Goal: Obtain resource: Download file/media

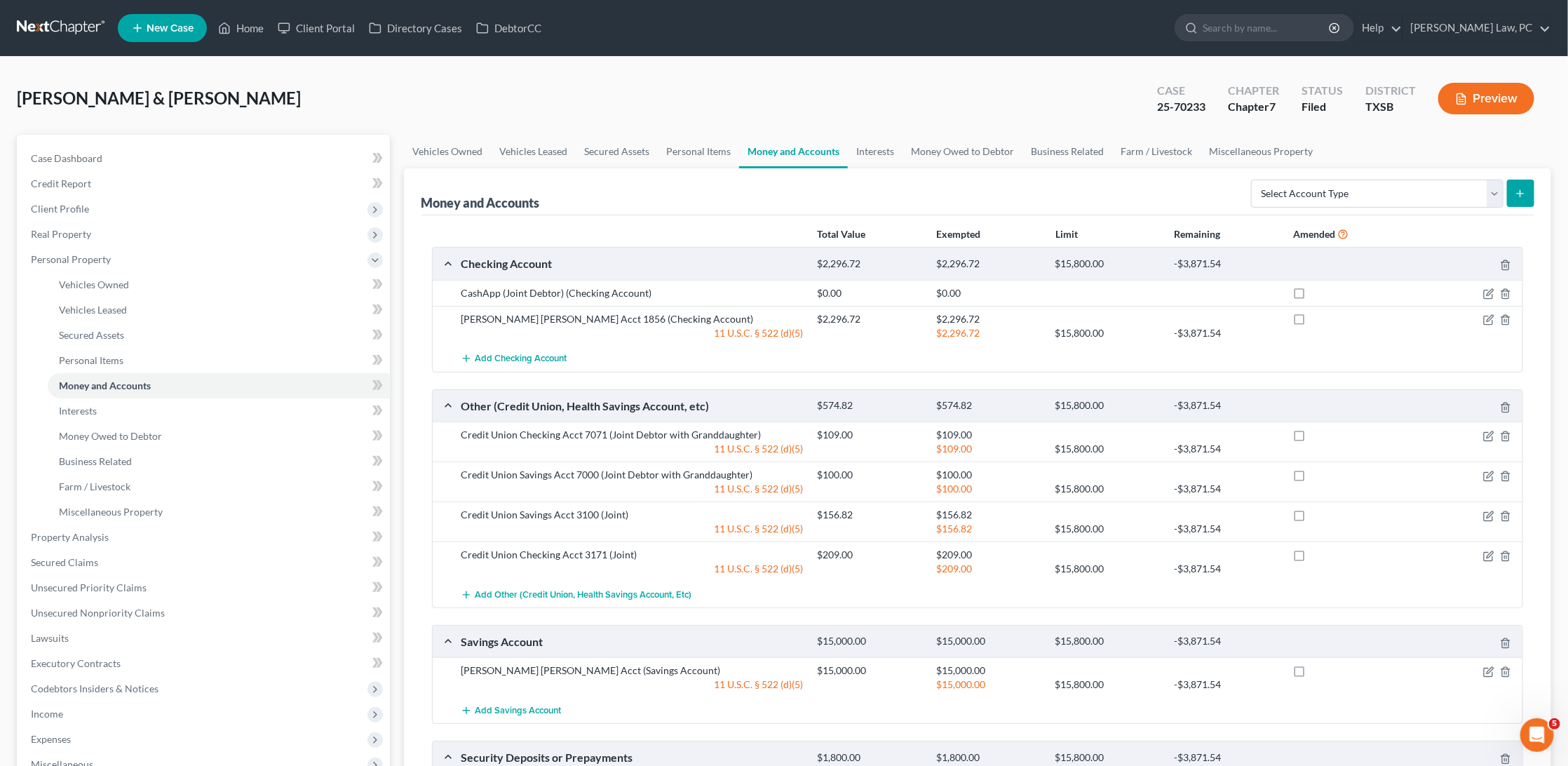
click at [73, 28] on link at bounding box center [62, 28] width 90 height 25
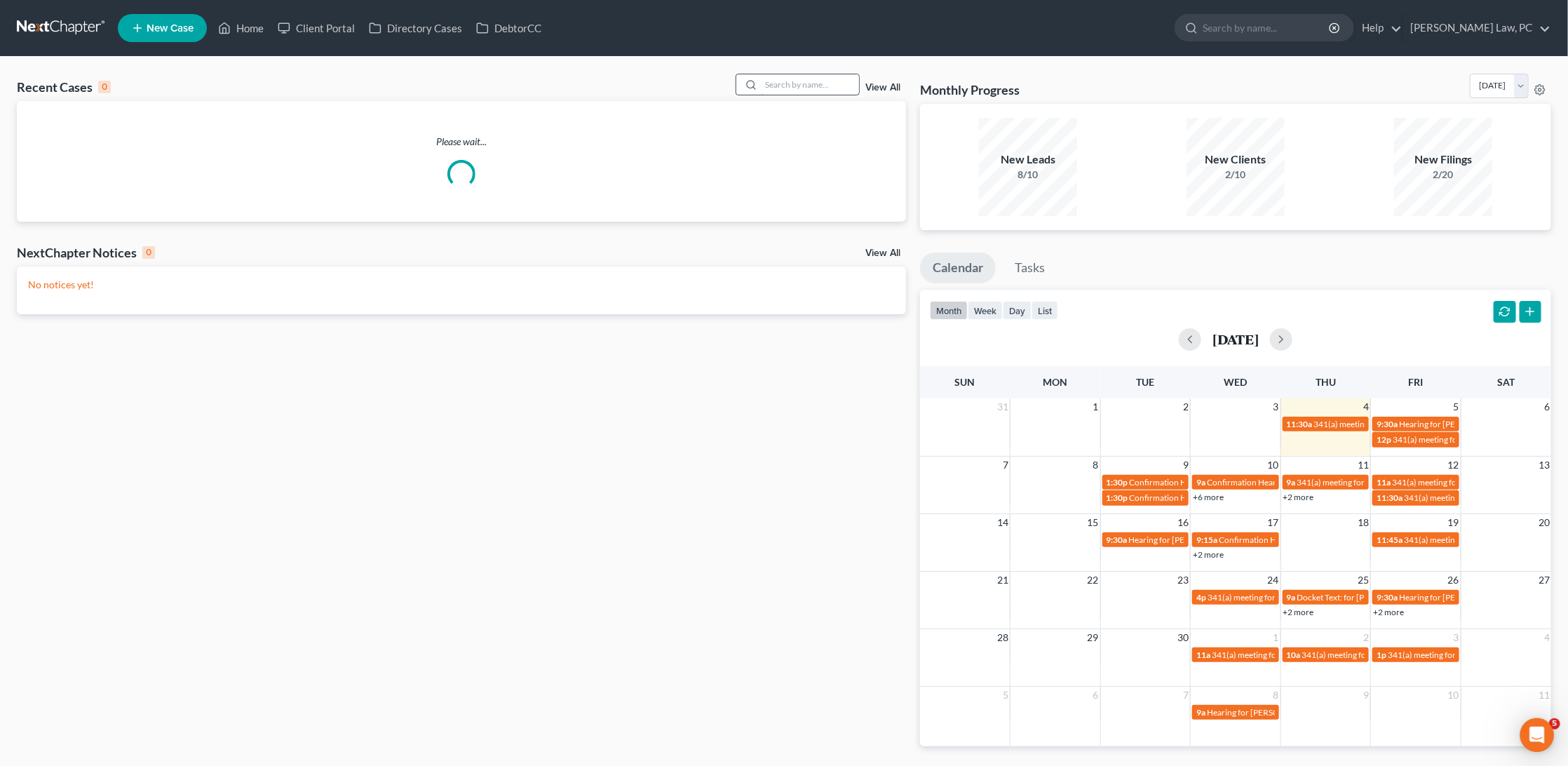
click at [790, 87] on input "search" at bounding box center [810, 84] width 99 height 20
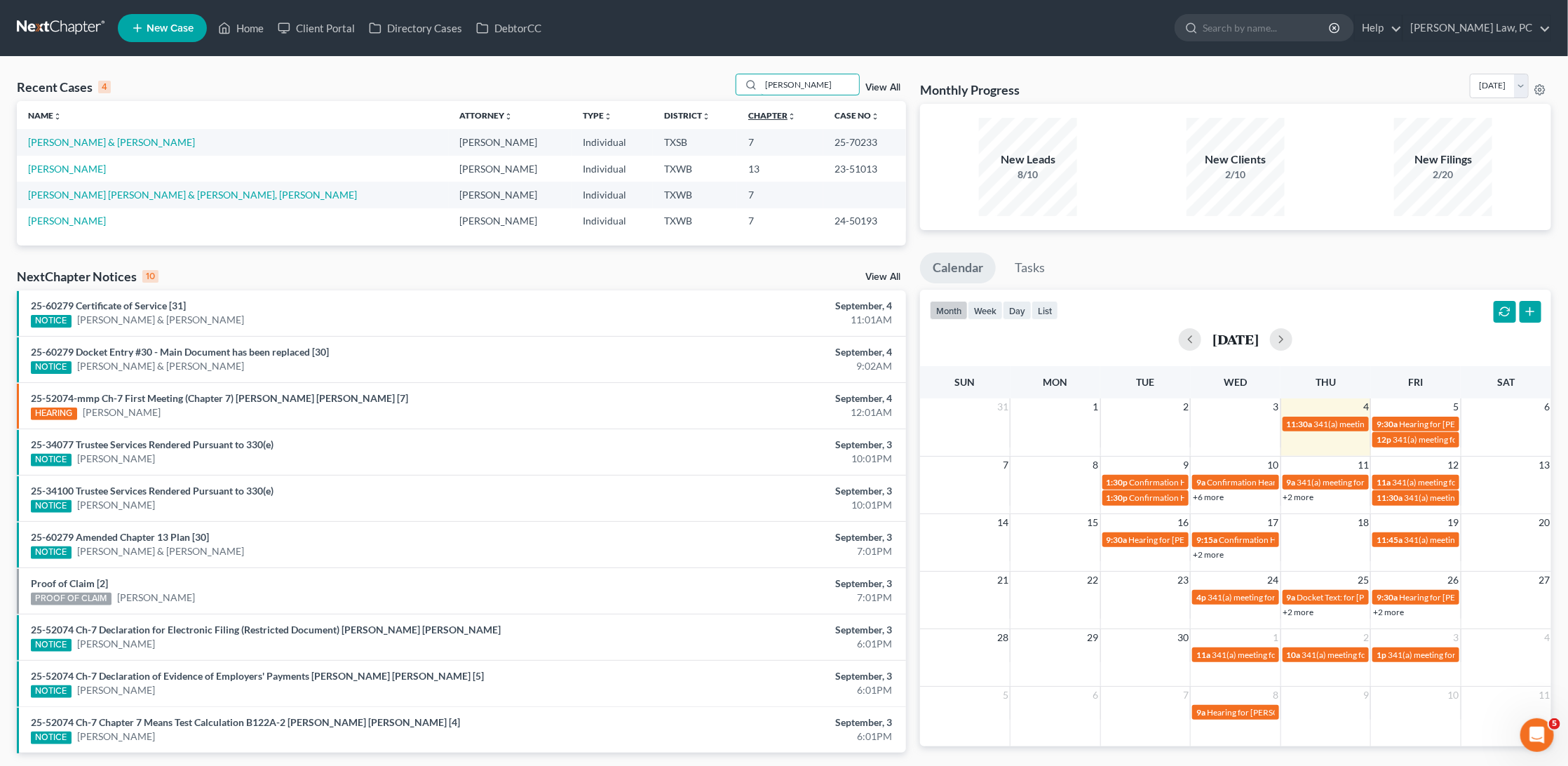
type input "Reyna"
drag, startPoint x: 758, startPoint y: 113, endPoint x: 72, endPoint y: 142, distance: 686.6
click at [72, 142] on link "[PERSON_NAME] & [PERSON_NAME]" at bounding box center [112, 142] width 167 height 12
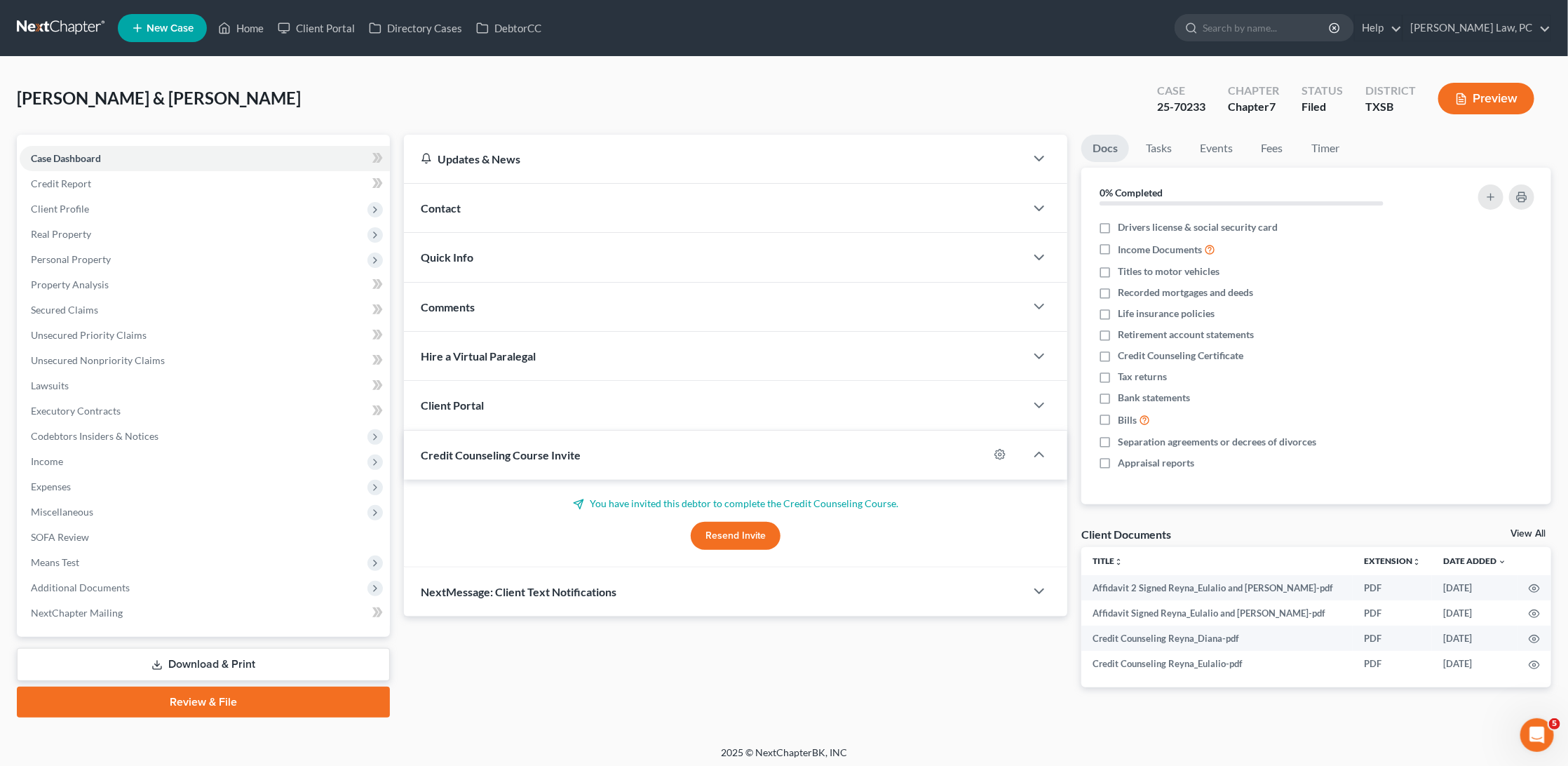
click at [58, 25] on link at bounding box center [62, 28] width 90 height 25
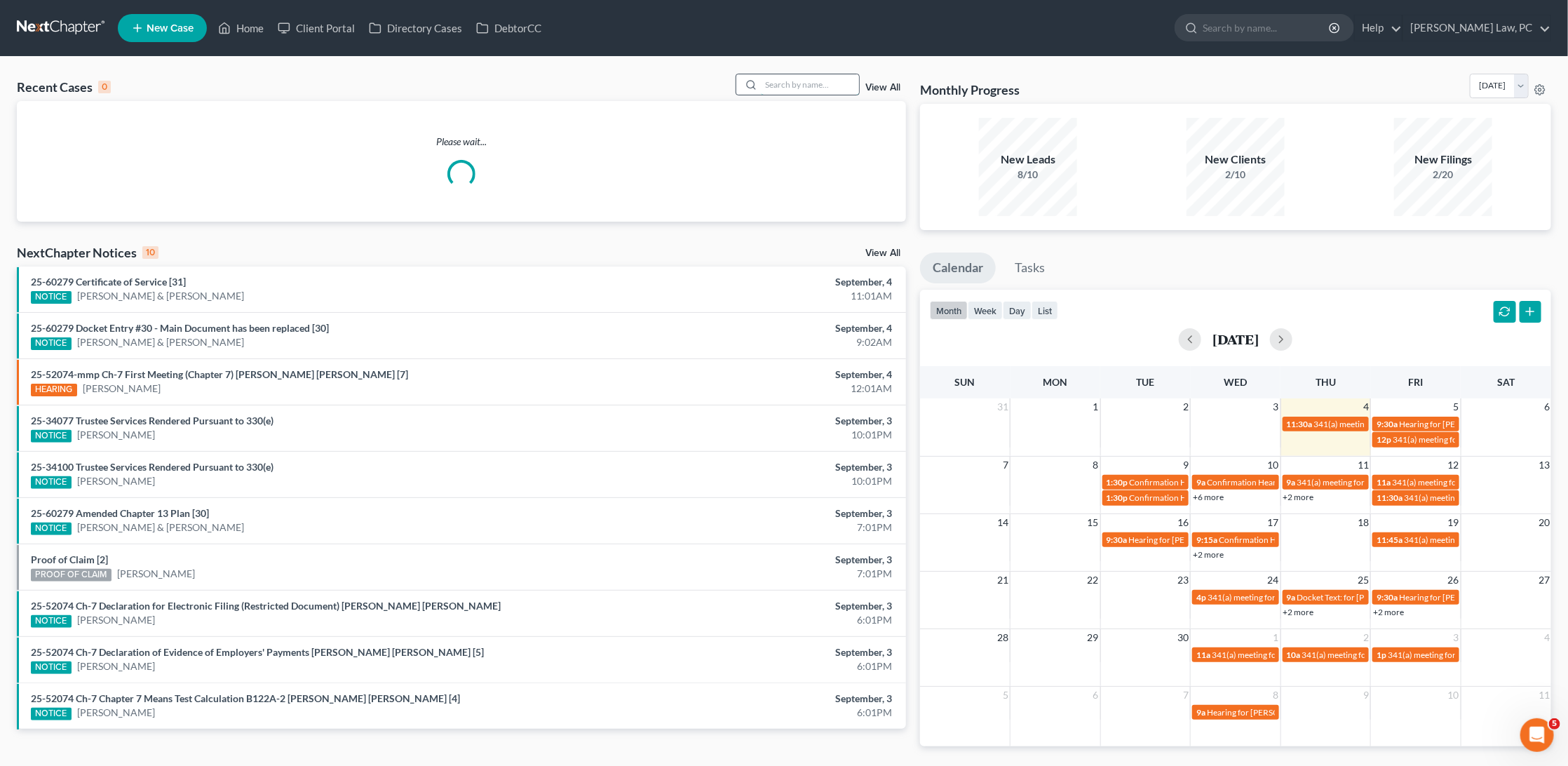
click at [781, 87] on input "search" at bounding box center [810, 84] width 99 height 20
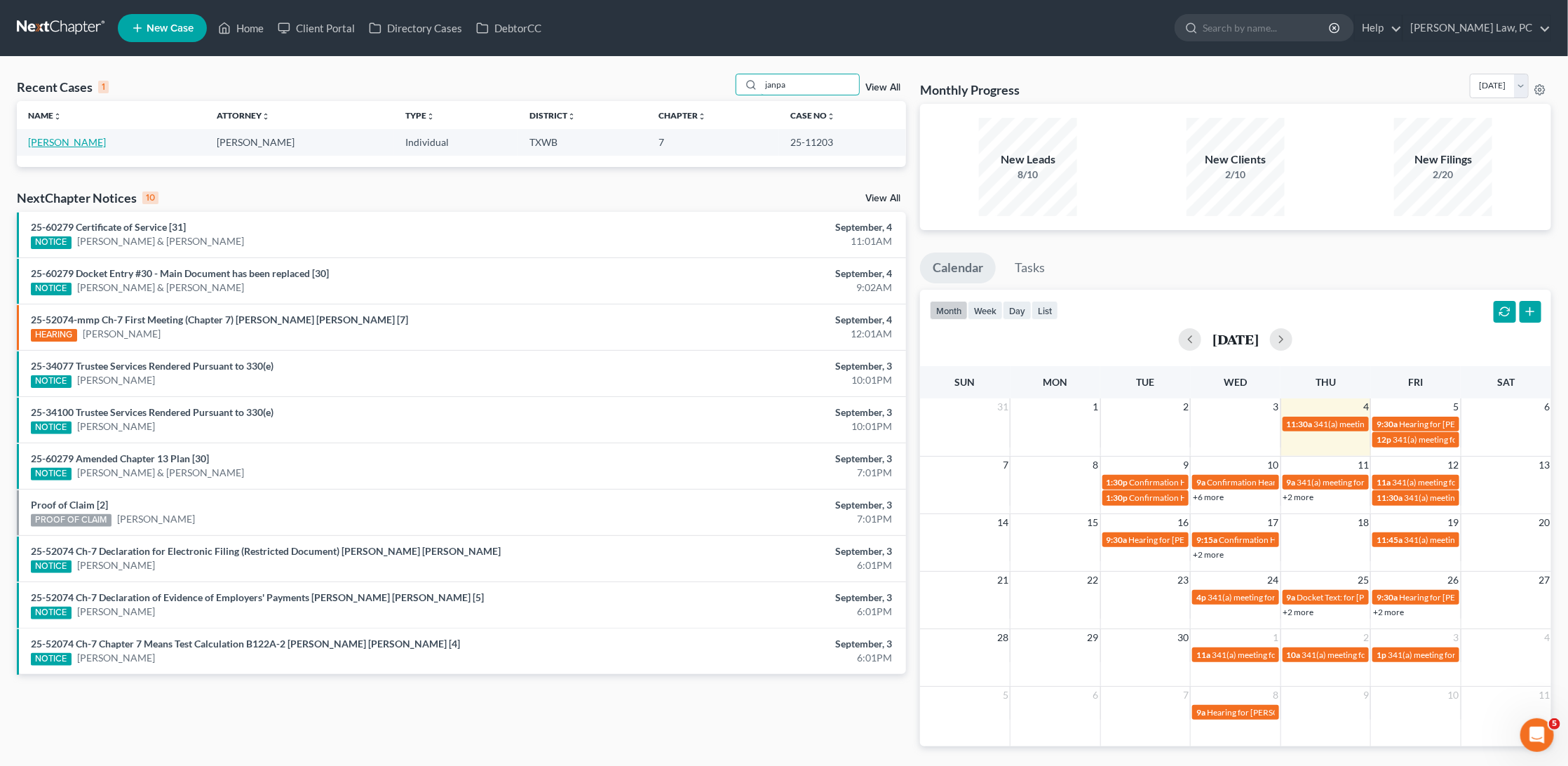
type input "janpa"
click at [61, 143] on link "[PERSON_NAME]" at bounding box center [67, 142] width 78 height 12
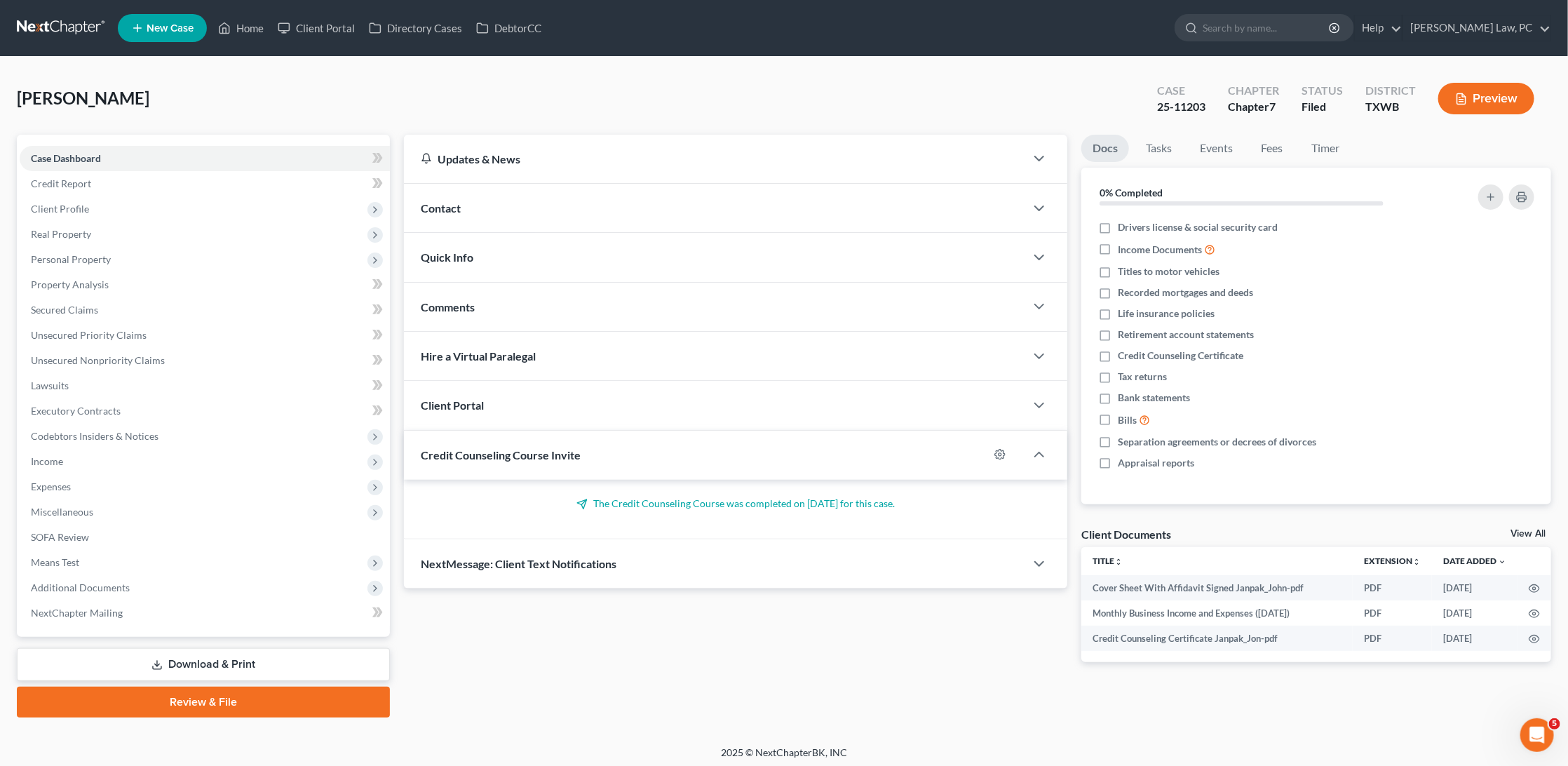
click at [105, 648] on link "Download & Print" at bounding box center [204, 664] width 373 height 33
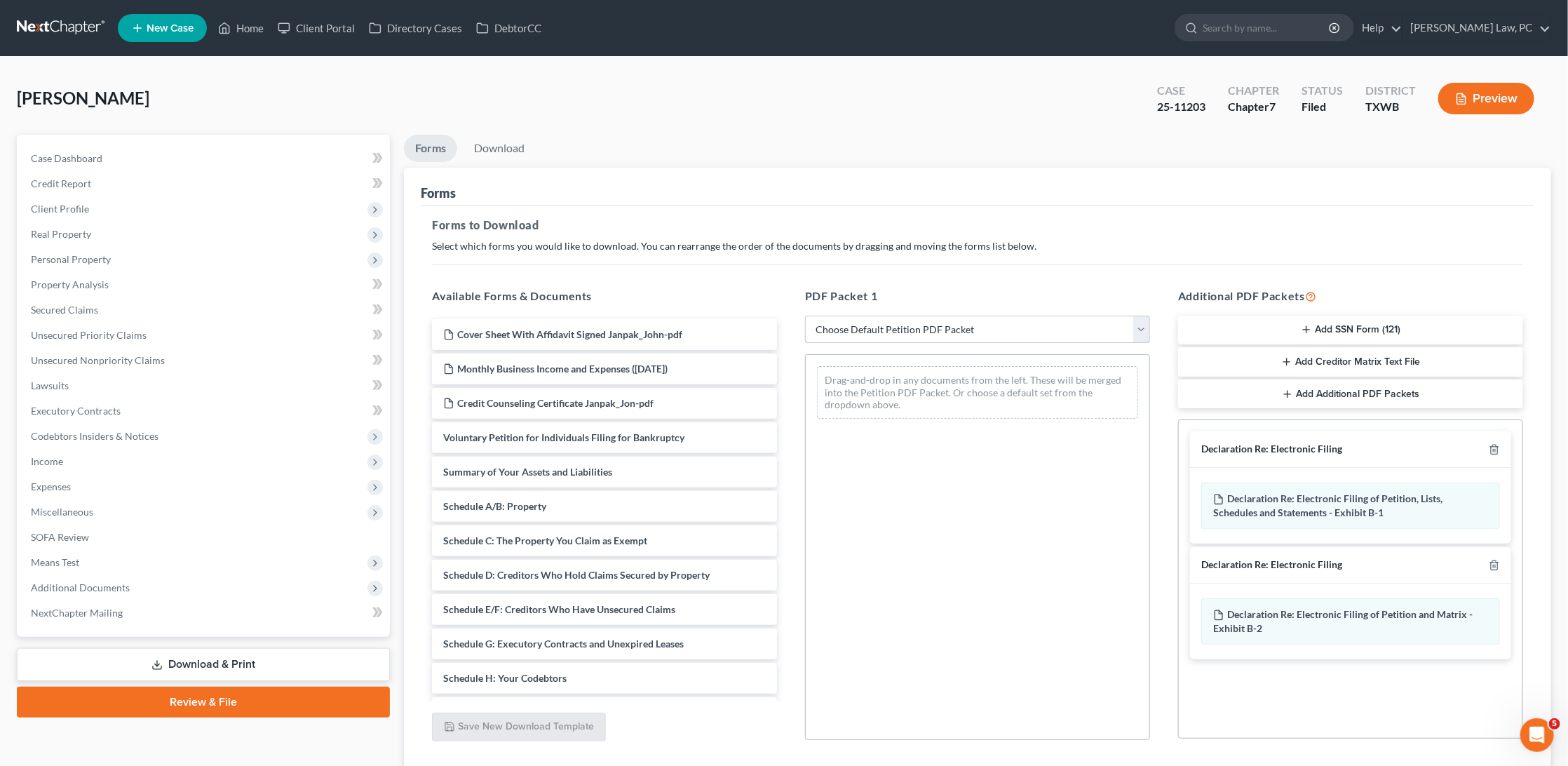
select select "0"
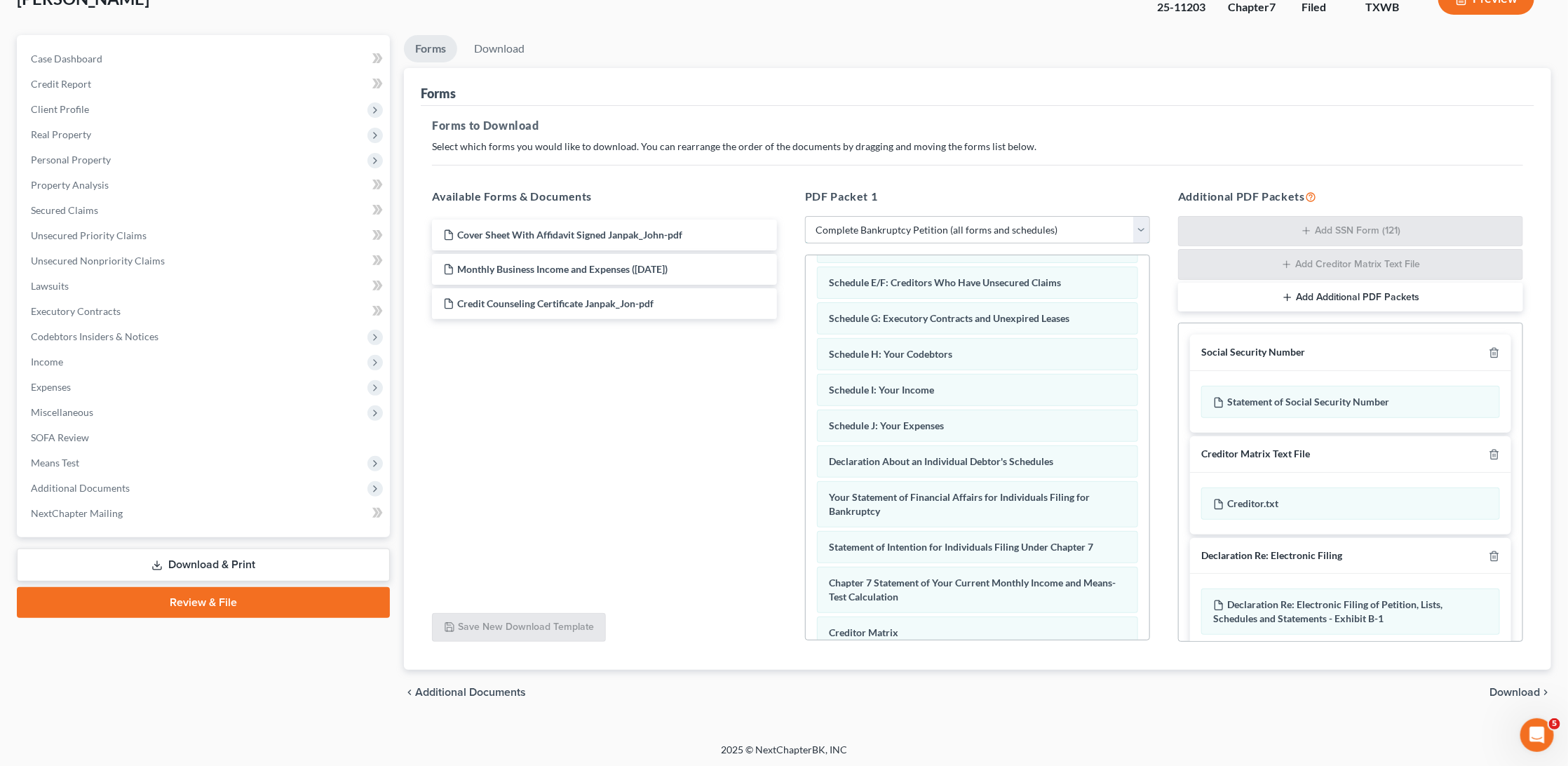
scroll to position [99, 0]
click at [1499, 691] on span "Download" at bounding box center [1515, 693] width 51 height 11
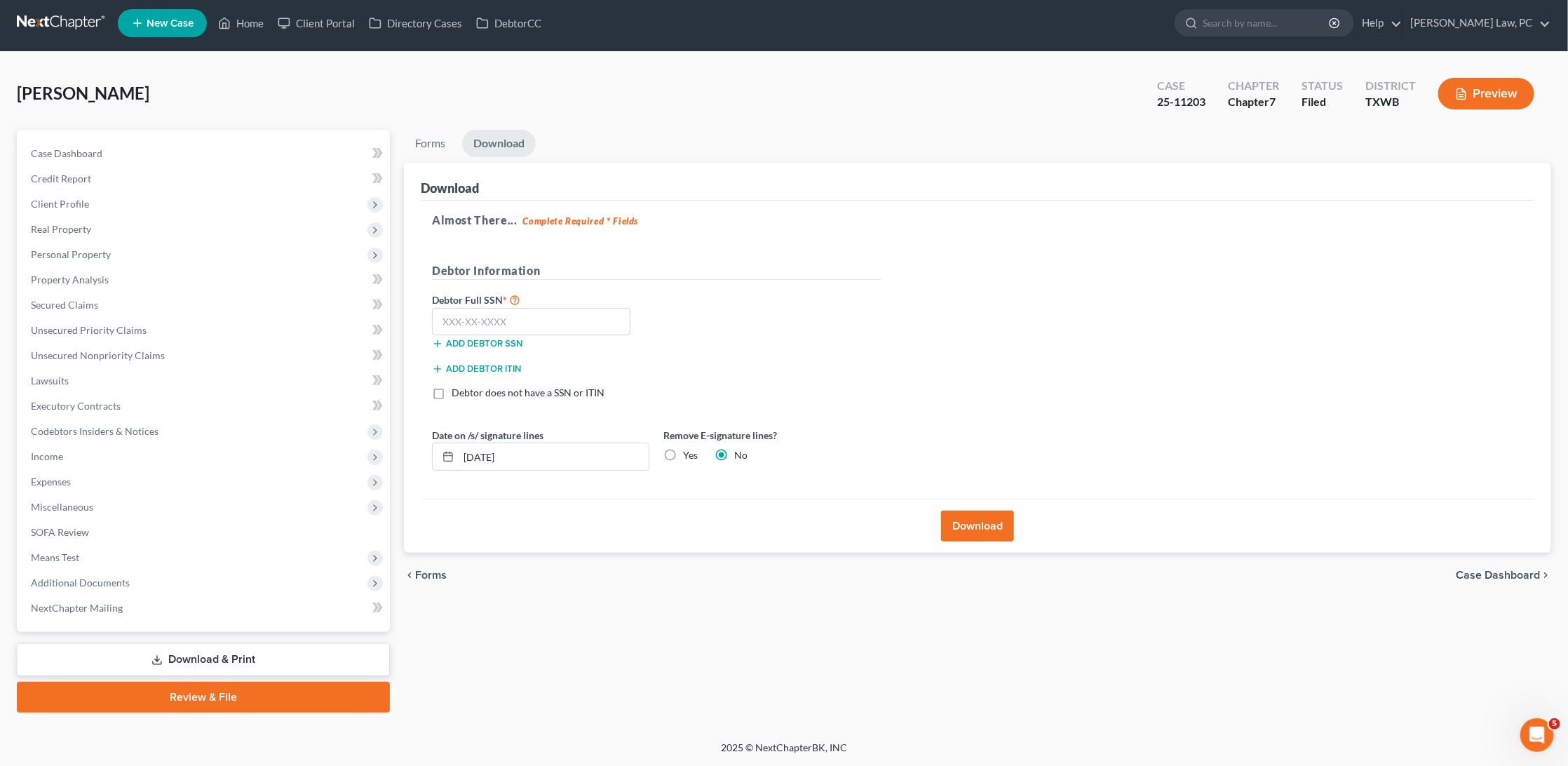
scroll to position [0, 0]
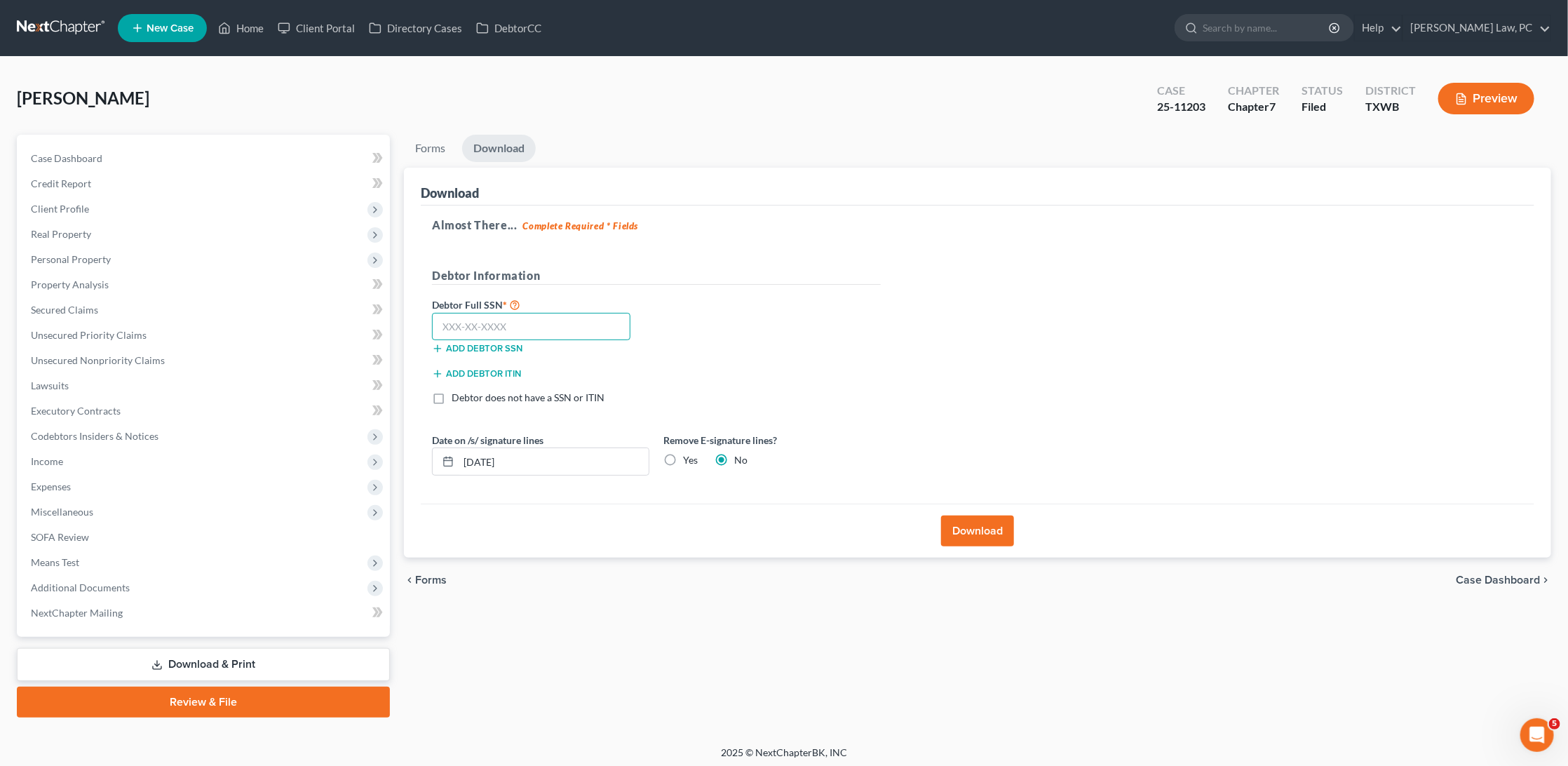
click at [487, 329] on input "text" at bounding box center [531, 327] width 199 height 28
type input "631-25-5313"
click at [978, 518] on button "Download" at bounding box center [978, 531] width 73 height 31
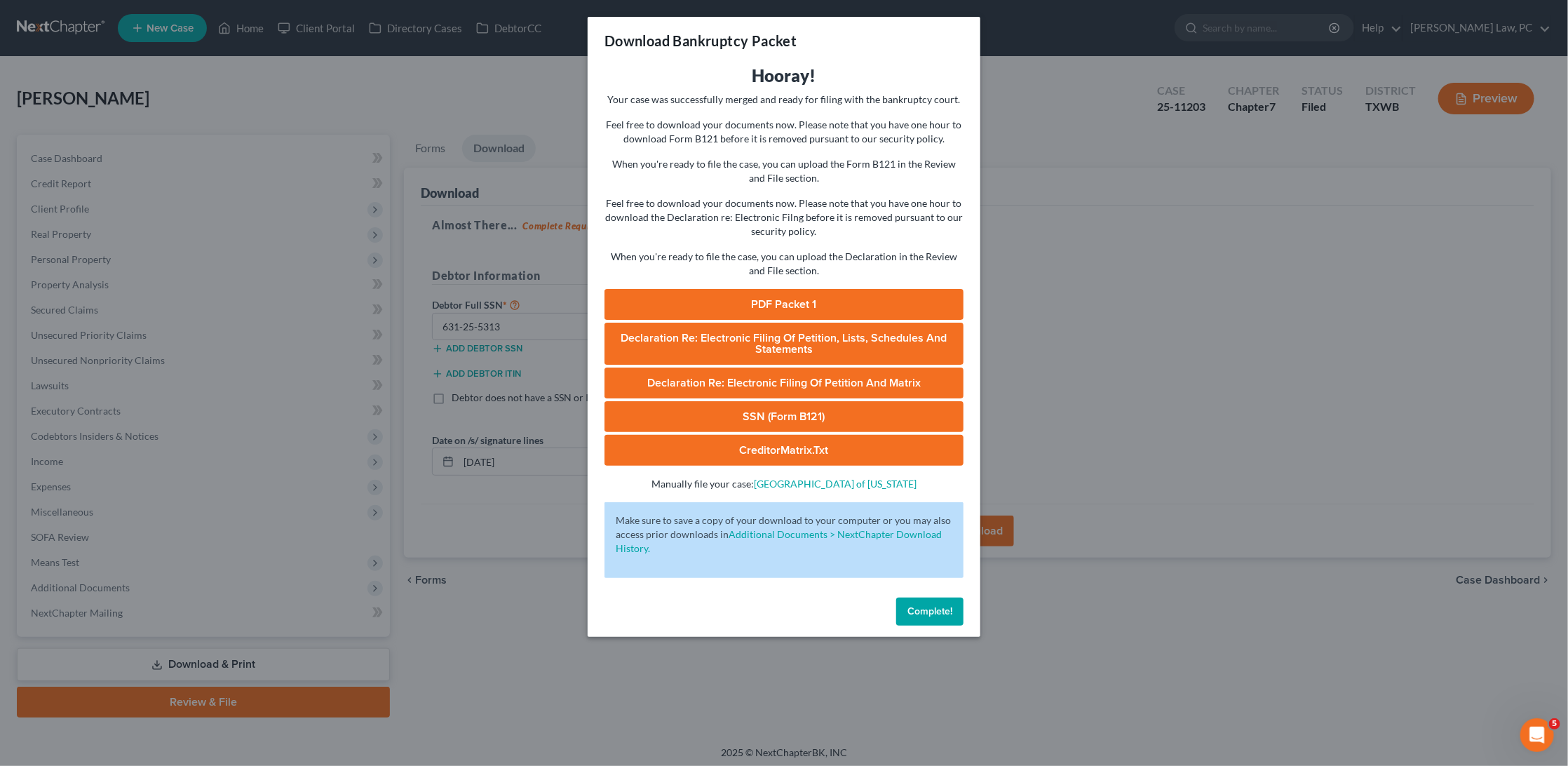
click at [858, 289] on link "PDF Packet 1" at bounding box center [784, 304] width 359 height 31
click at [1050, 100] on div "Download Bankruptcy Packet Hooray! Your case was successfully merged and ready …" at bounding box center [784, 383] width 1568 height 766
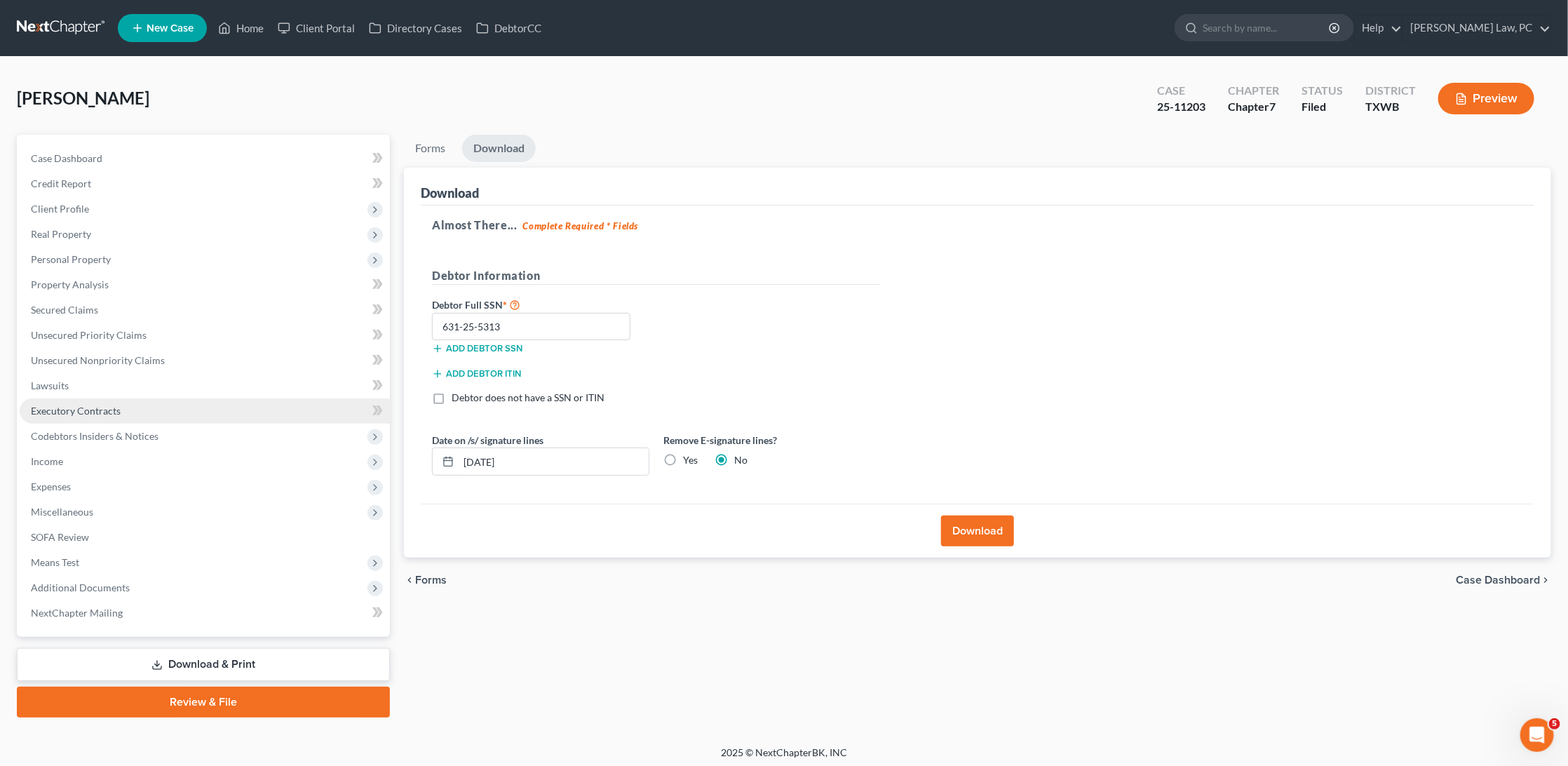
click at [83, 405] on span "Executory Contracts" at bounding box center [75, 411] width 90 height 12
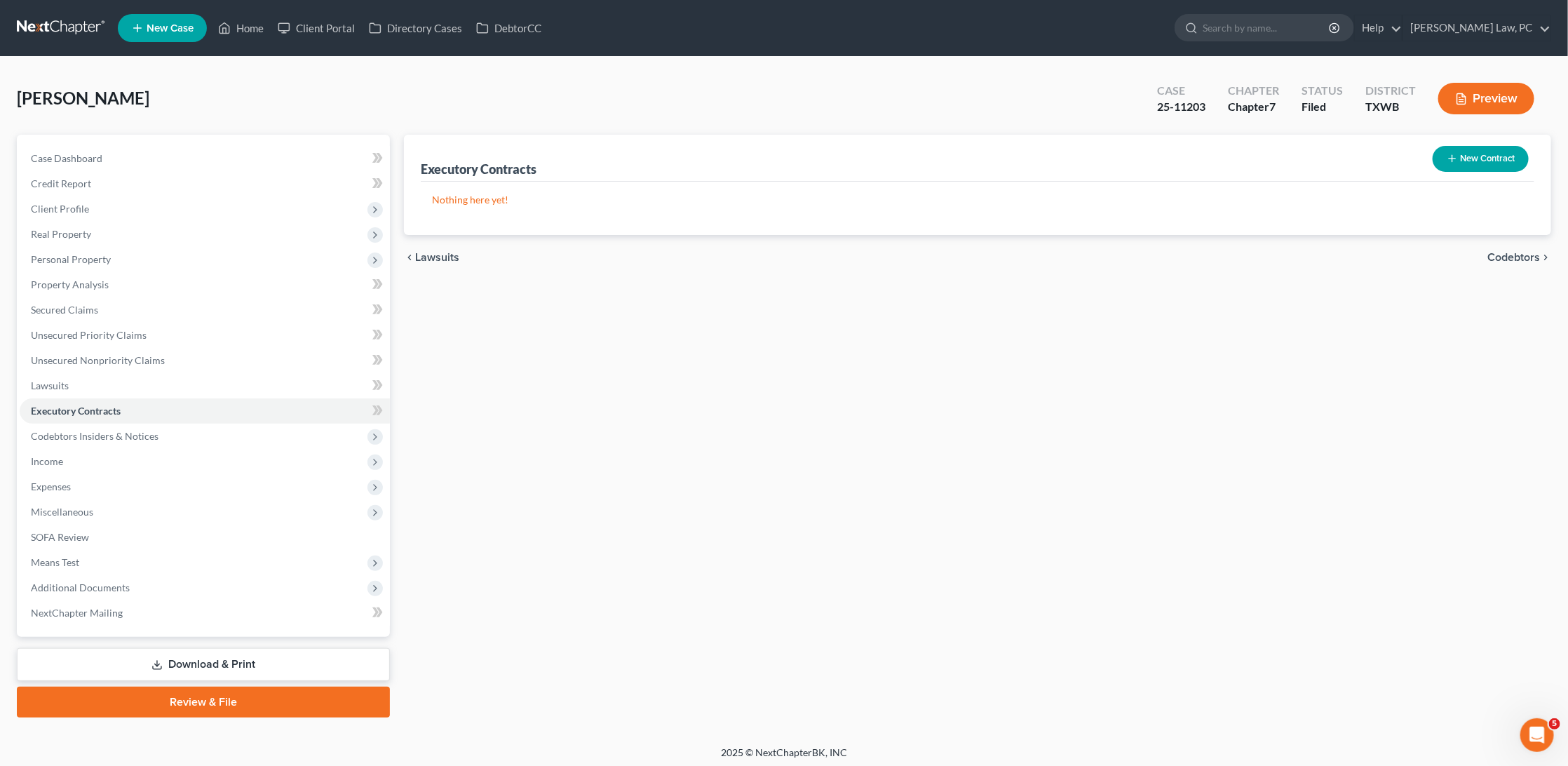
click at [69, 22] on link at bounding box center [62, 28] width 90 height 25
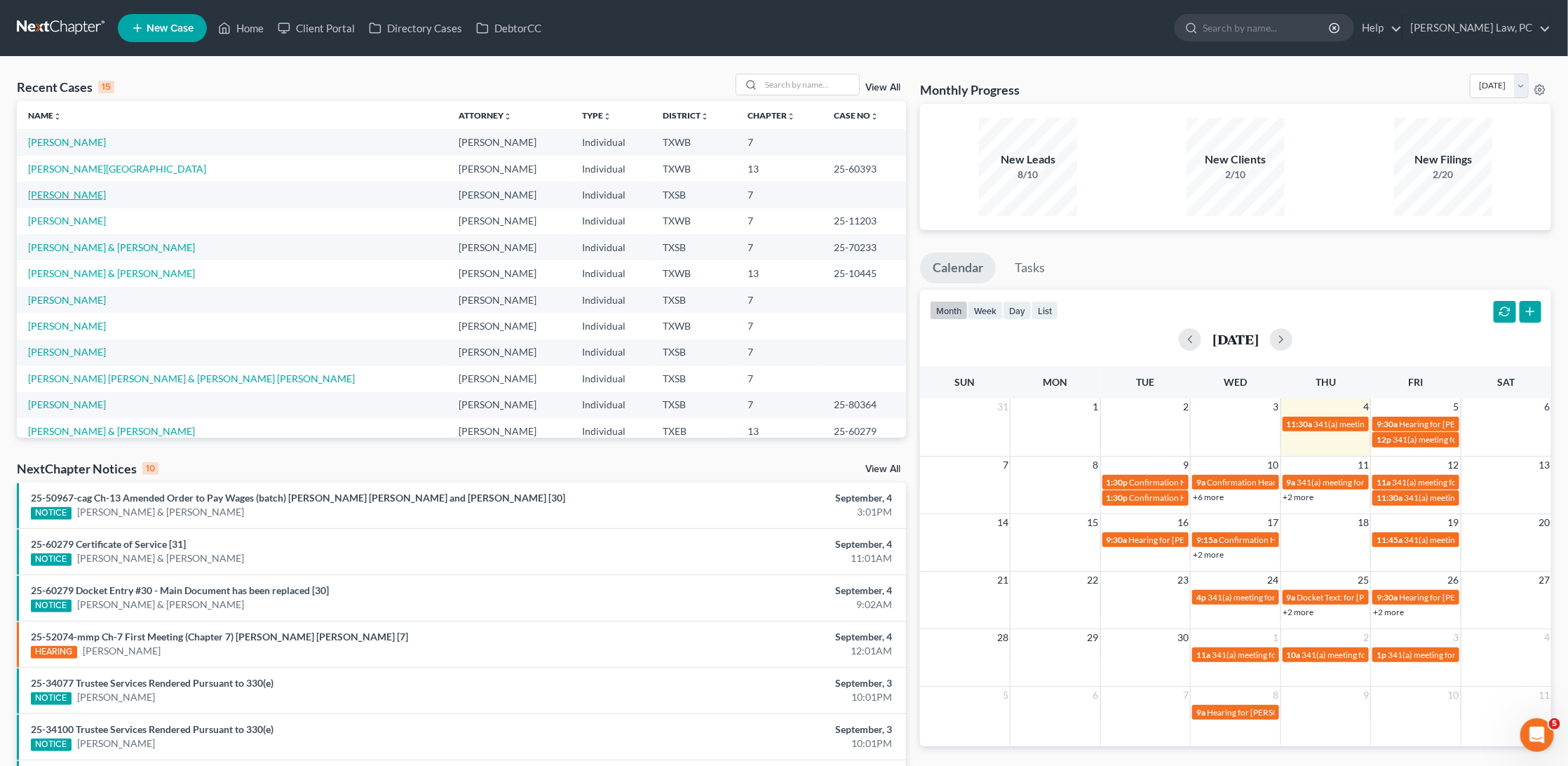
click at [69, 196] on link "[PERSON_NAME]" at bounding box center [67, 195] width 78 height 12
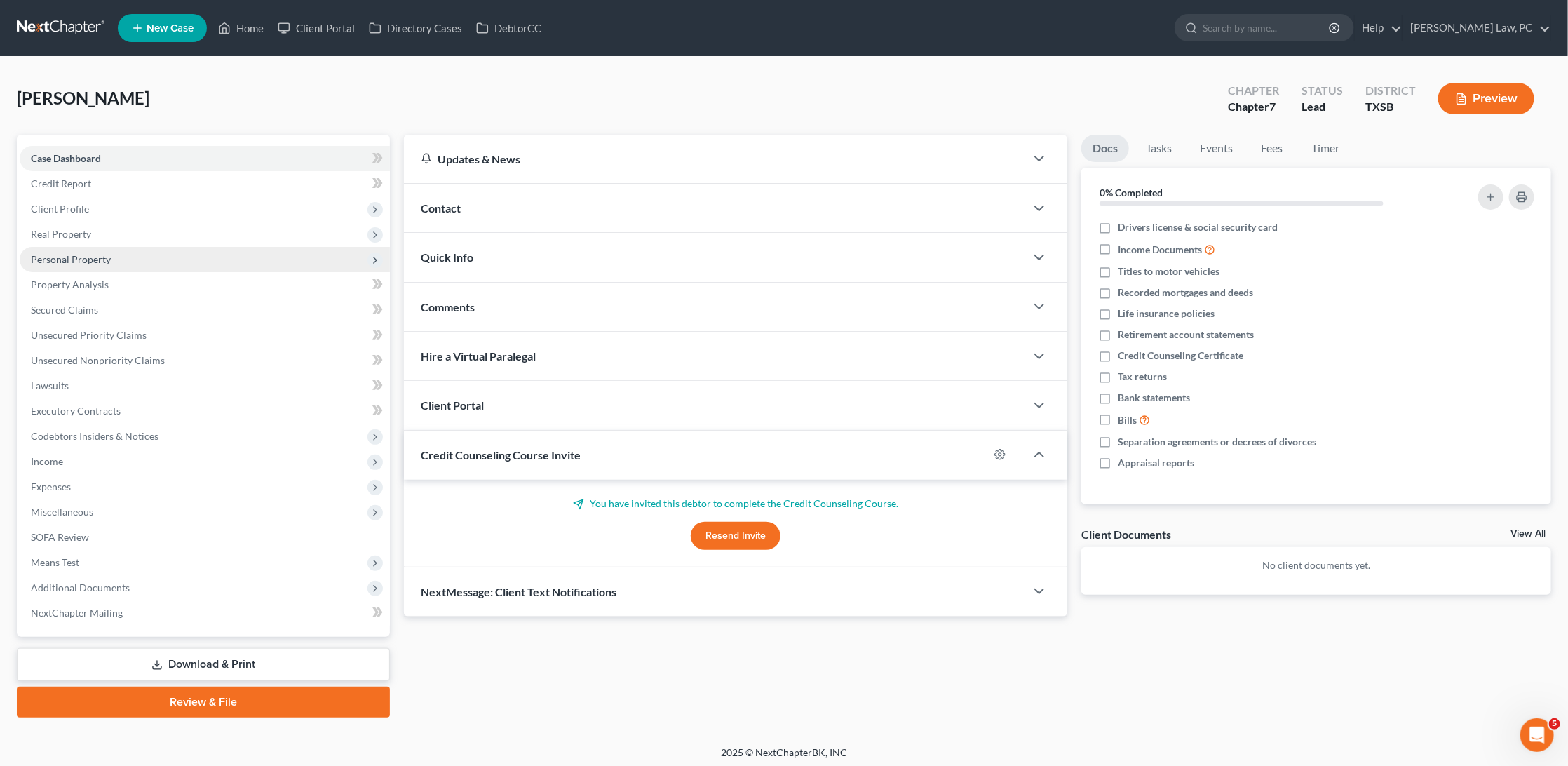
click at [90, 253] on span "Personal Property" at bounding box center [70, 259] width 80 height 12
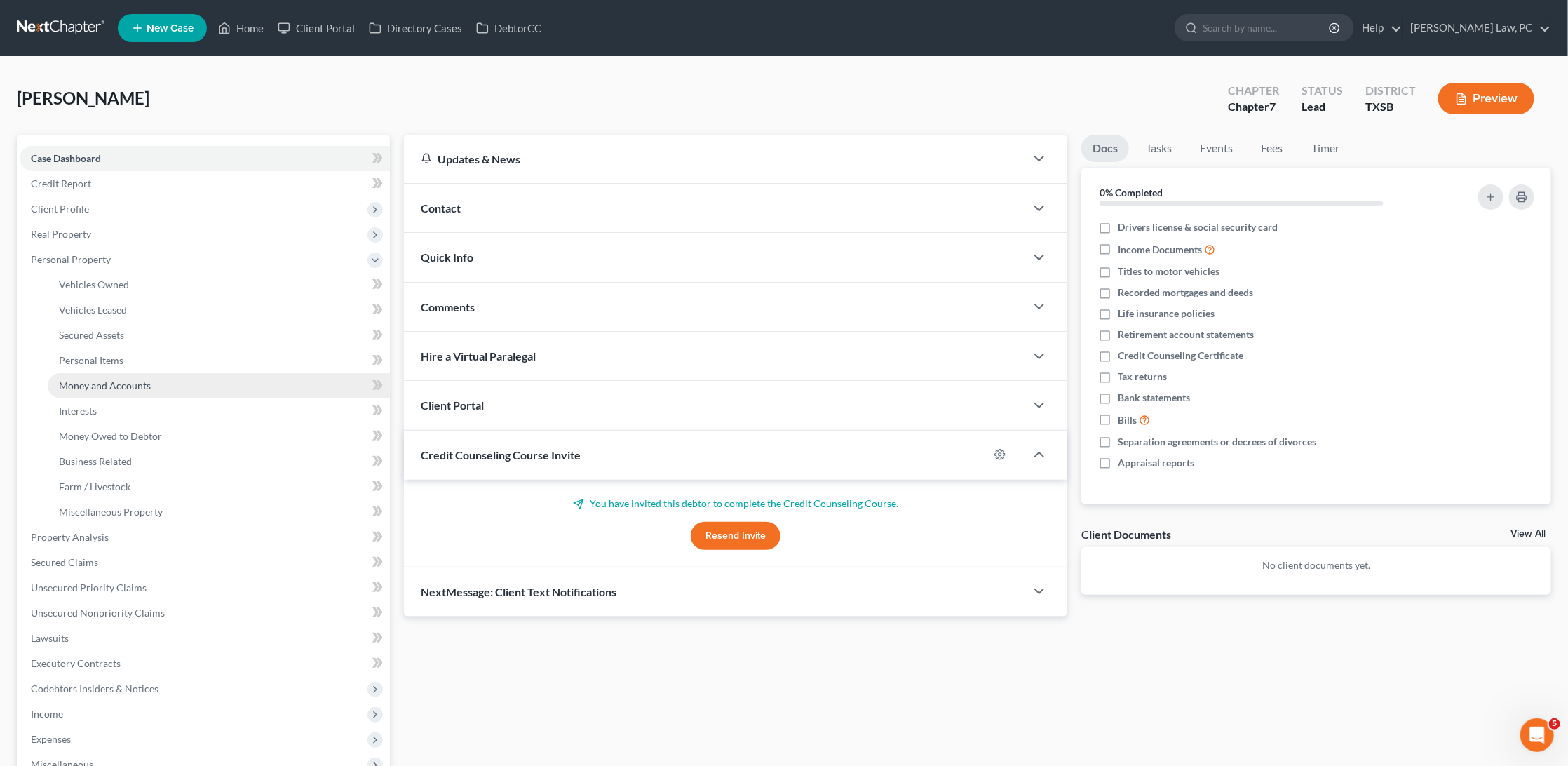
click at [128, 381] on span "Money and Accounts" at bounding box center [104, 385] width 92 height 12
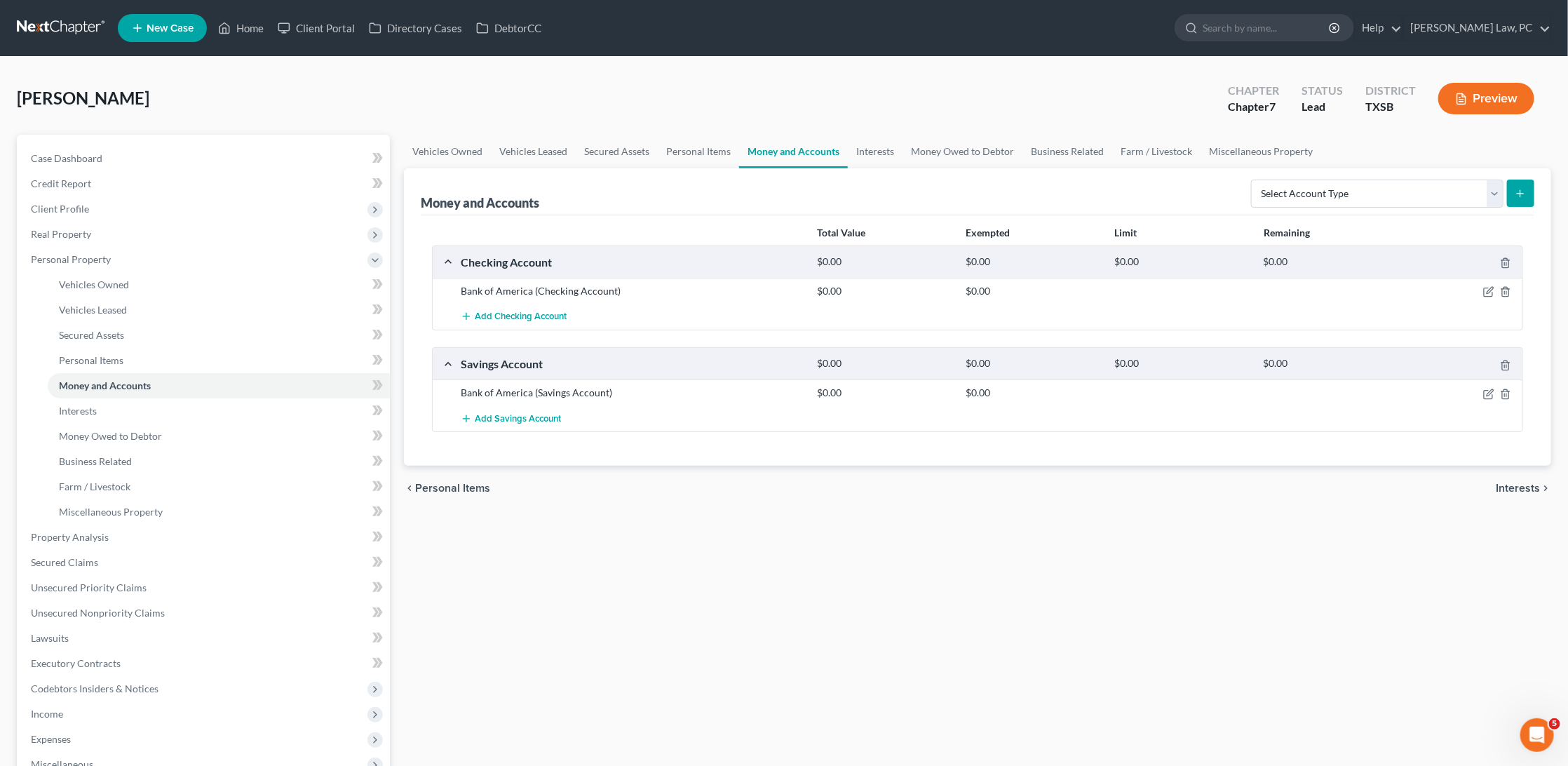
click at [63, 20] on link at bounding box center [62, 28] width 90 height 25
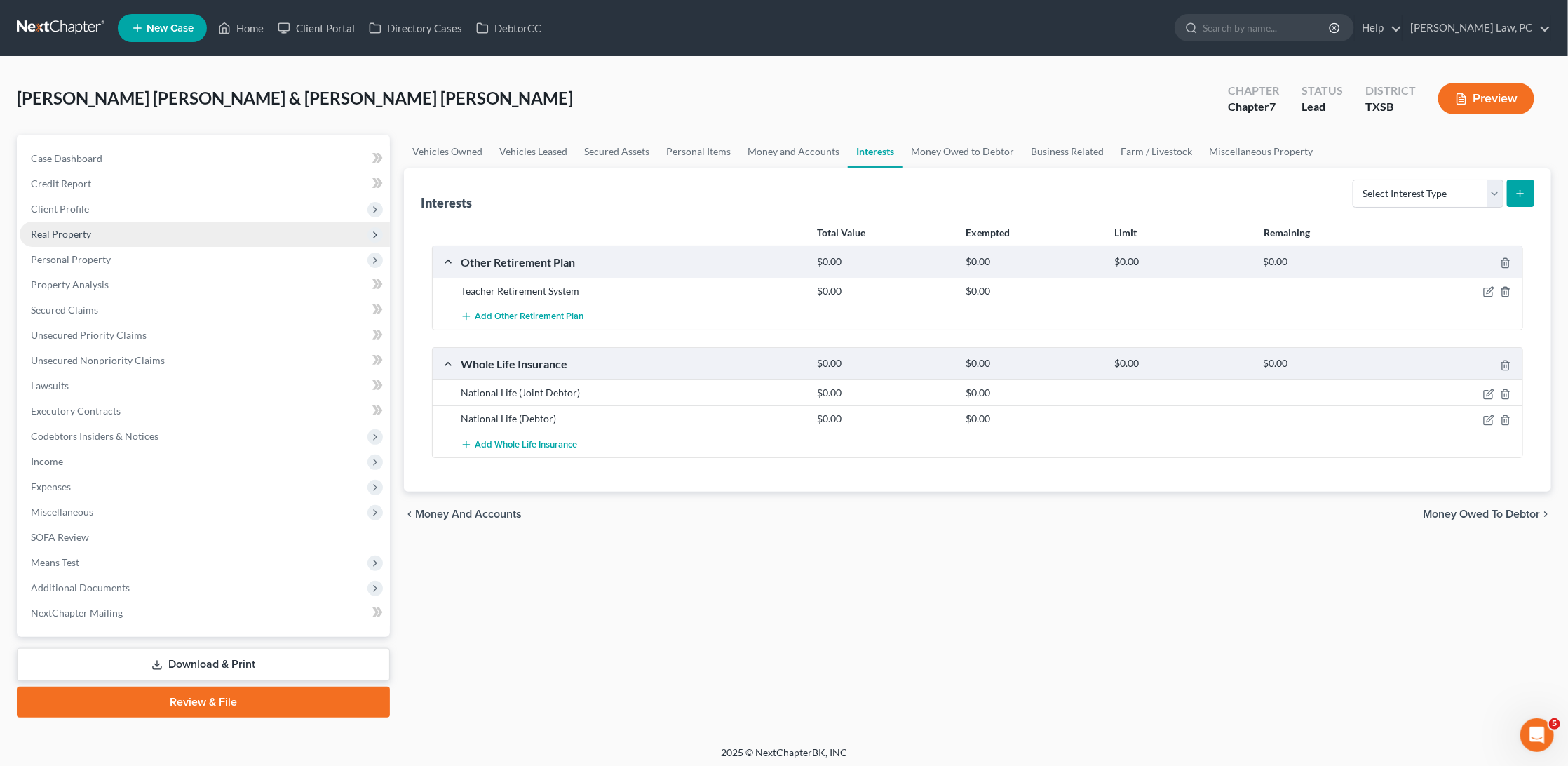
click at [81, 231] on span "Real Property" at bounding box center [60, 234] width 60 height 12
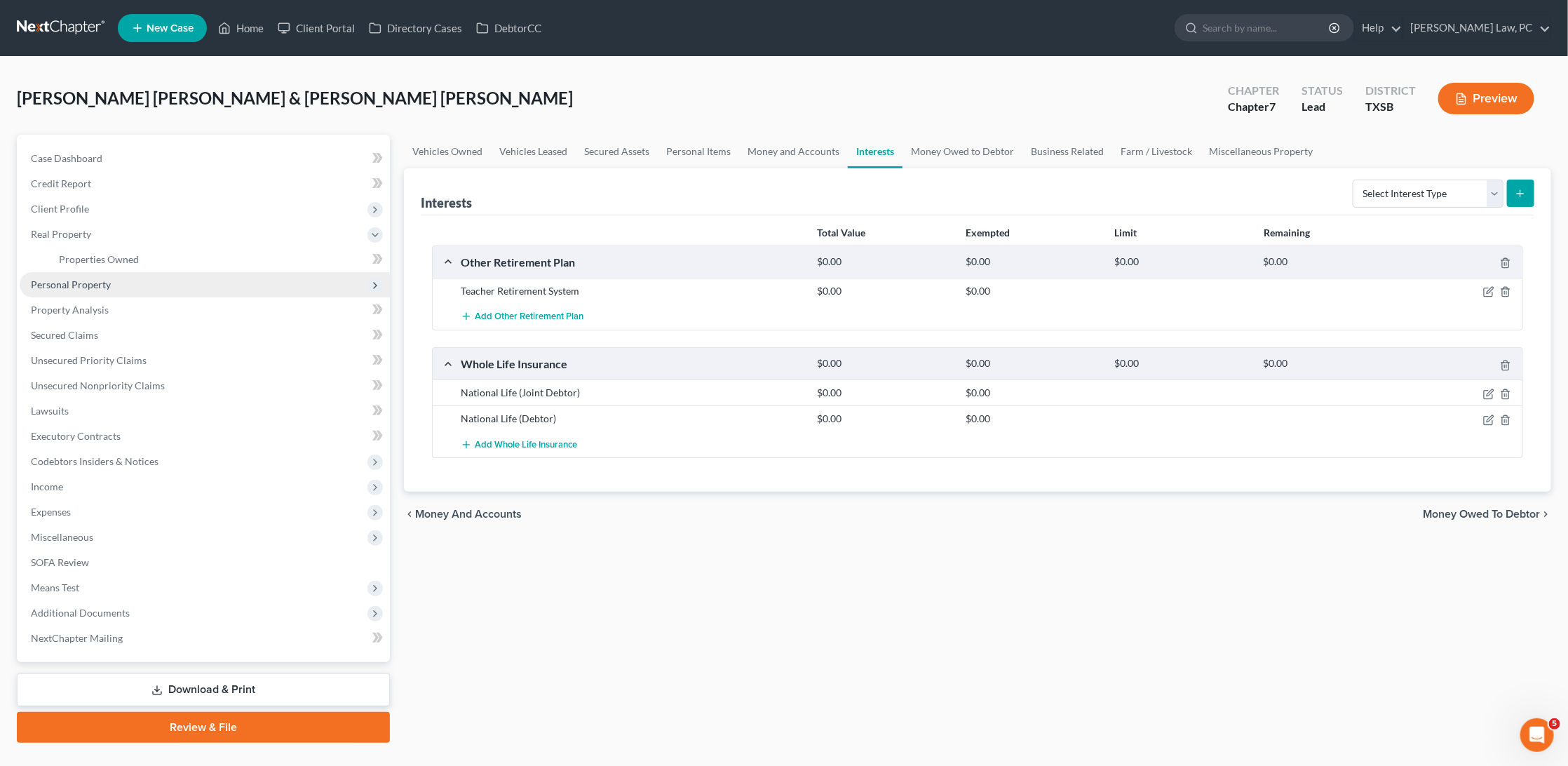
click at [84, 278] on span "Personal Property" at bounding box center [70, 284] width 80 height 12
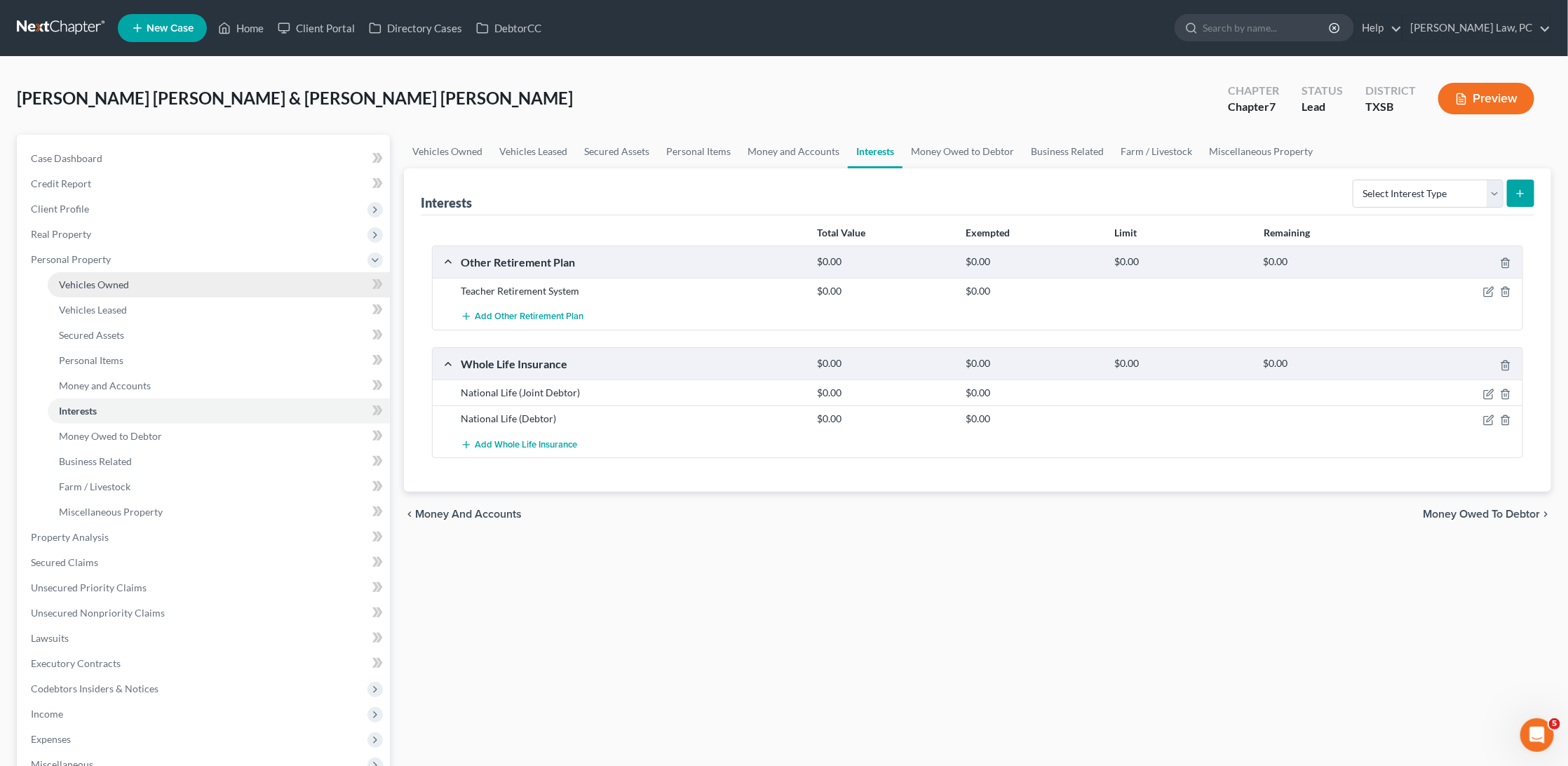
click at [110, 283] on span "Vehicles Owned" at bounding box center [94, 284] width 70 height 12
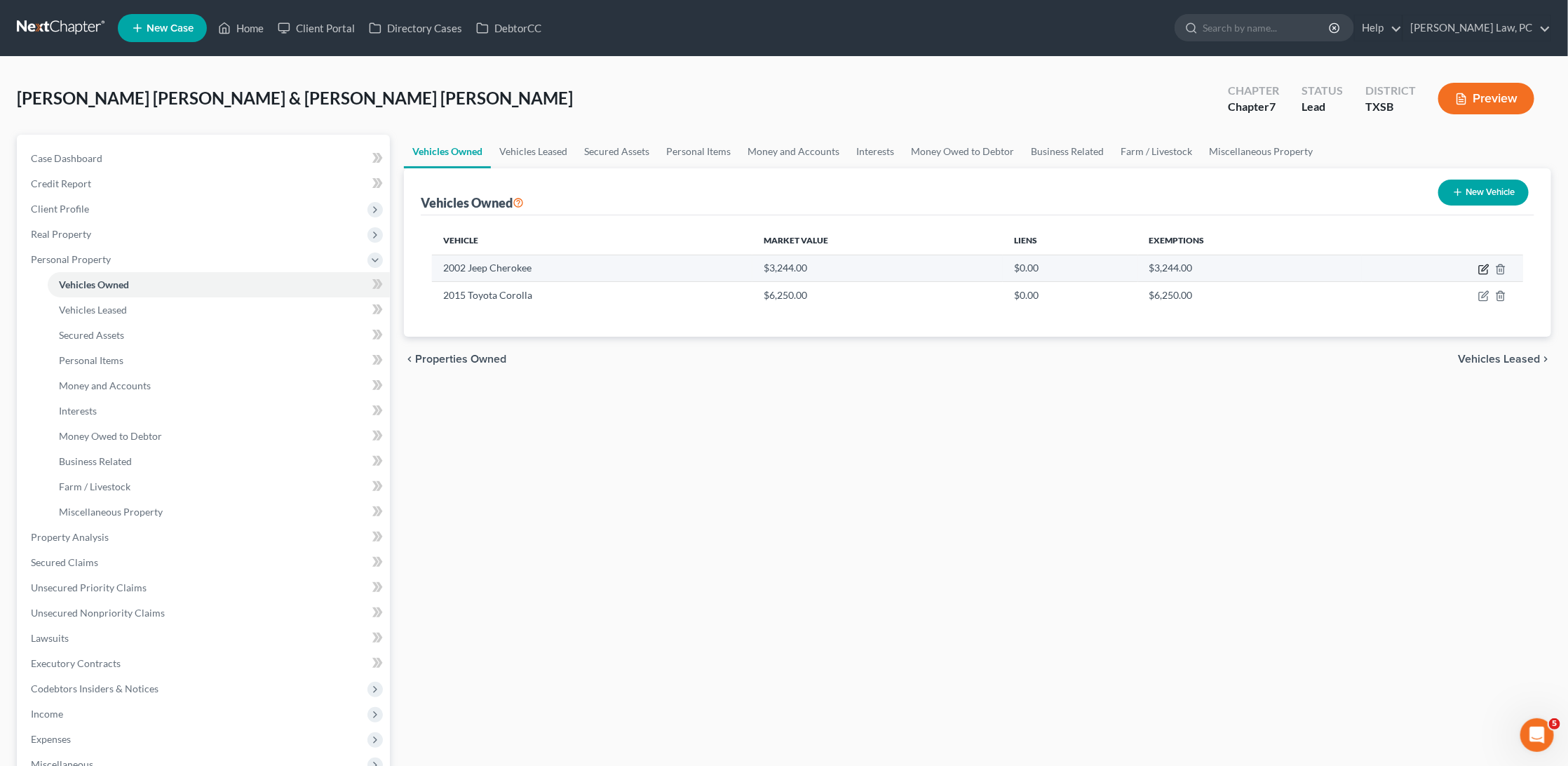
click at [1484, 268] on icon "button" at bounding box center [1484, 269] width 11 height 11
select select "0"
select select "24"
select select "2"
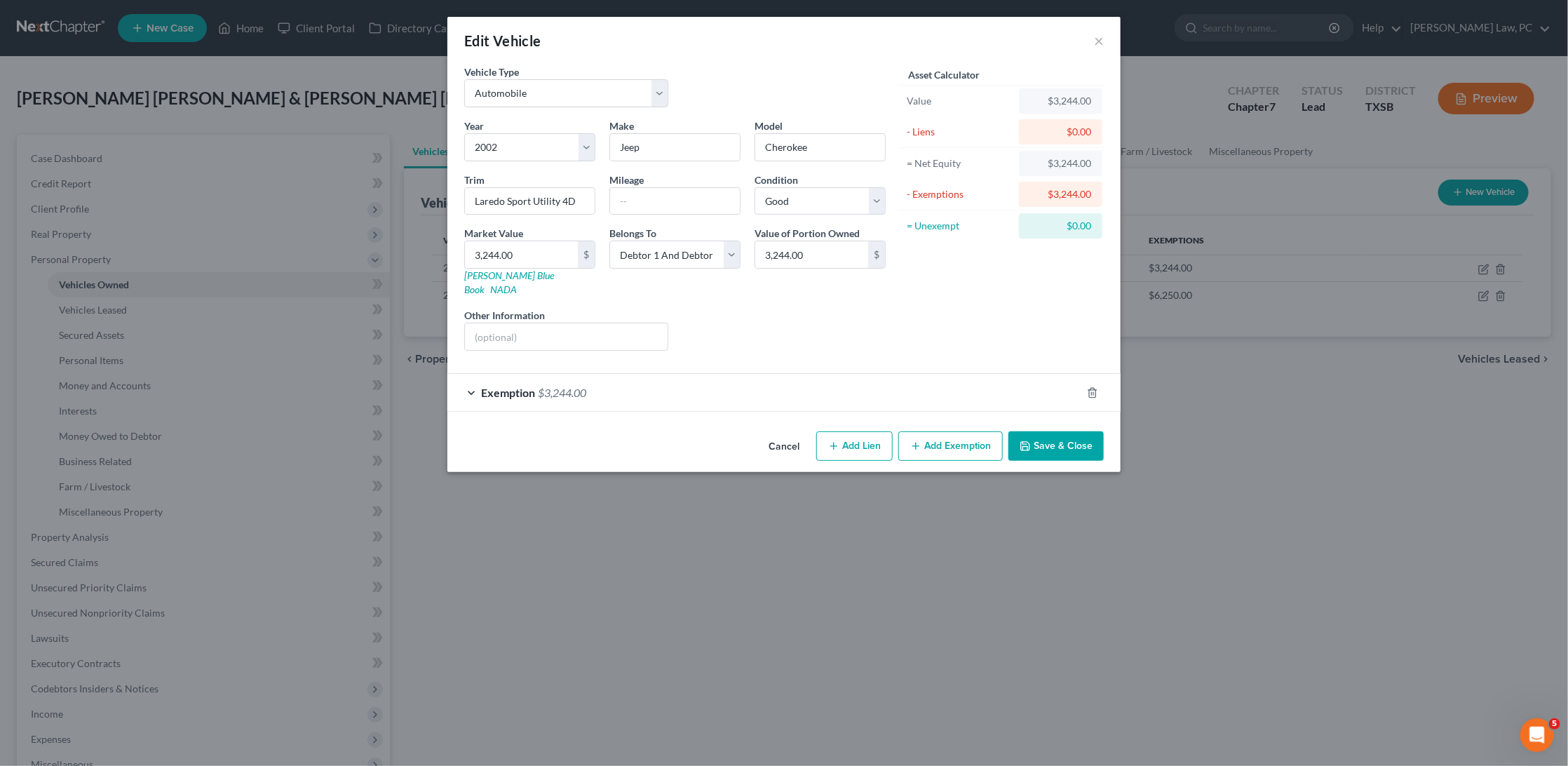
click at [1093, 40] on div "Edit Vehicle ×" at bounding box center [784, 41] width 673 height 48
click at [1095, 45] on button "×" at bounding box center [1099, 40] width 10 height 17
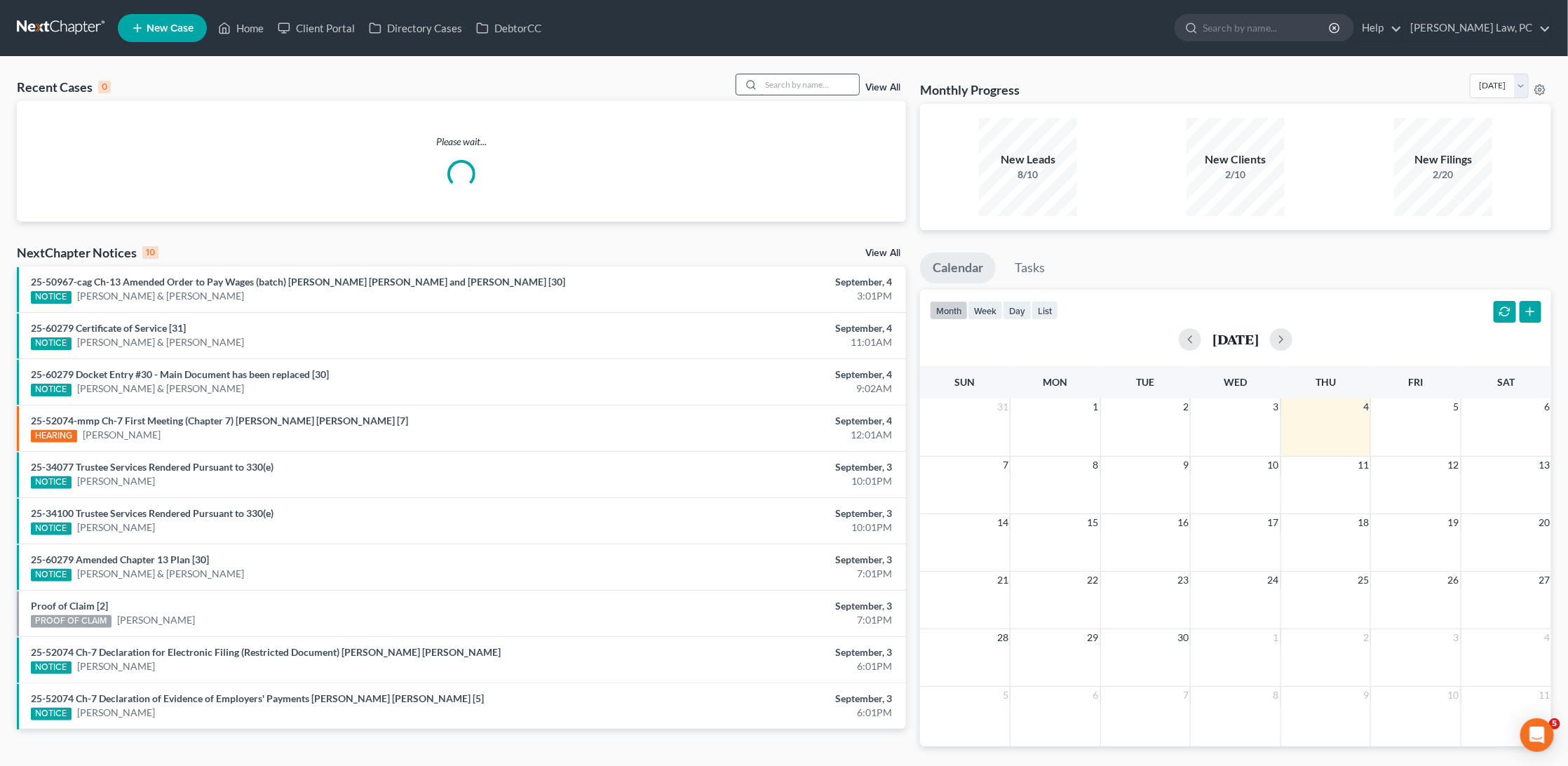
click at [786, 87] on input "search" at bounding box center [810, 84] width 99 height 20
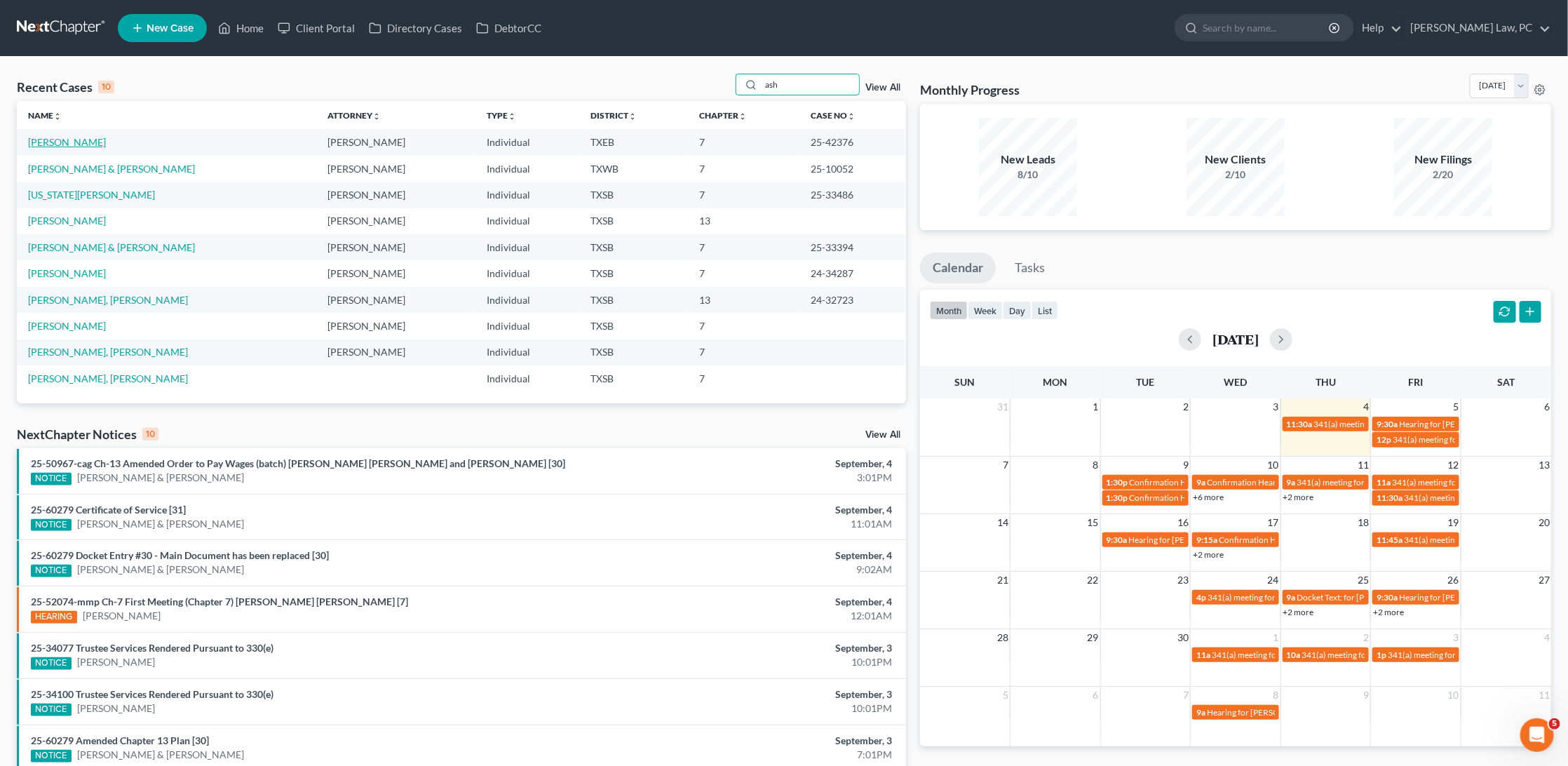
type input "ash"
click at [61, 140] on link "[PERSON_NAME]" at bounding box center [67, 142] width 78 height 12
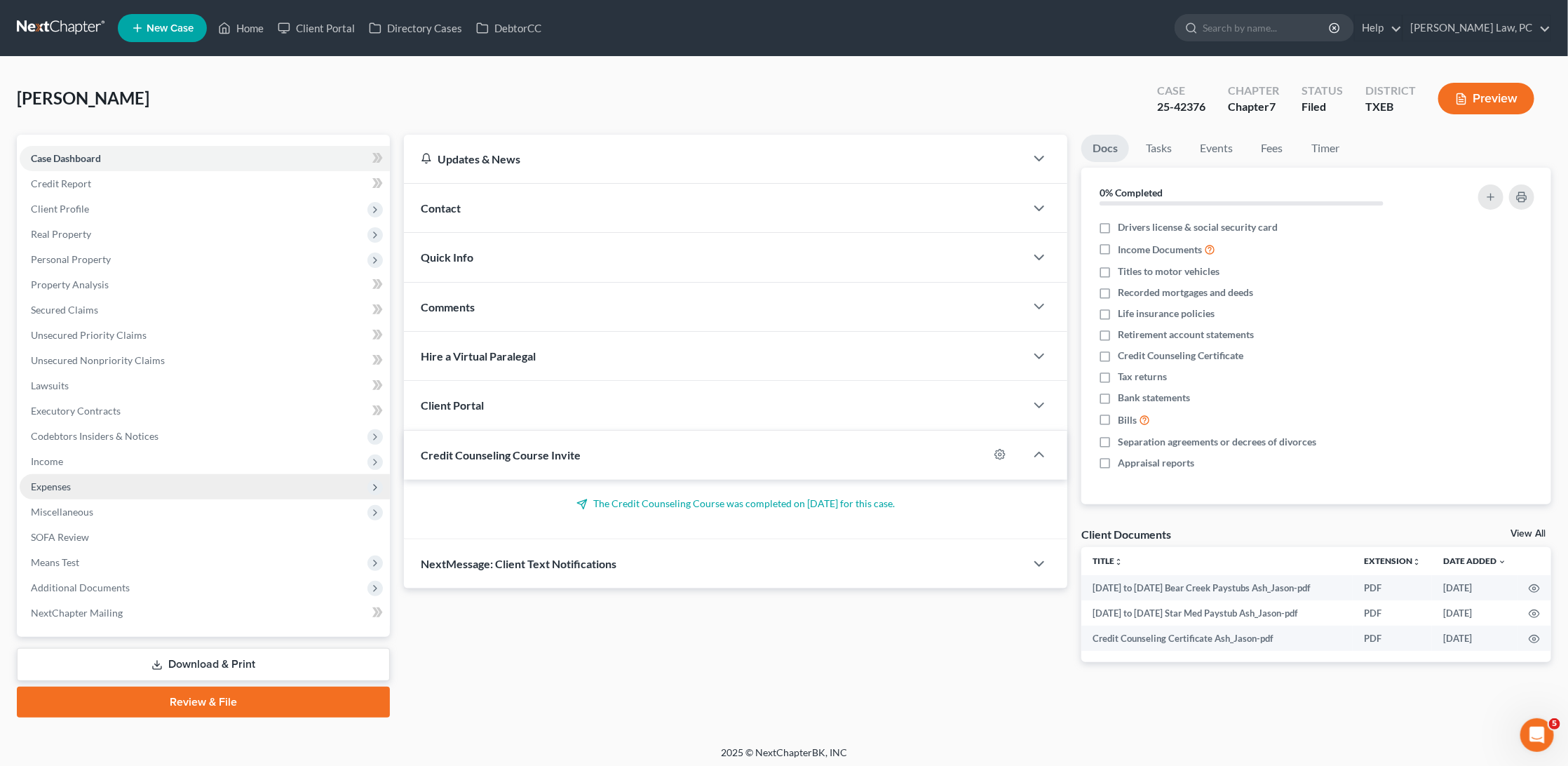
click at [69, 481] on span "Expenses" at bounding box center [51, 487] width 40 height 12
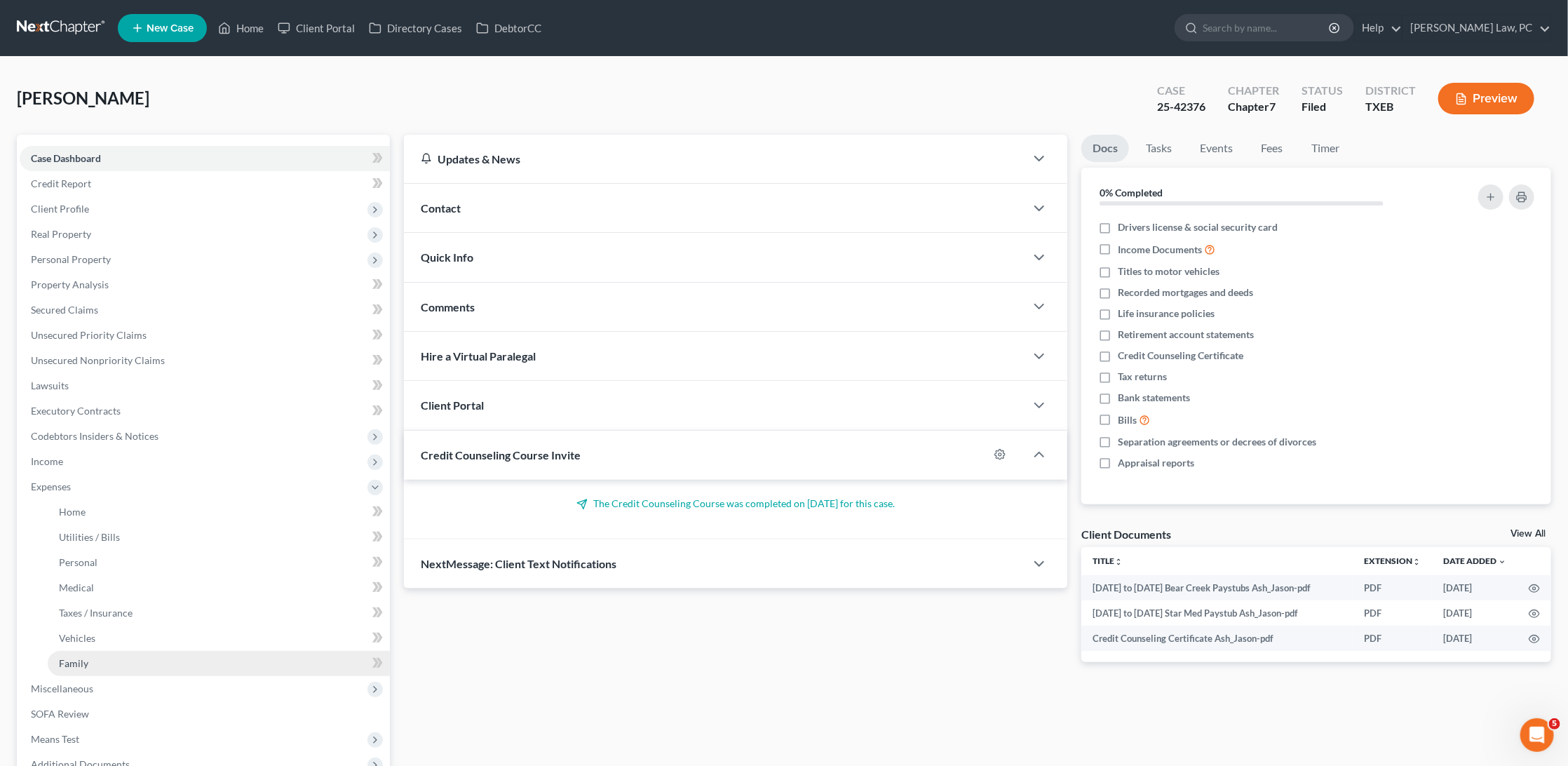
click at [107, 651] on link "Family" at bounding box center [219, 664] width 343 height 25
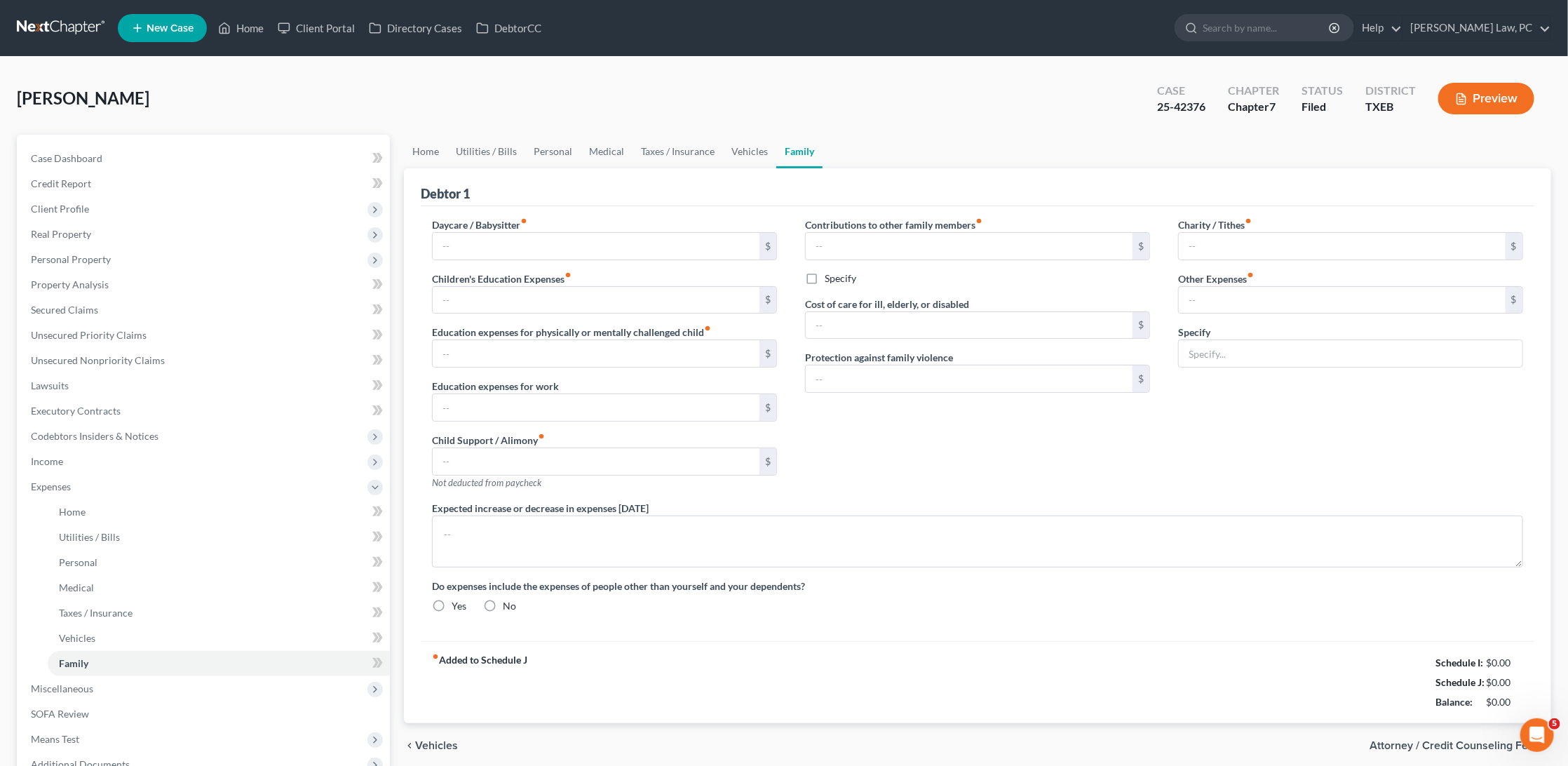
type input "0.00"
type input "1,180.00"
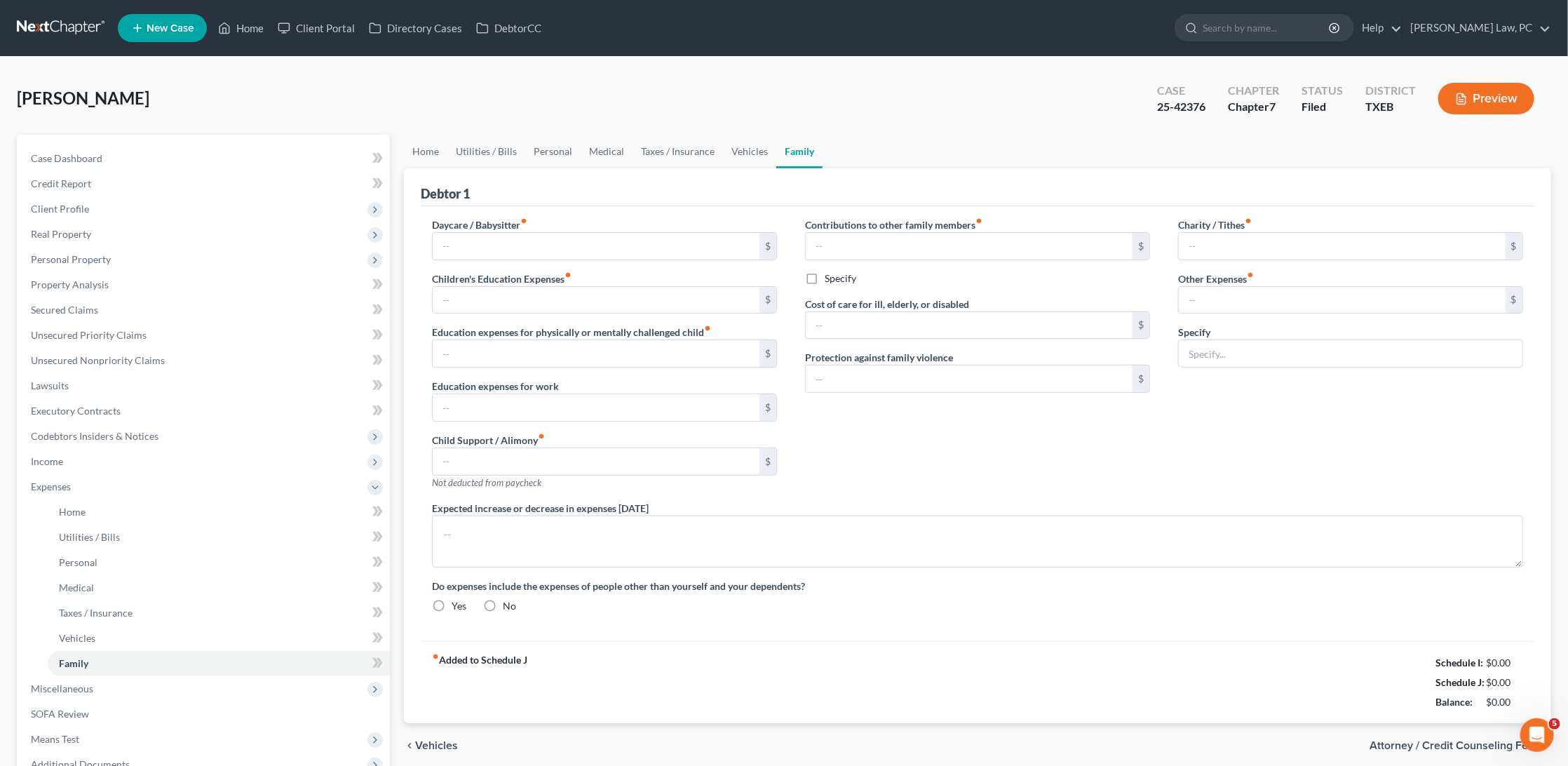
type input "0.00"
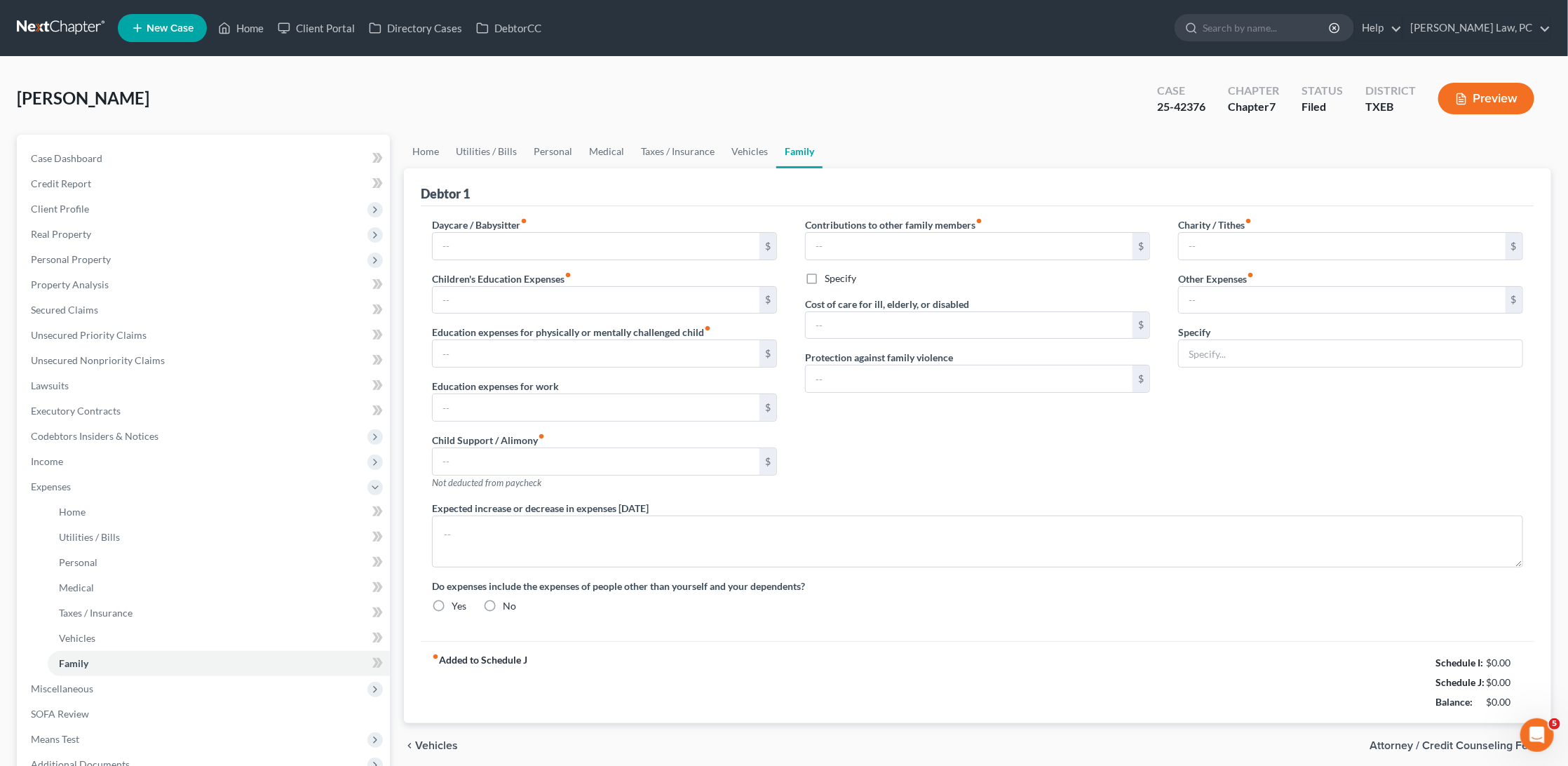
radio input "true"
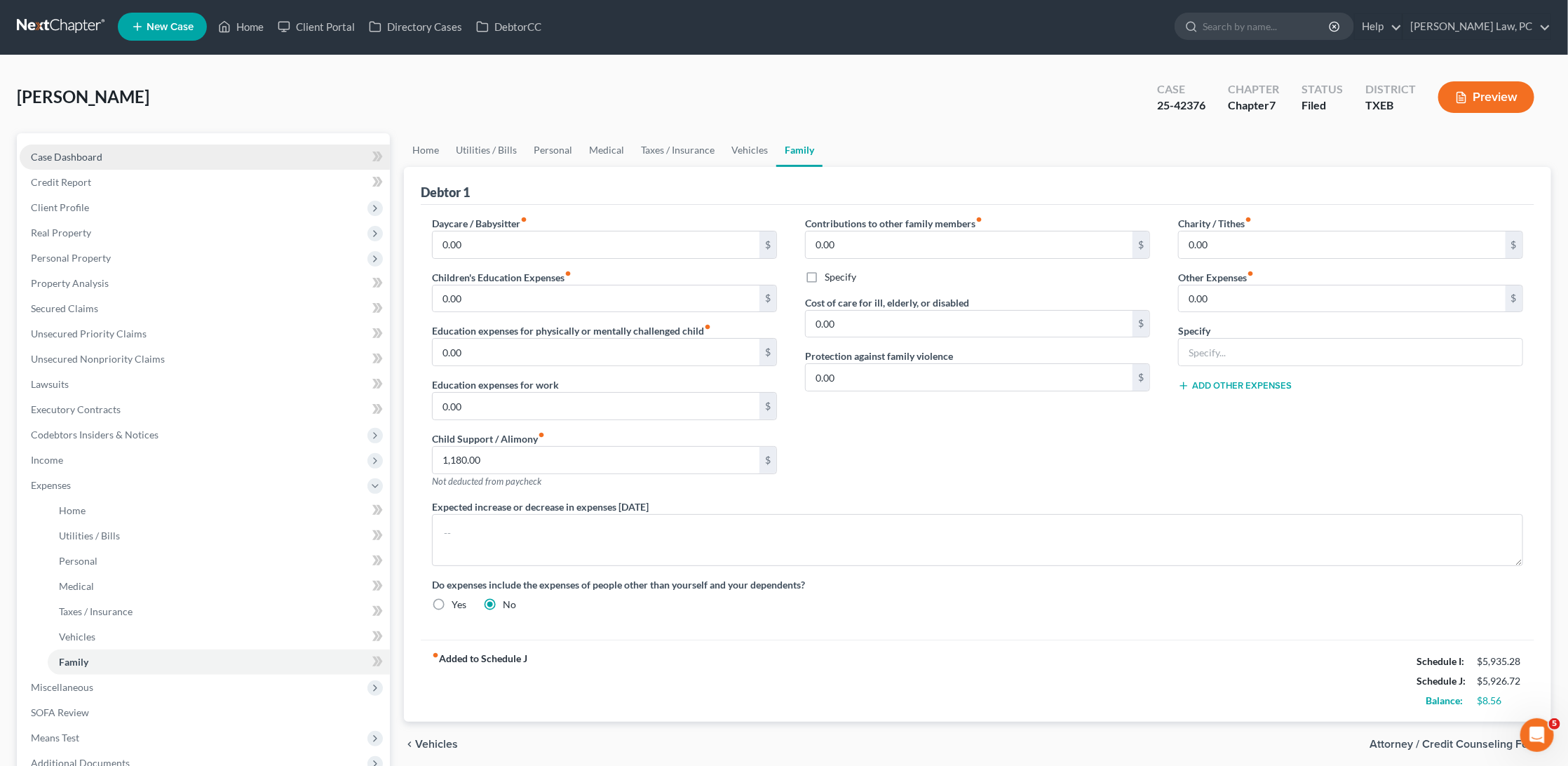
scroll to position [4, 0]
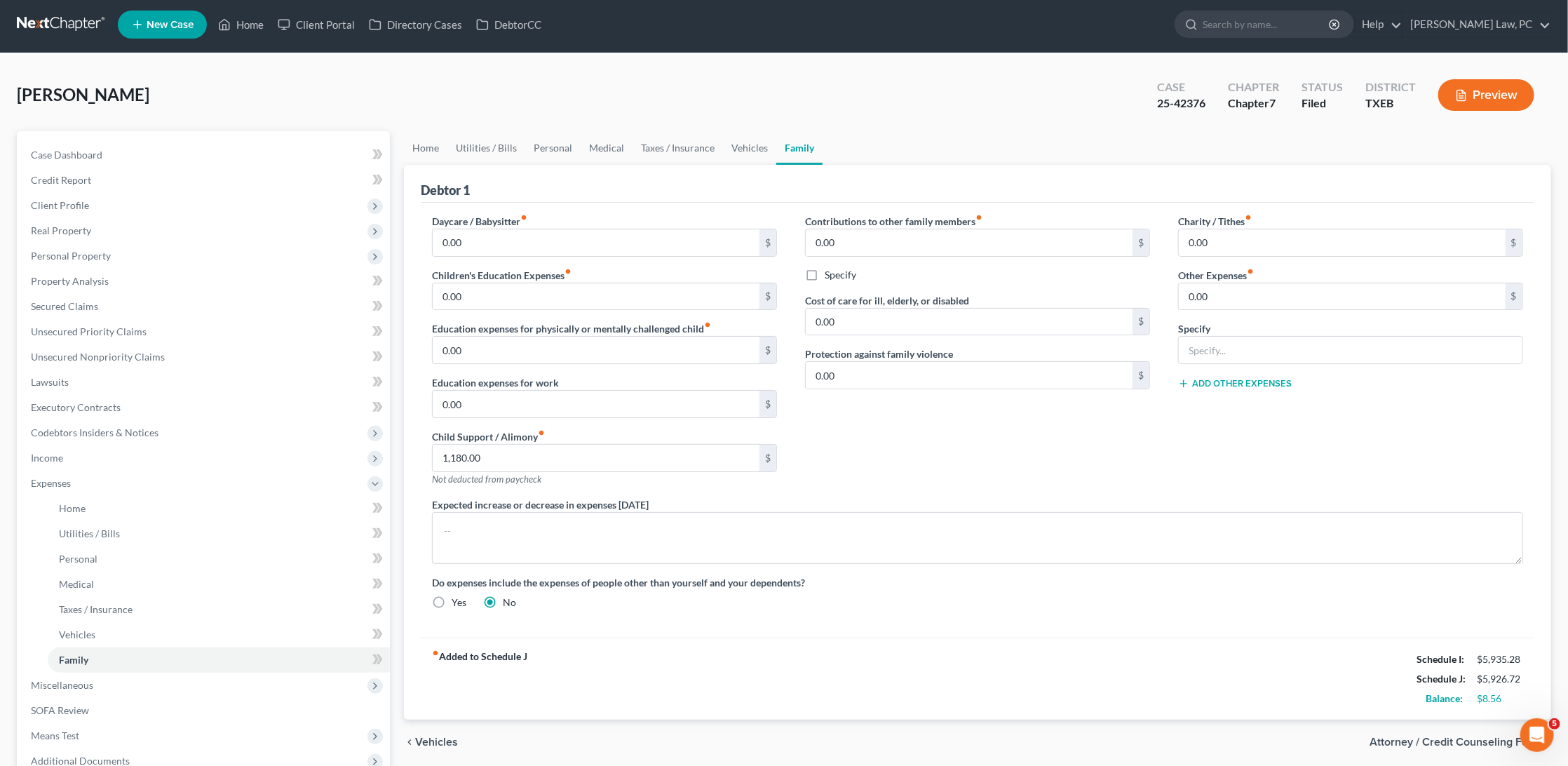
click at [54, 21] on link at bounding box center [62, 25] width 90 height 25
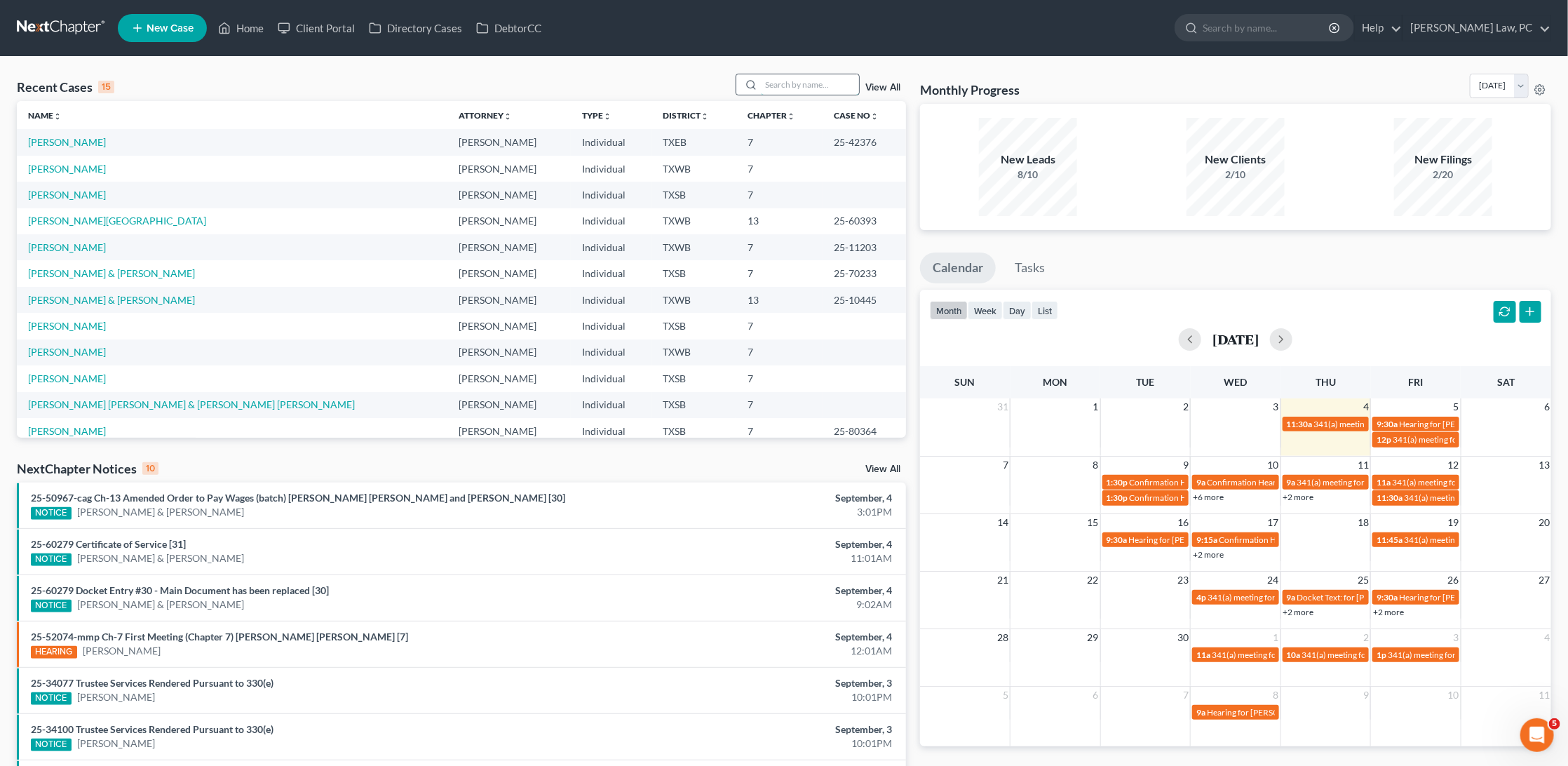
click at [796, 90] on input "search" at bounding box center [810, 84] width 99 height 20
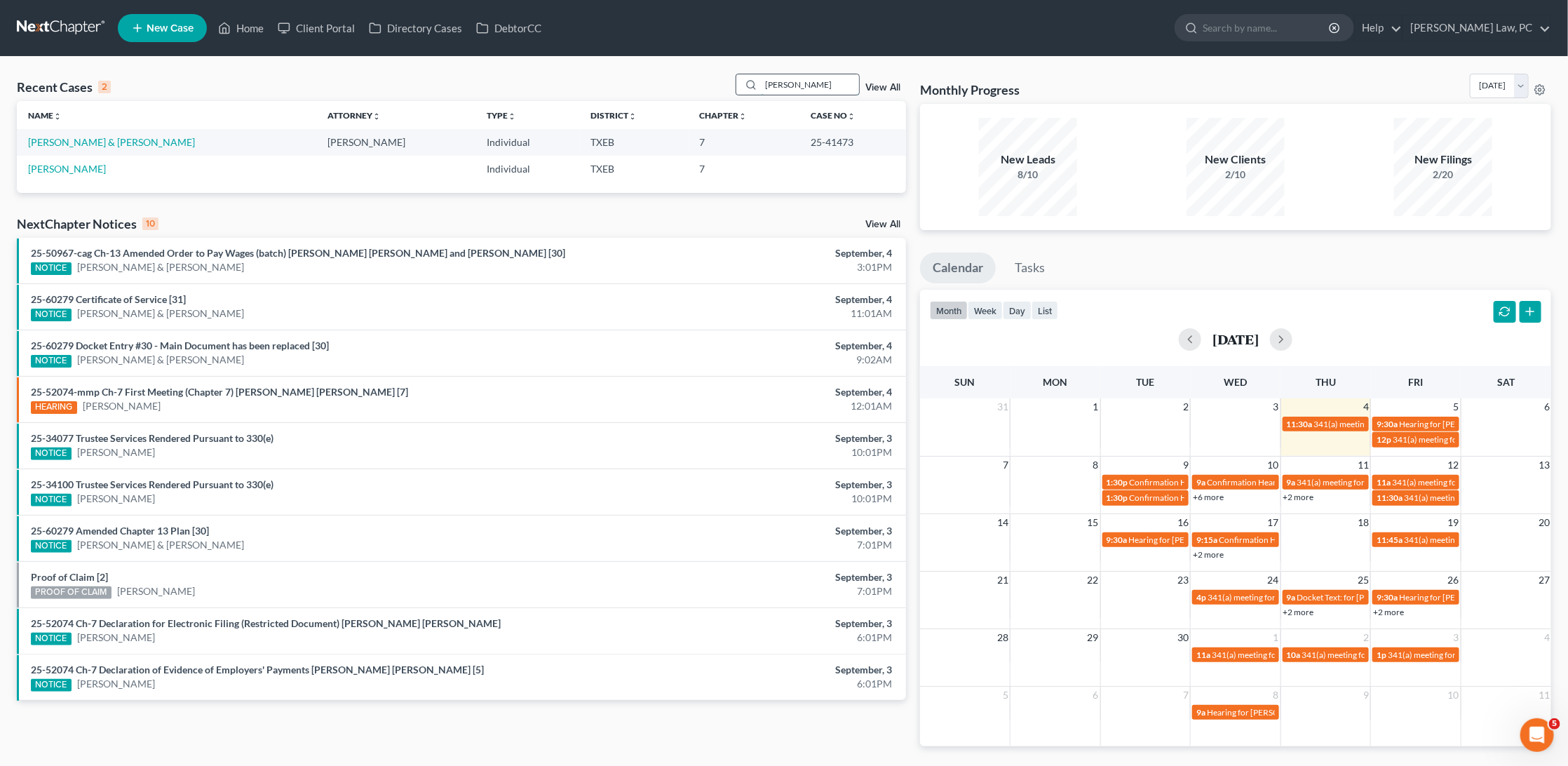
type input "[PERSON_NAME]"
drag, startPoint x: 796, startPoint y: 90, endPoint x: 71, endPoint y: 143, distance: 726.9
click at [71, 143] on link "[PERSON_NAME] & [PERSON_NAME]" at bounding box center [112, 142] width 167 height 12
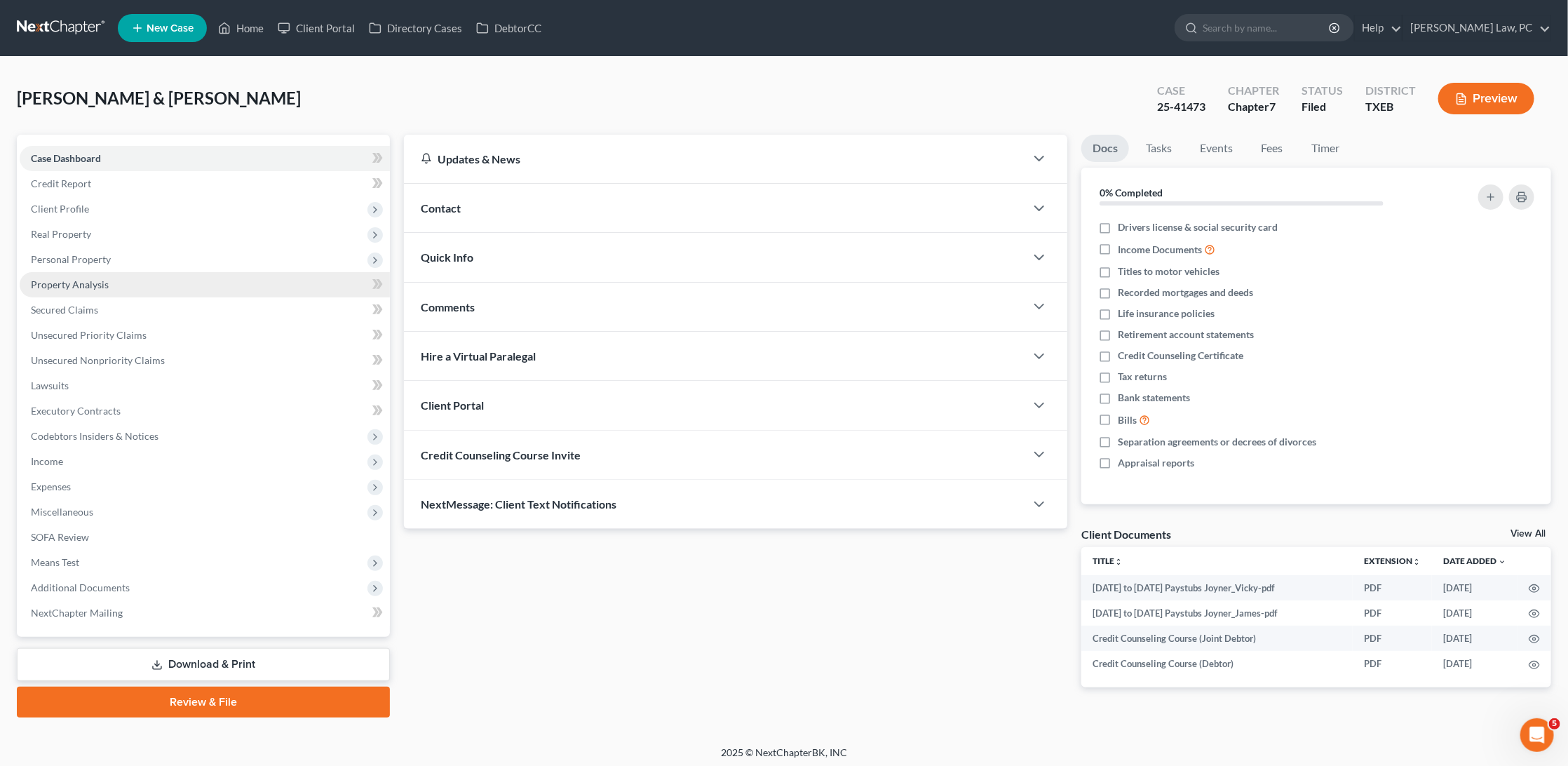
click at [87, 273] on link "Property Analysis" at bounding box center [204, 285] width 370 height 25
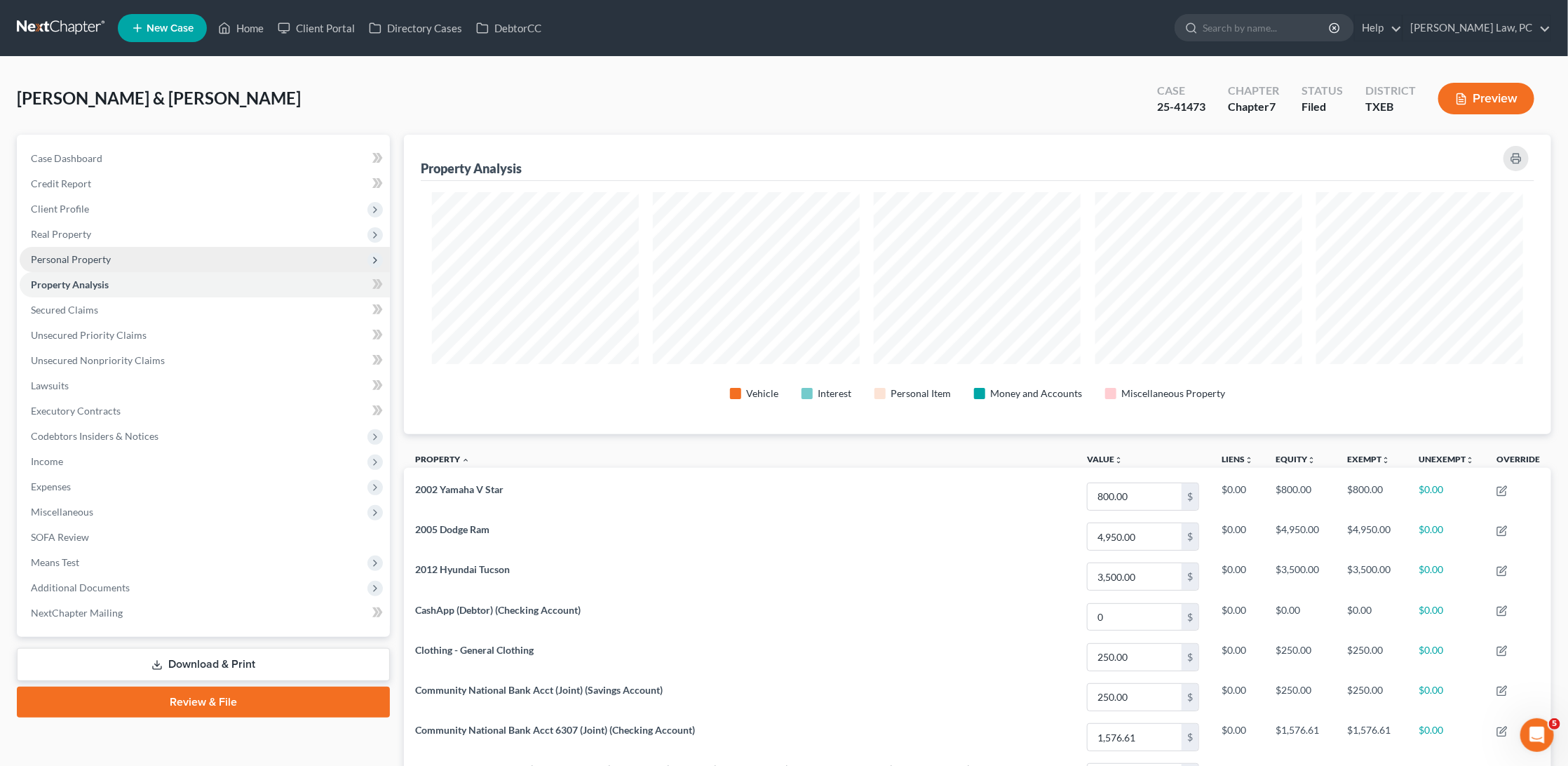
scroll to position [298, 1147]
click at [86, 258] on span "Personal Property" at bounding box center [70, 259] width 80 height 12
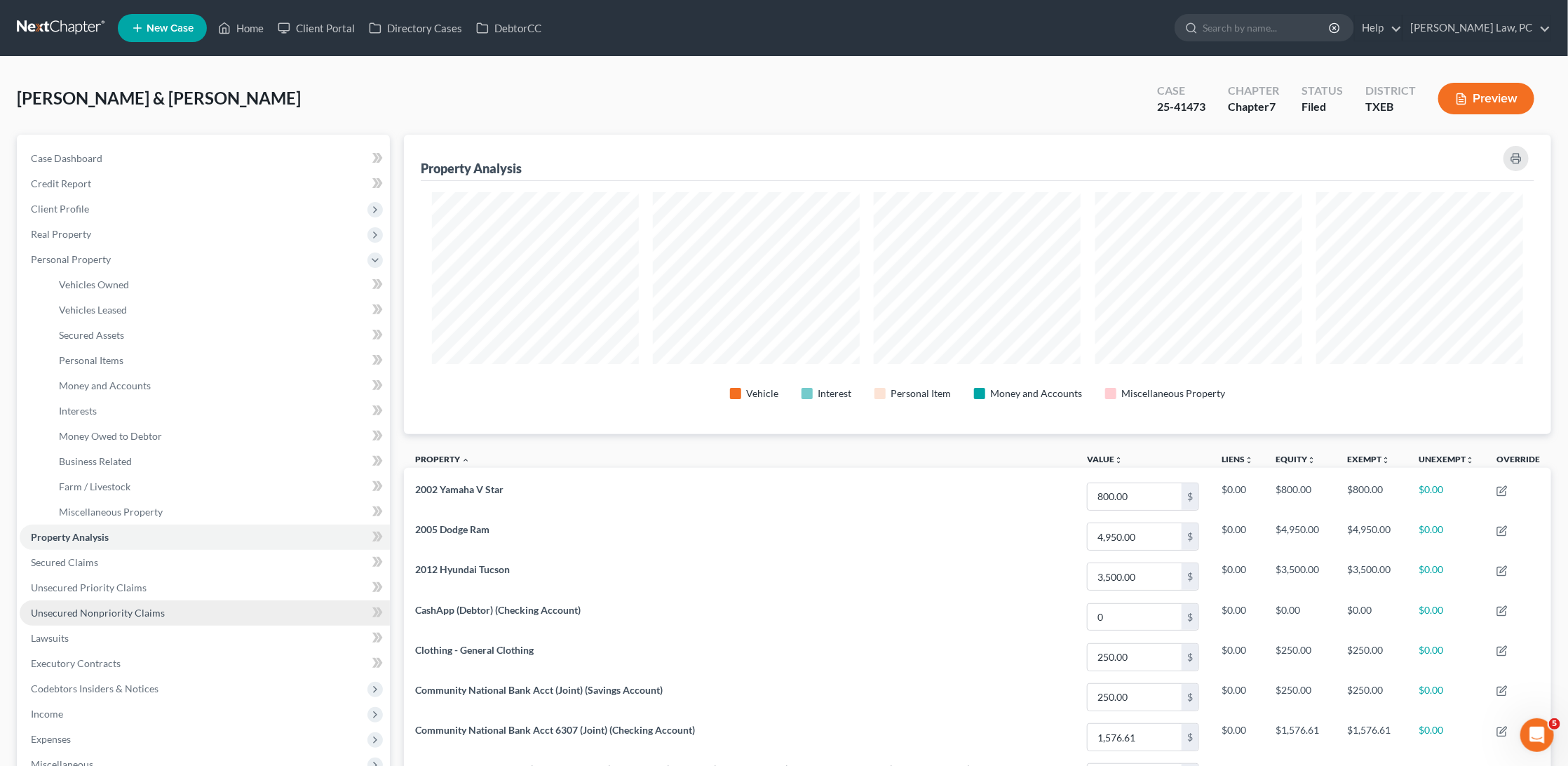
click at [76, 607] on span "Unsecured Nonpriority Claims" at bounding box center [97, 613] width 134 height 12
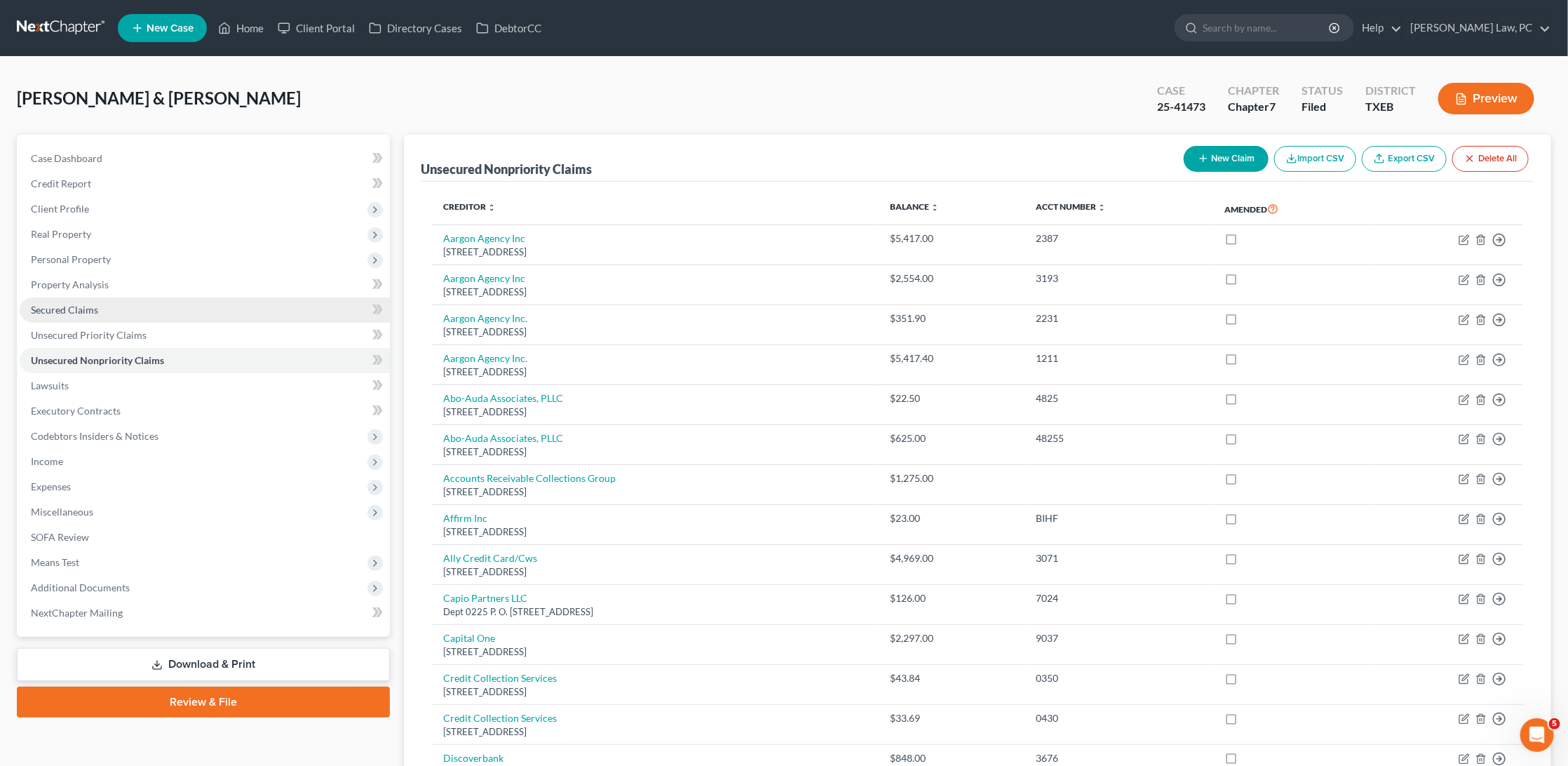
click at [95, 306] on span "Secured Claims" at bounding box center [64, 310] width 67 height 12
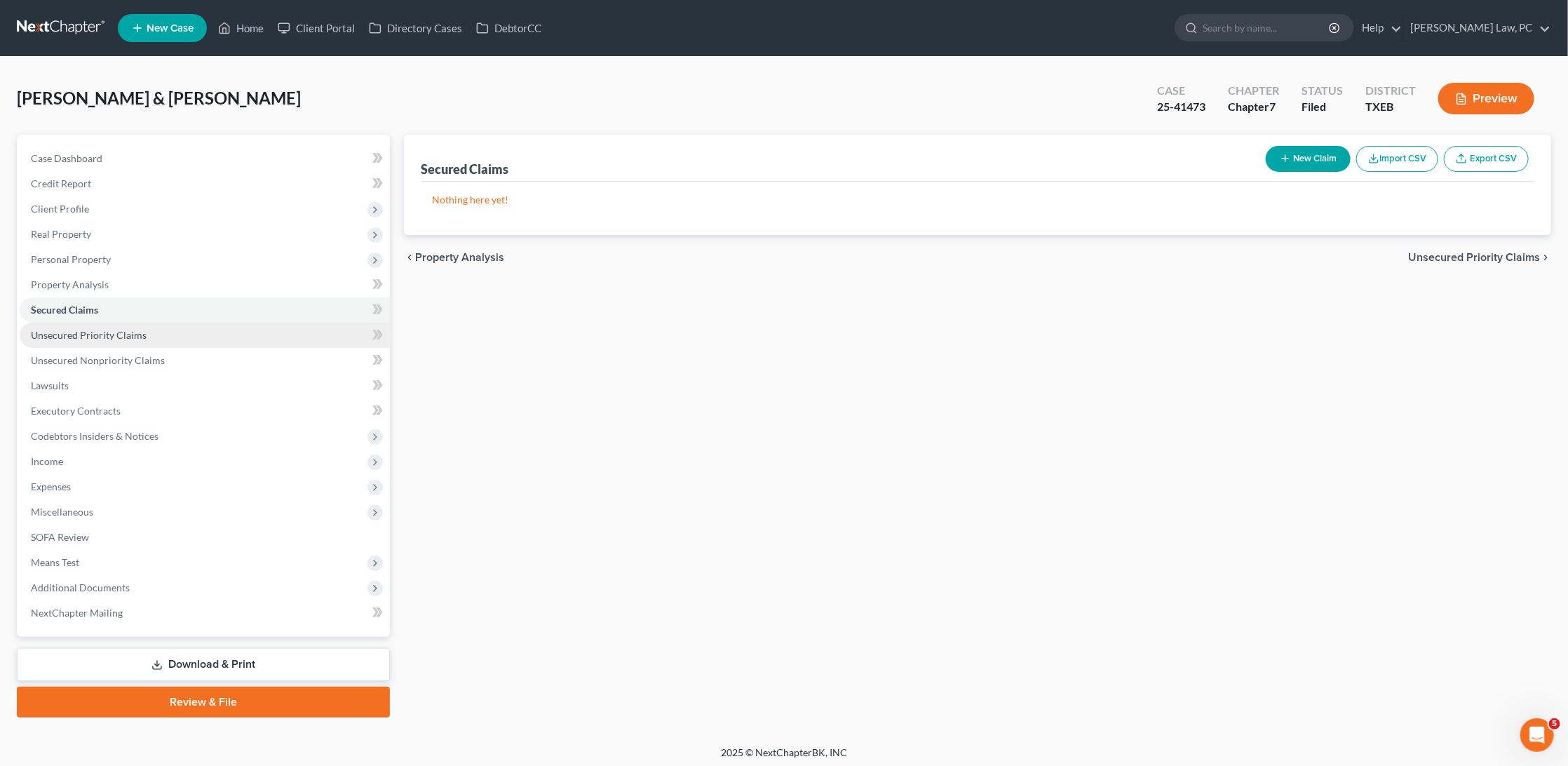
click at [110, 329] on span "Unsecured Priority Claims" at bounding box center [88, 335] width 116 height 12
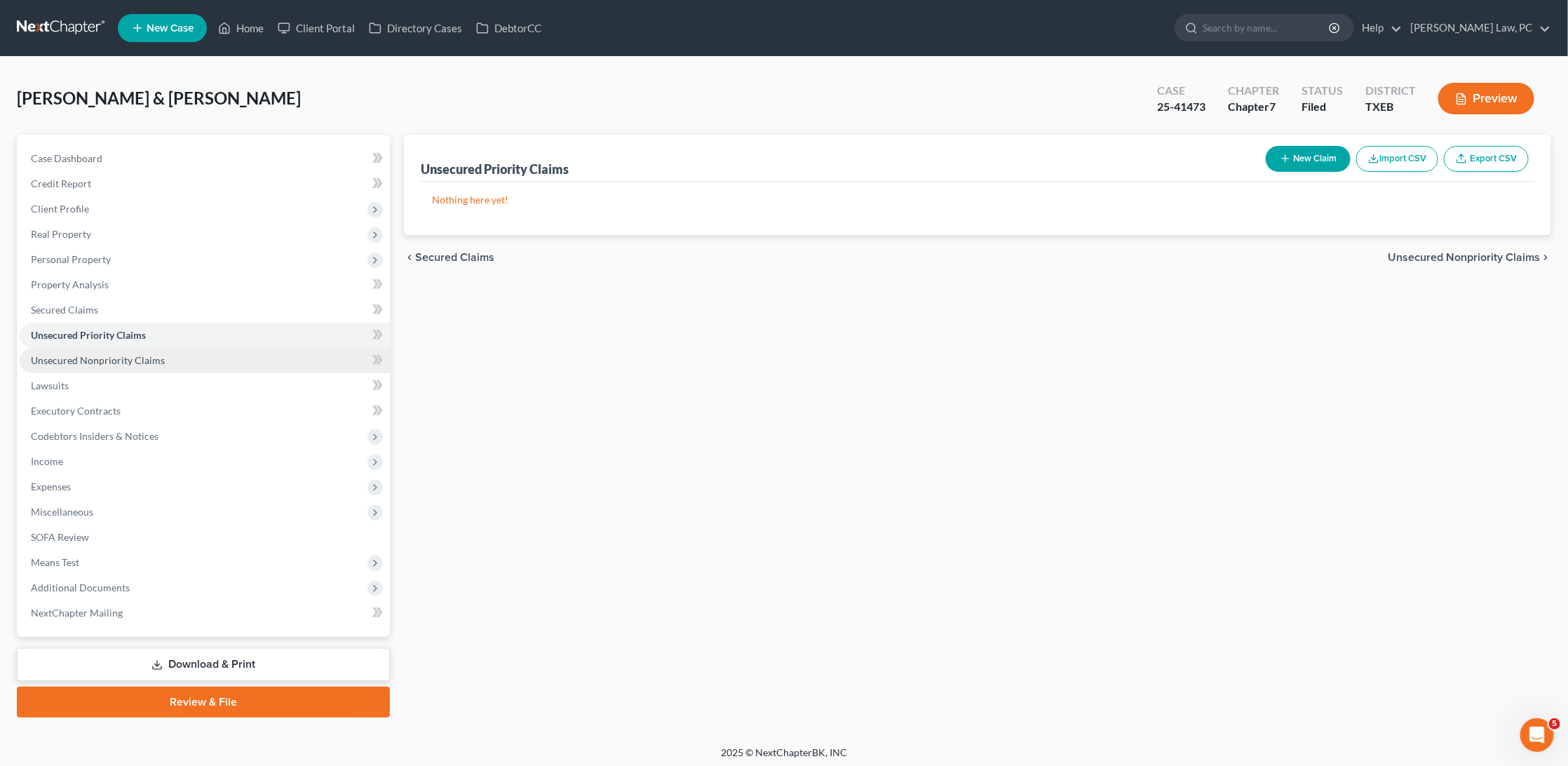
click at [104, 355] on span "Unsecured Nonpriority Claims" at bounding box center [97, 361] width 134 height 12
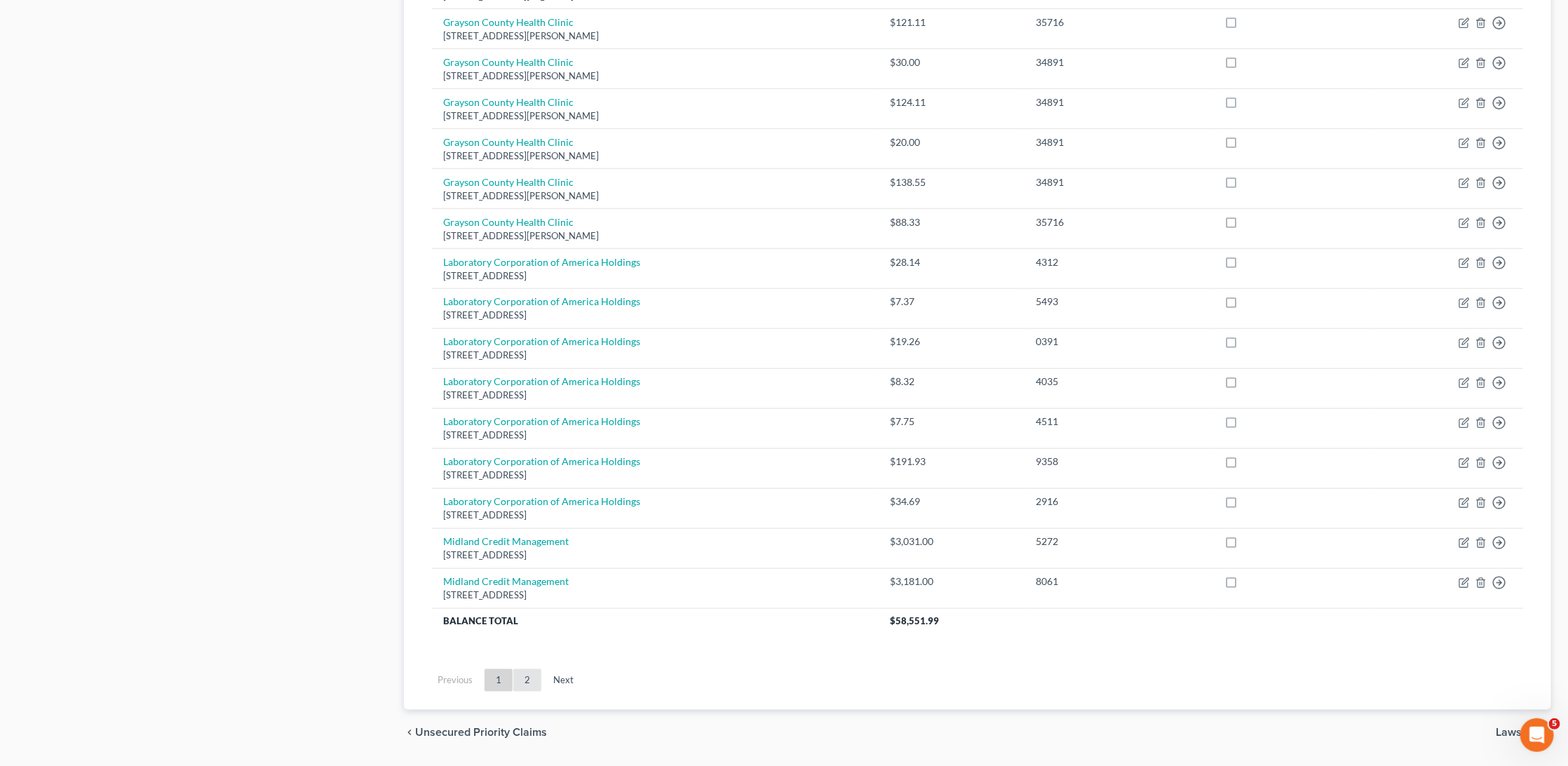
scroll to position [815, 0]
click at [525, 670] on link "2" at bounding box center [528, 681] width 28 height 22
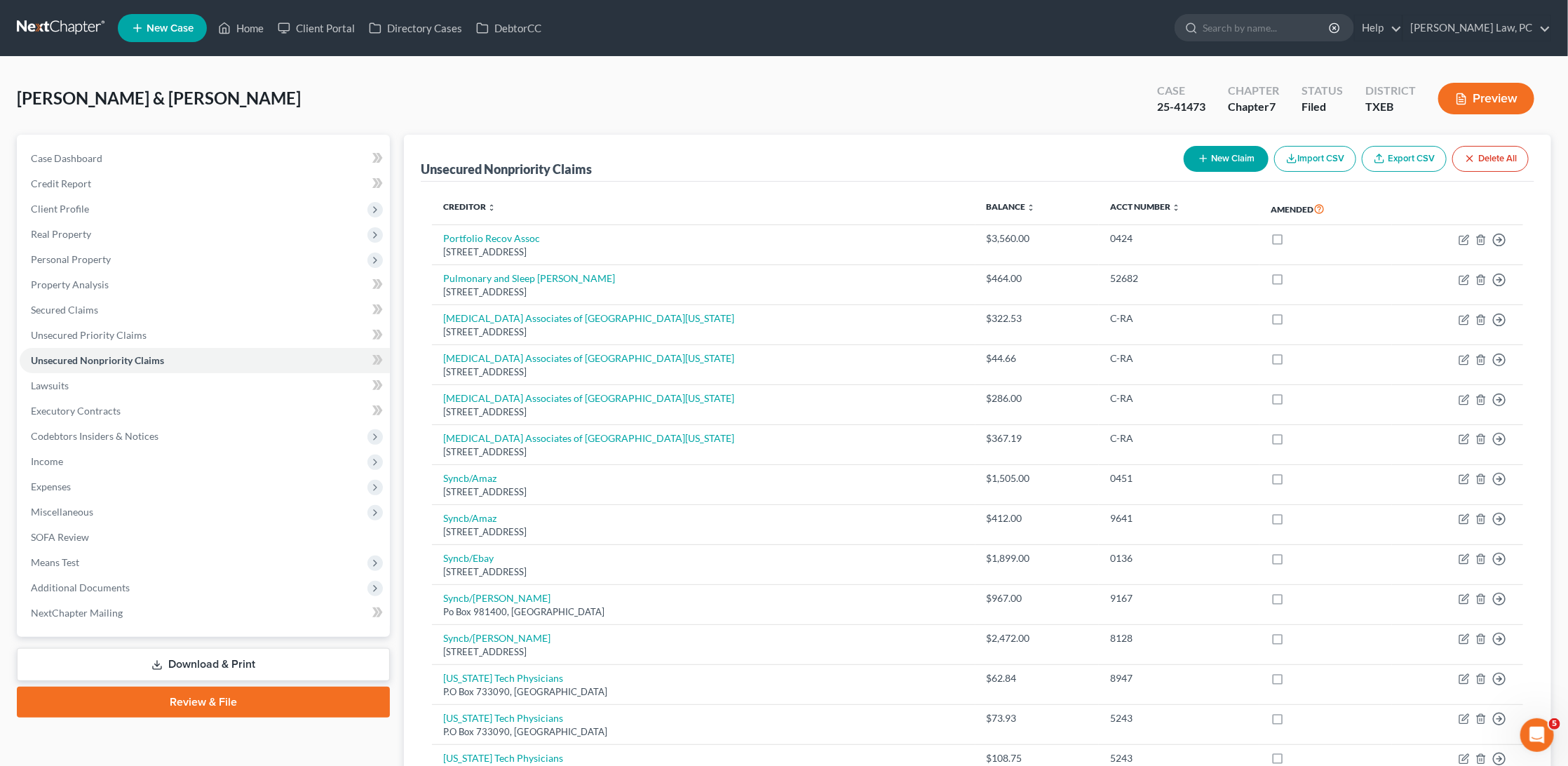
scroll to position [0, 0]
click at [502, 25] on link "DebtorCC" at bounding box center [509, 28] width 79 height 25
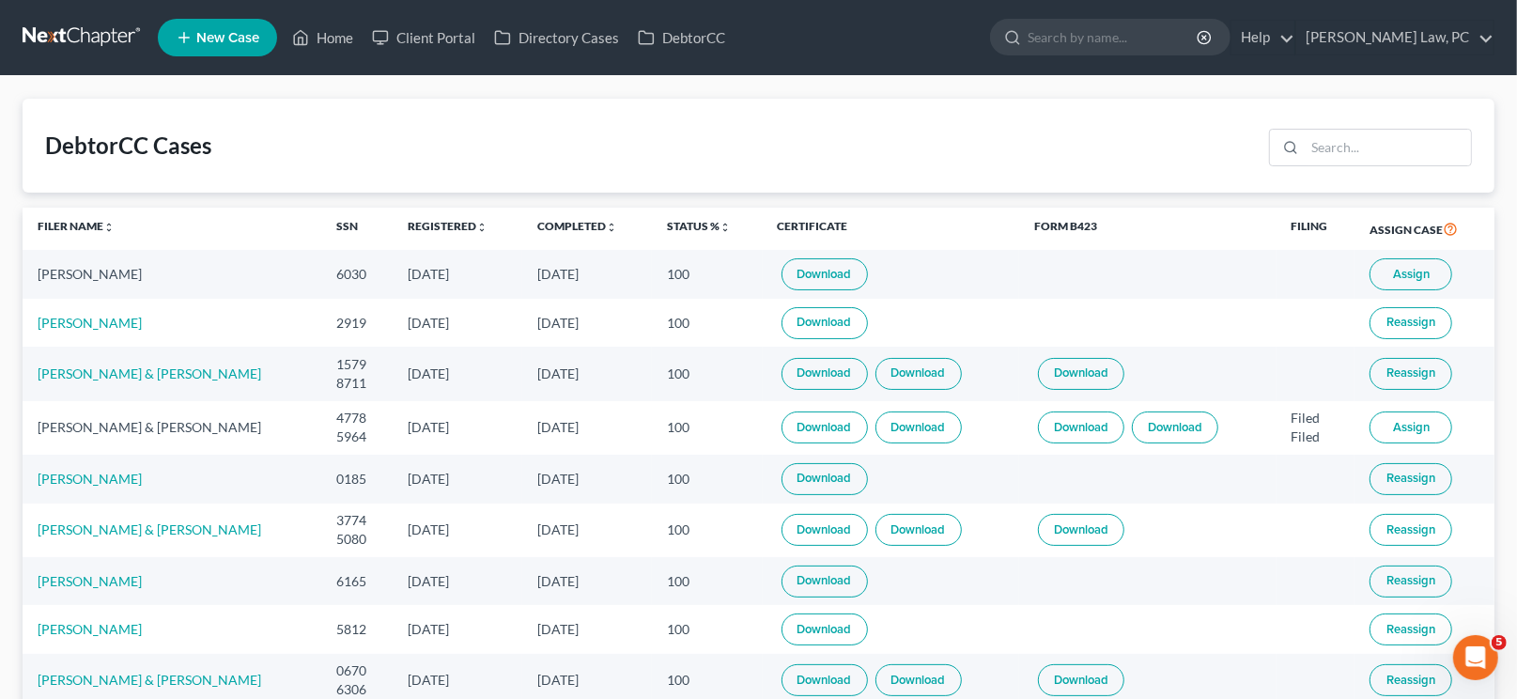
click at [101, 23] on link at bounding box center [83, 38] width 120 height 34
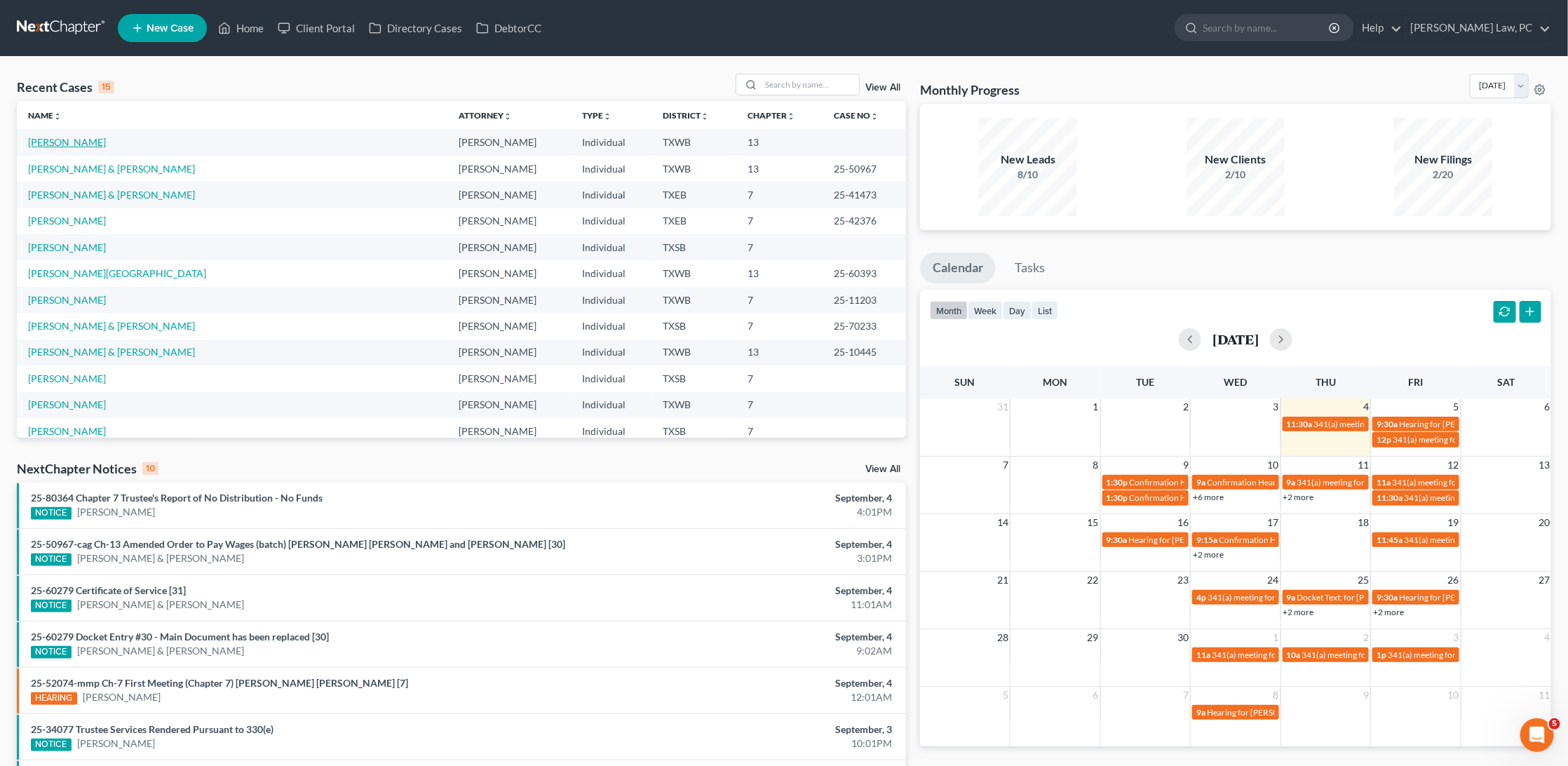
click at [77, 136] on link "[PERSON_NAME]" at bounding box center [67, 142] width 78 height 12
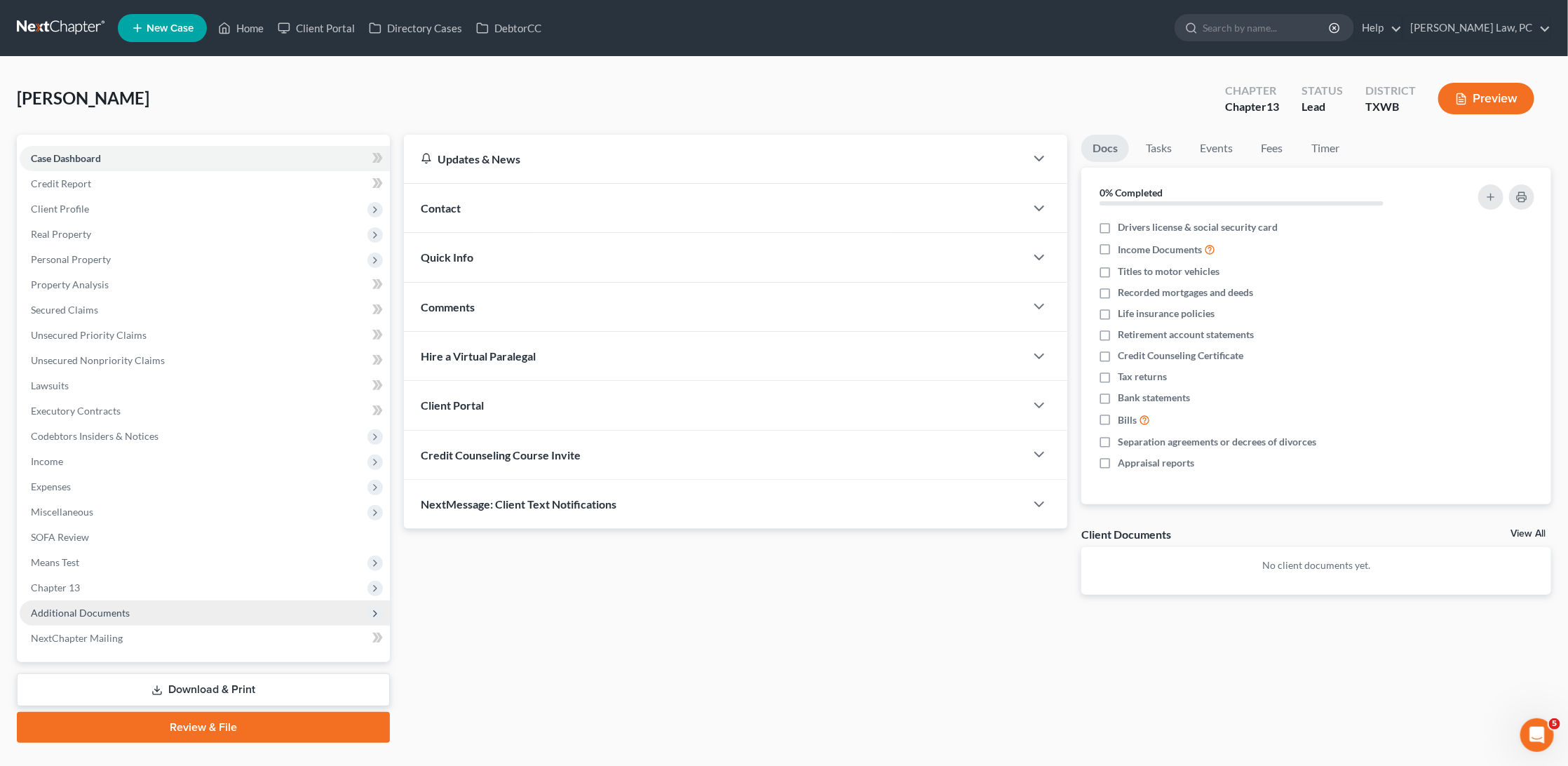
click at [109, 521] on span "Additional Documents" at bounding box center [80, 613] width 99 height 12
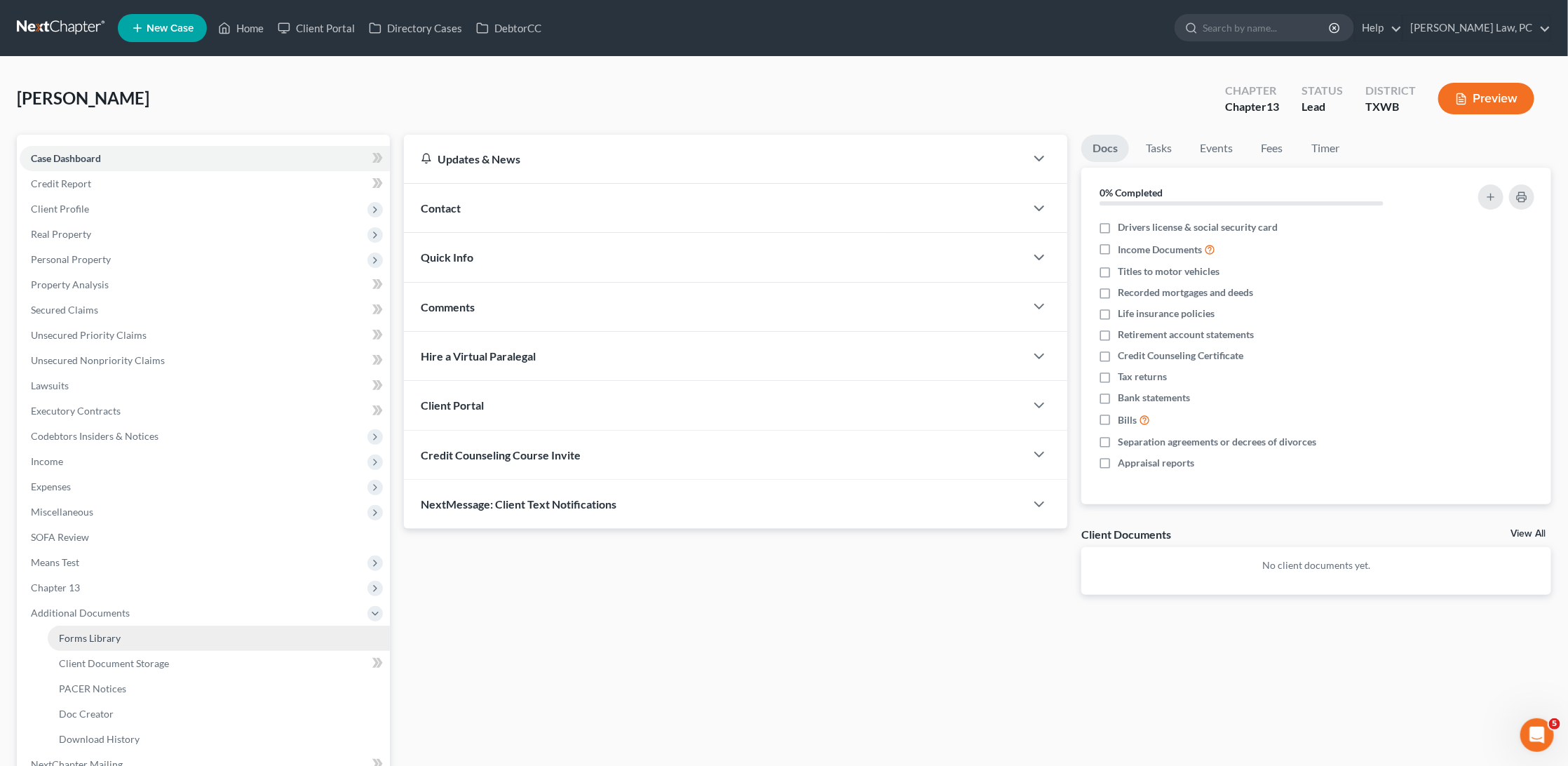
click at [142, 521] on link "Forms Library" at bounding box center [219, 638] width 343 height 25
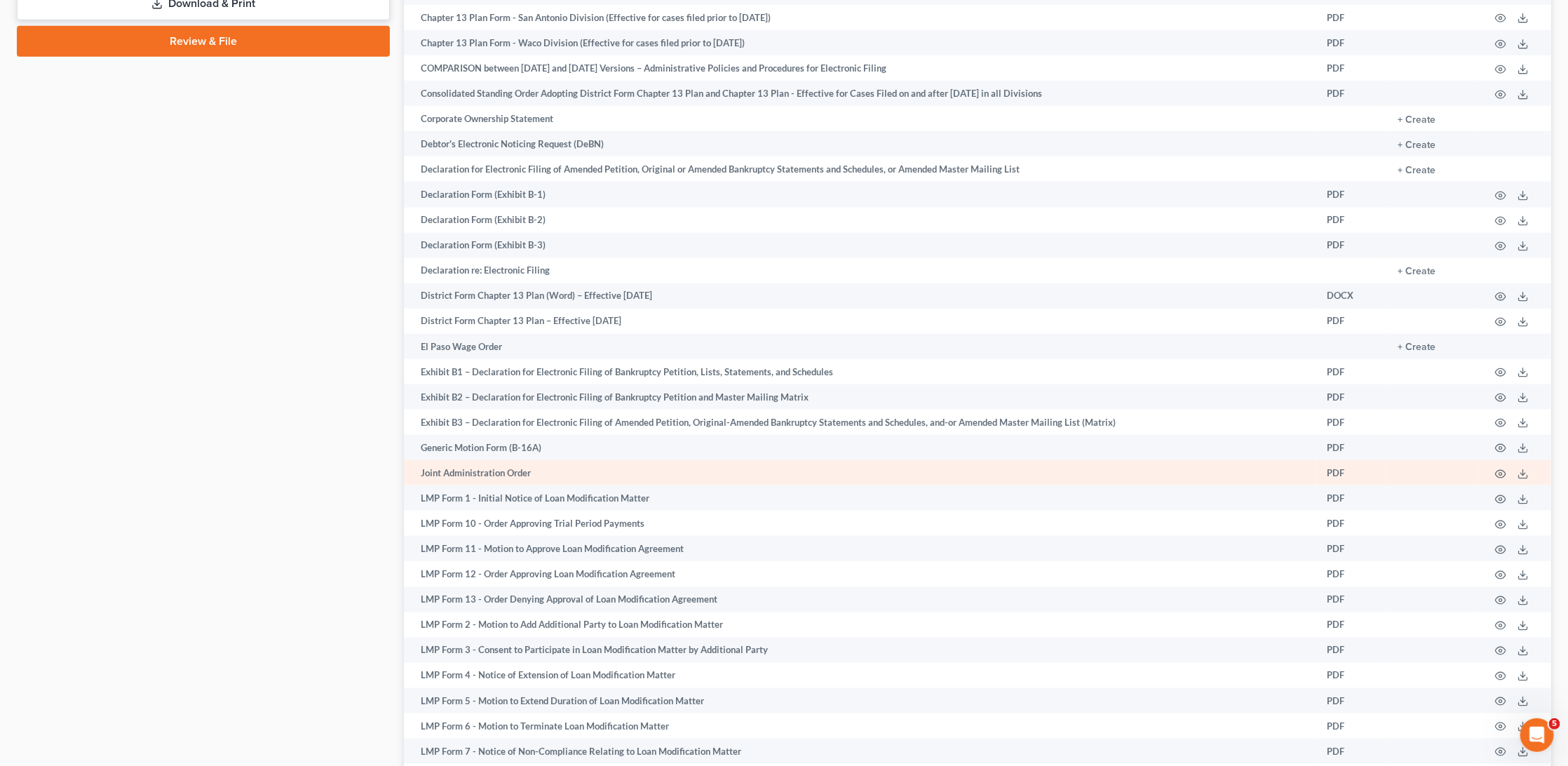
scroll to position [815, 0]
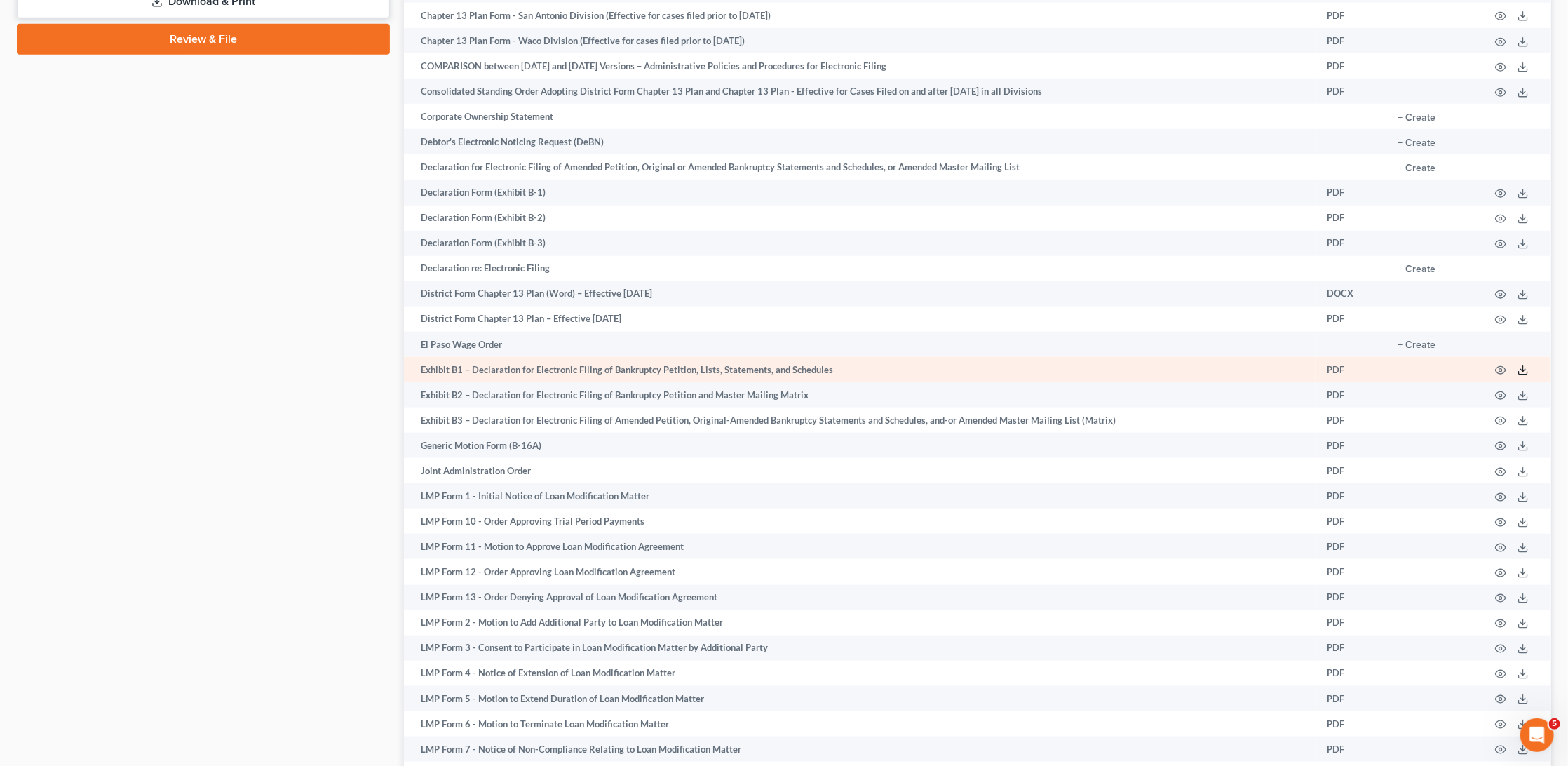
click at [1132, 372] on line at bounding box center [1523, 369] width 0 height 6
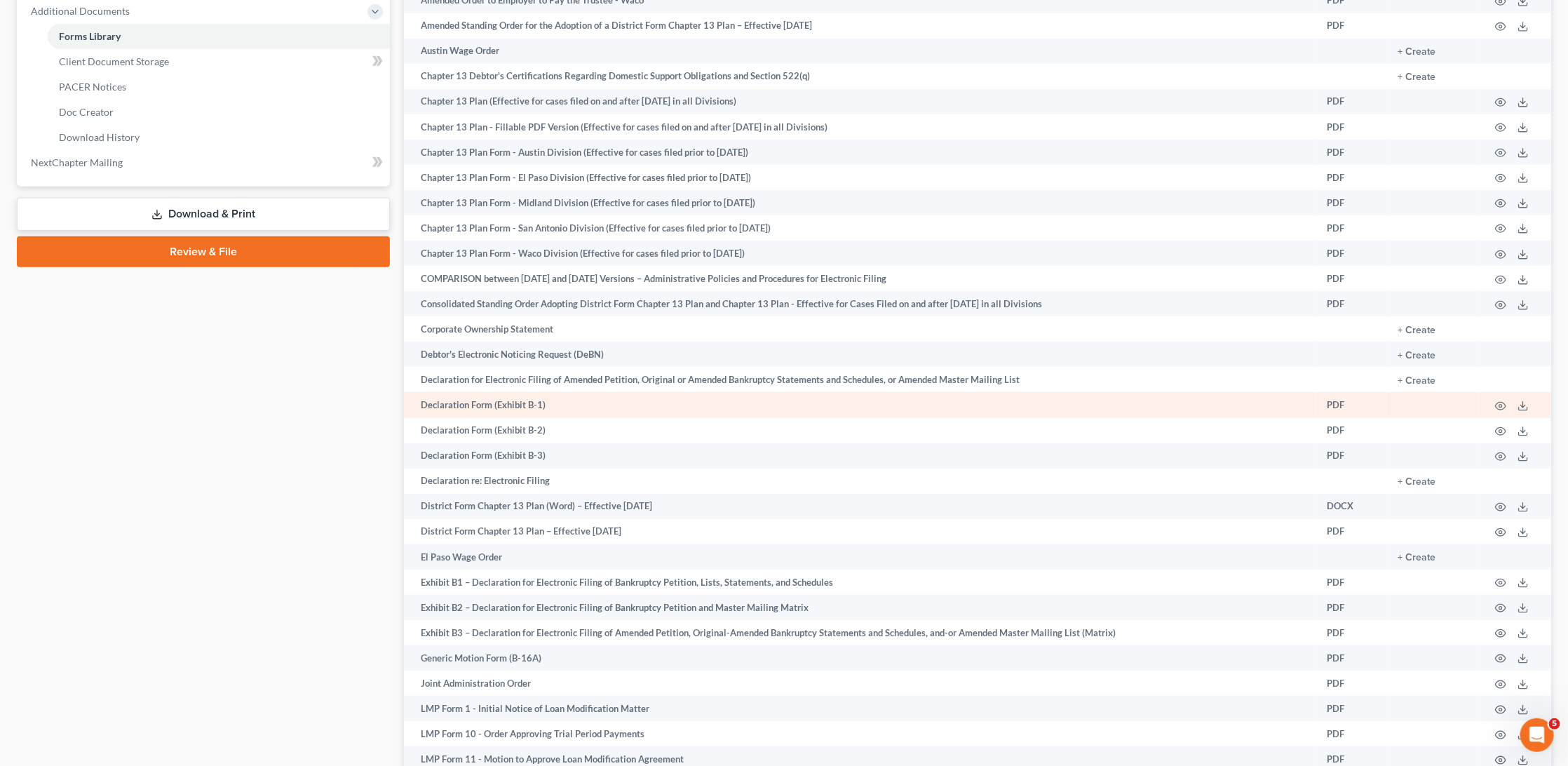
scroll to position [625, 0]
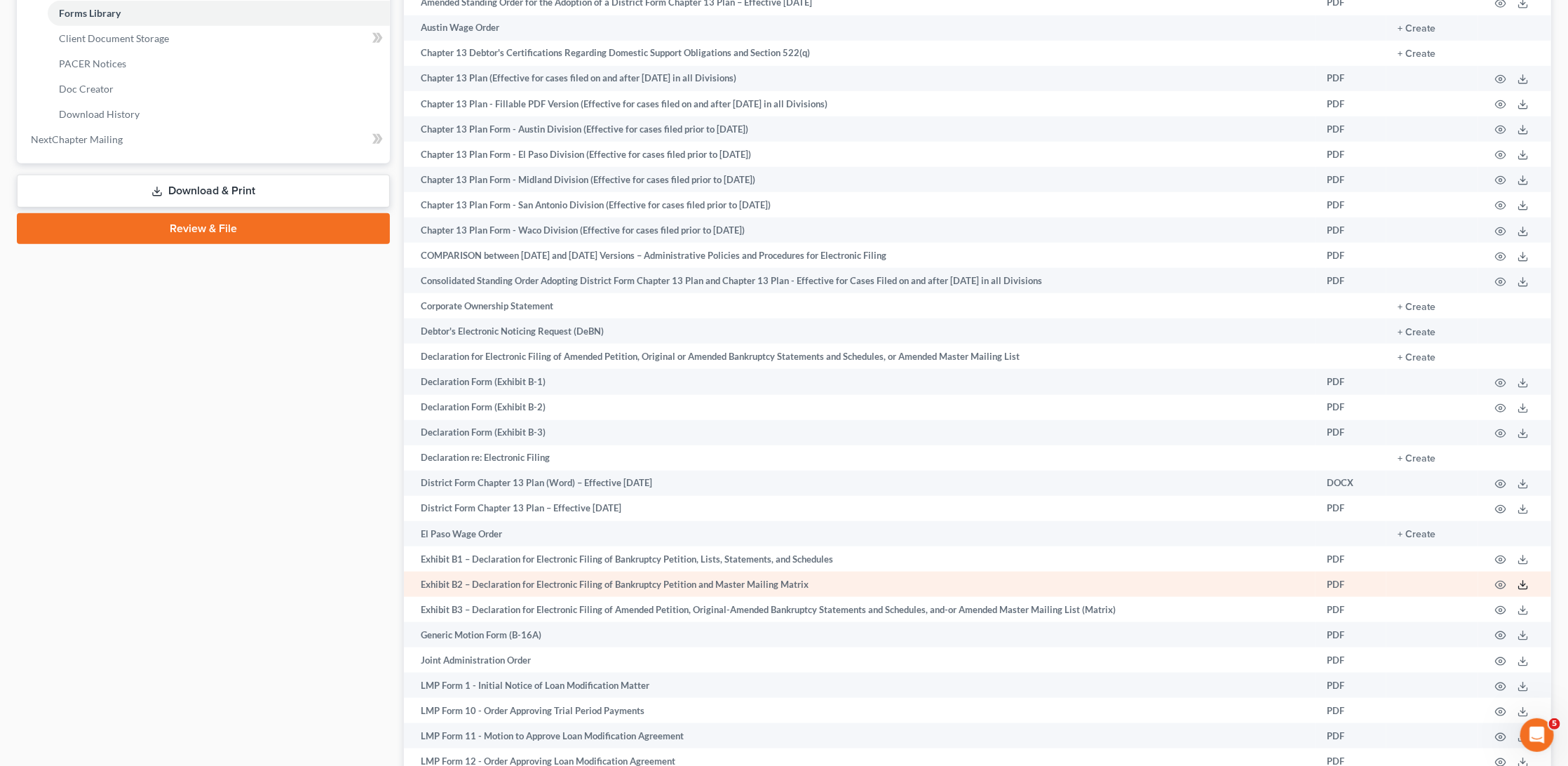
click at [1132, 521] on line at bounding box center [1523, 584] width 0 height 6
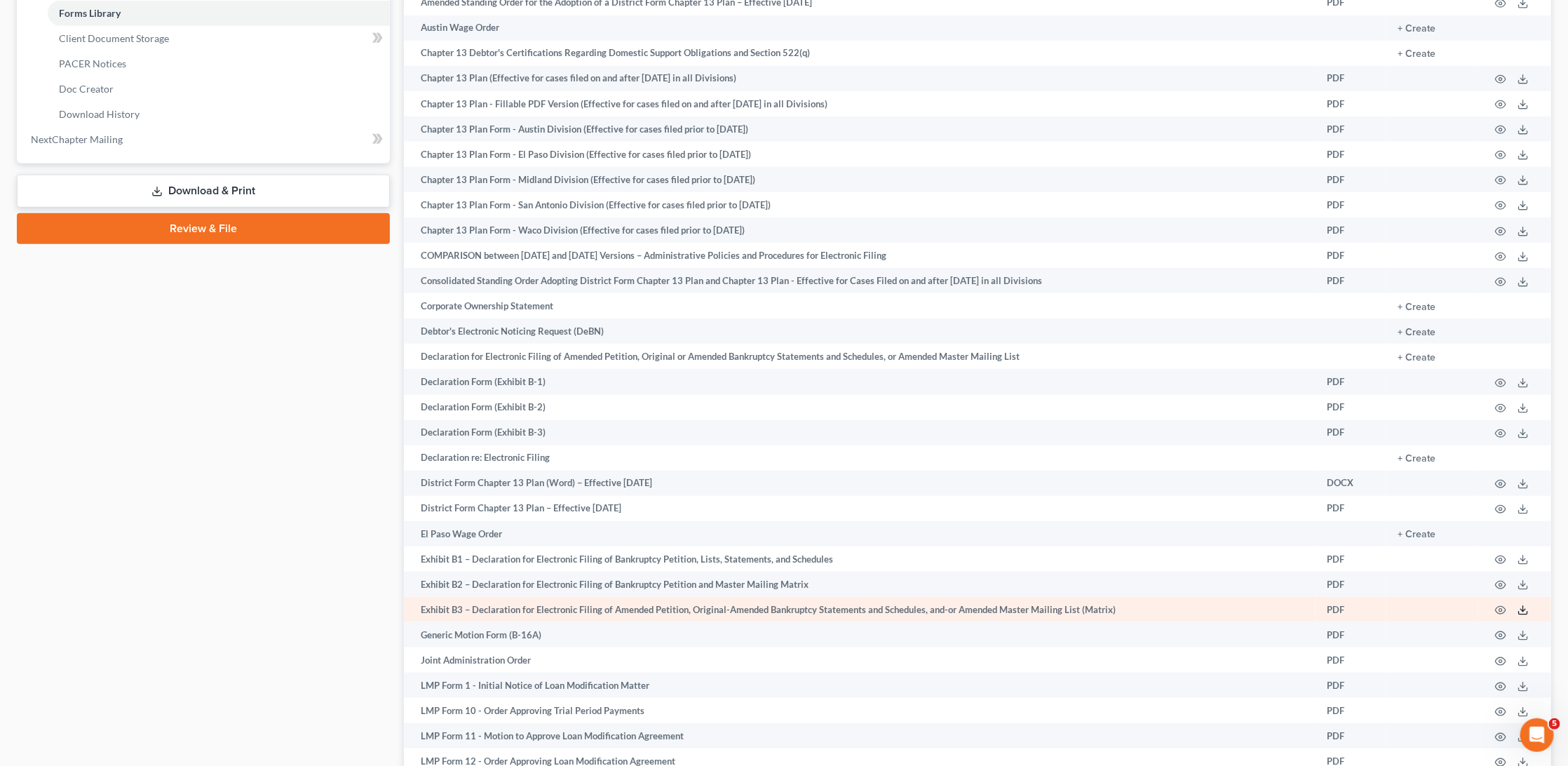
click at [1132, 521] on icon at bounding box center [1522, 610] width 11 height 11
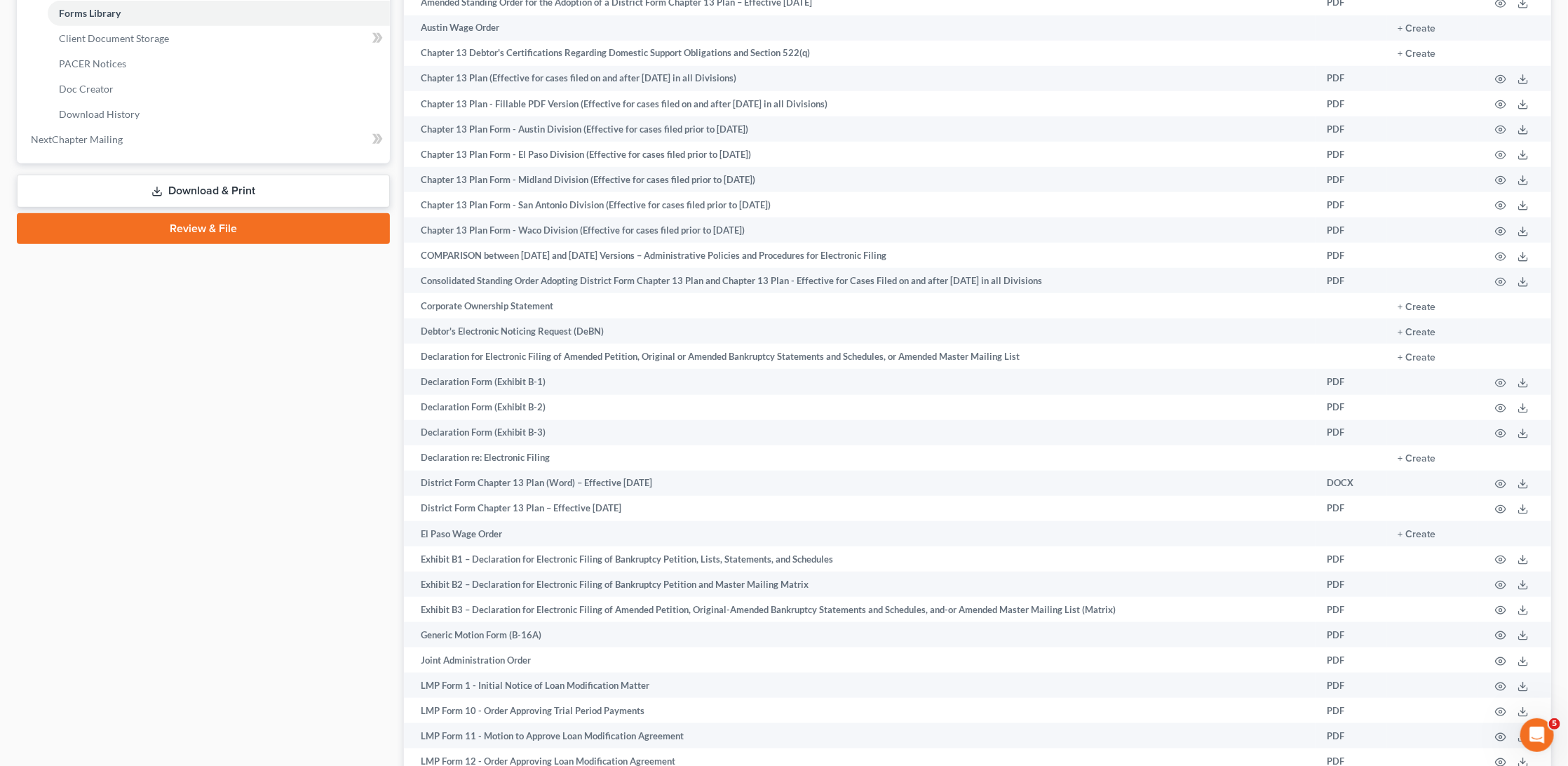
click at [258, 175] on link "Download & Print" at bounding box center [204, 191] width 373 height 33
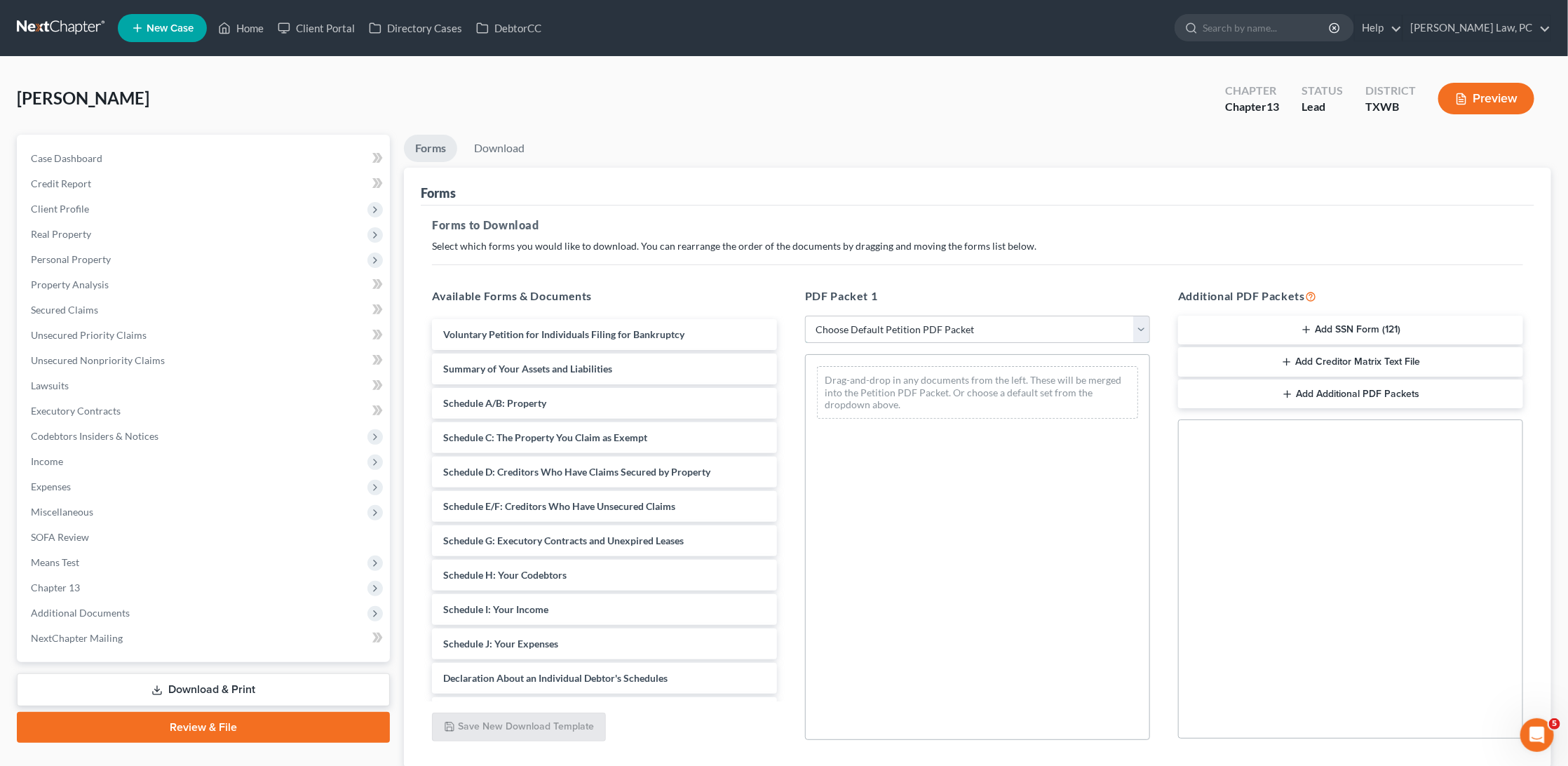
select select "0"
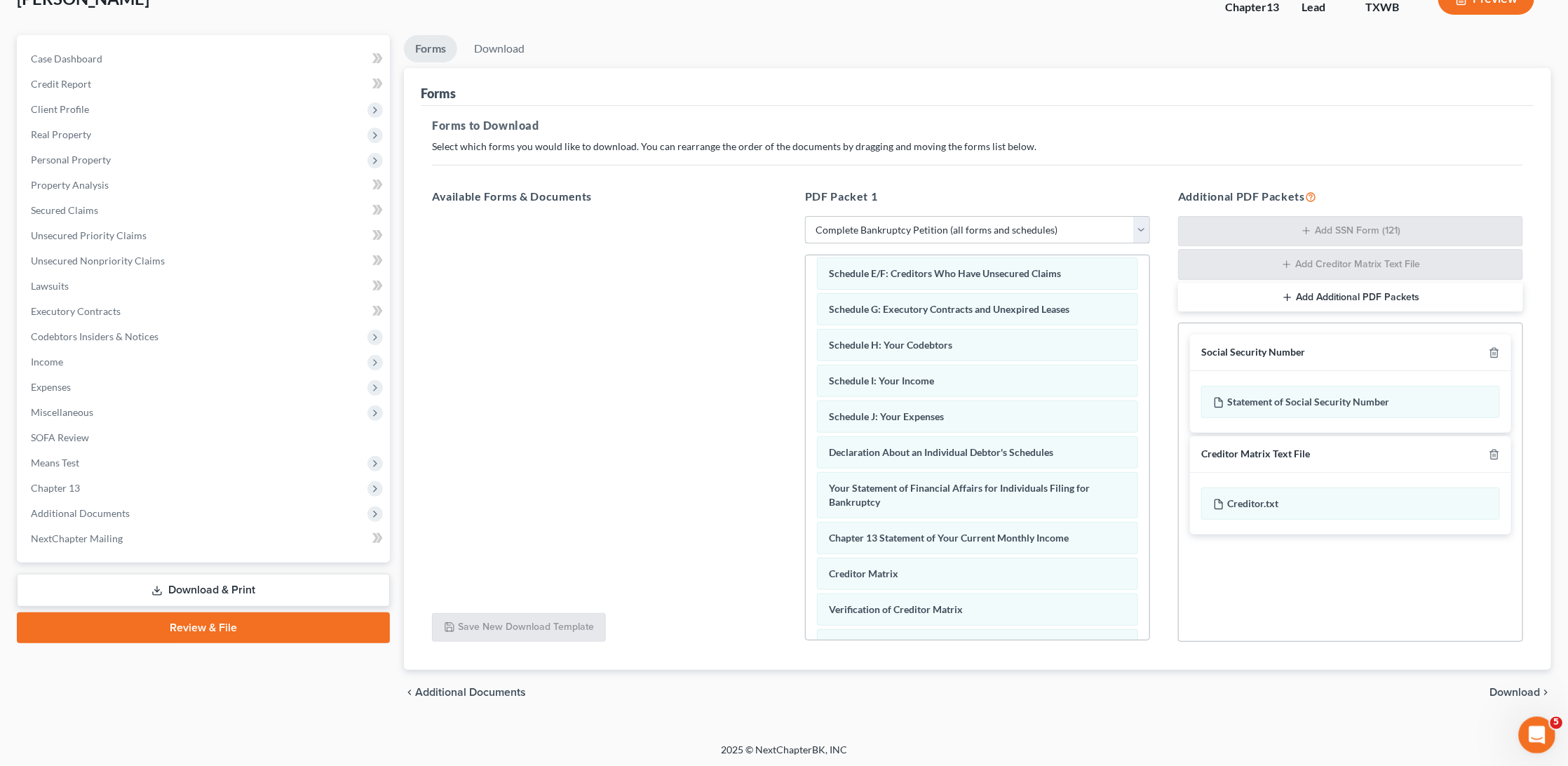
scroll to position [99, 0]
click at [1132, 521] on span "Download" at bounding box center [1515, 693] width 51 height 11
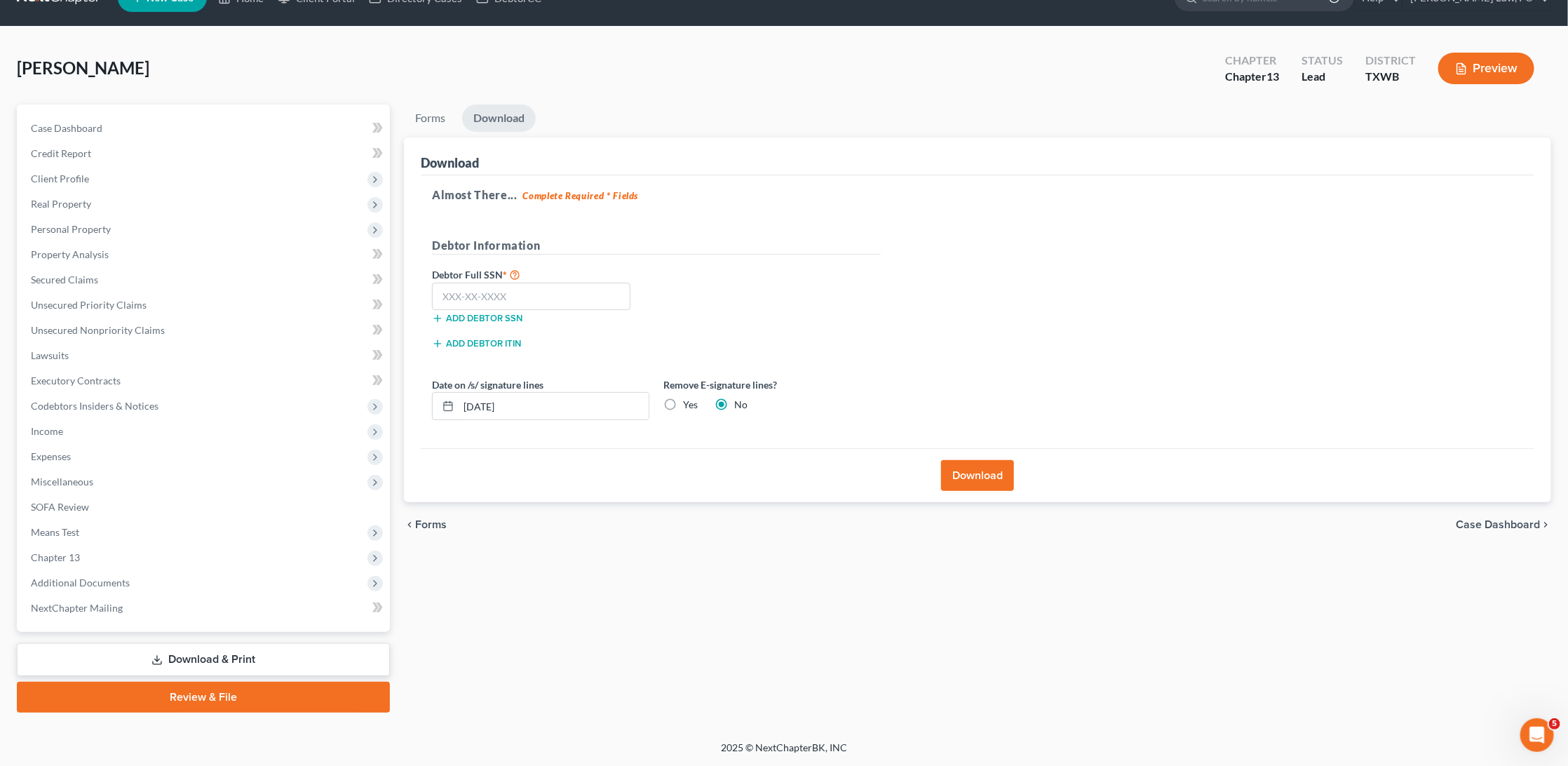
scroll to position [10, 0]
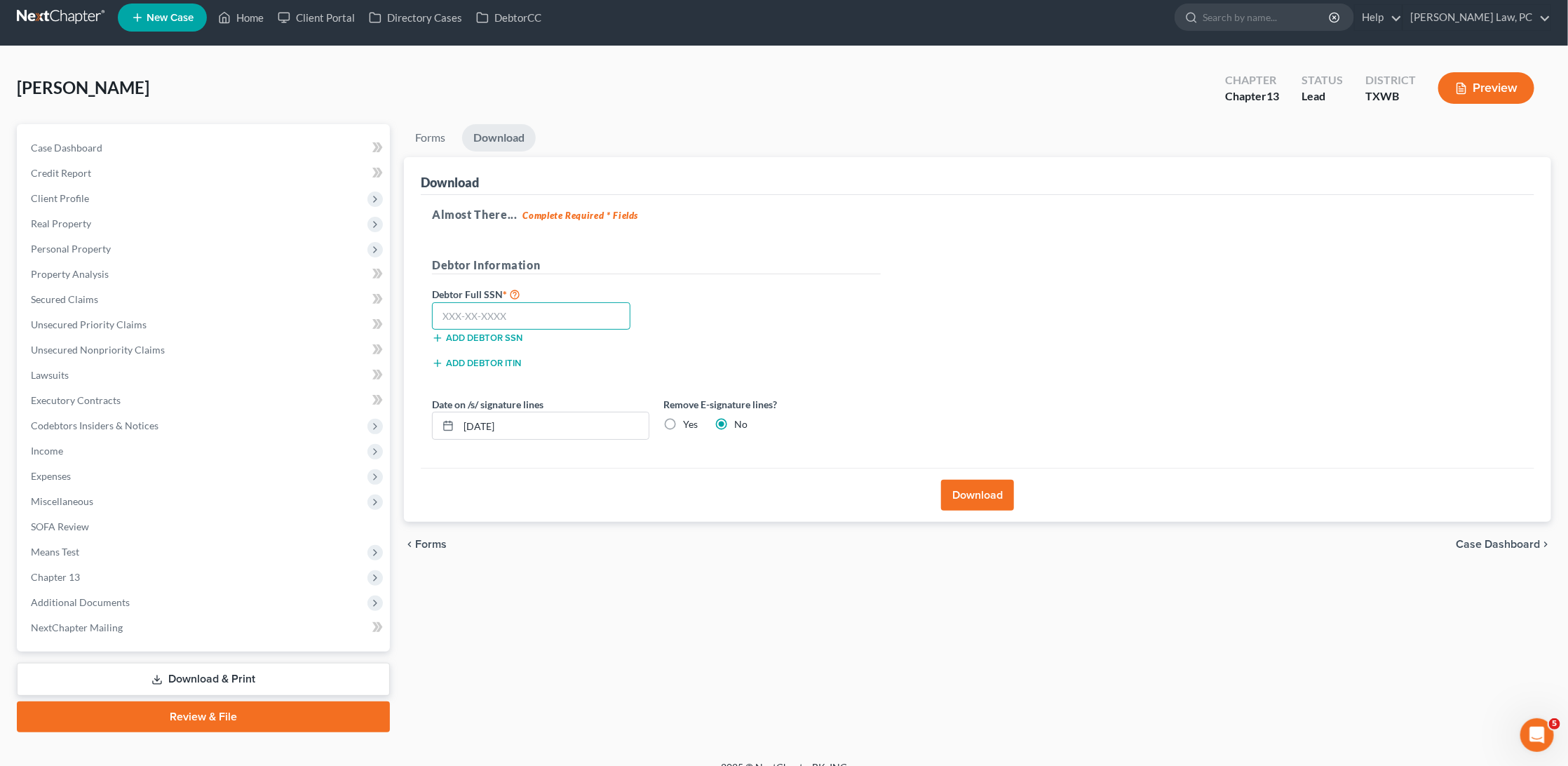
click at [470, 308] on input "text" at bounding box center [531, 317] width 199 height 28
type input "467-41-9132"
click at [978, 488] on button "Download" at bounding box center [978, 495] width 73 height 31
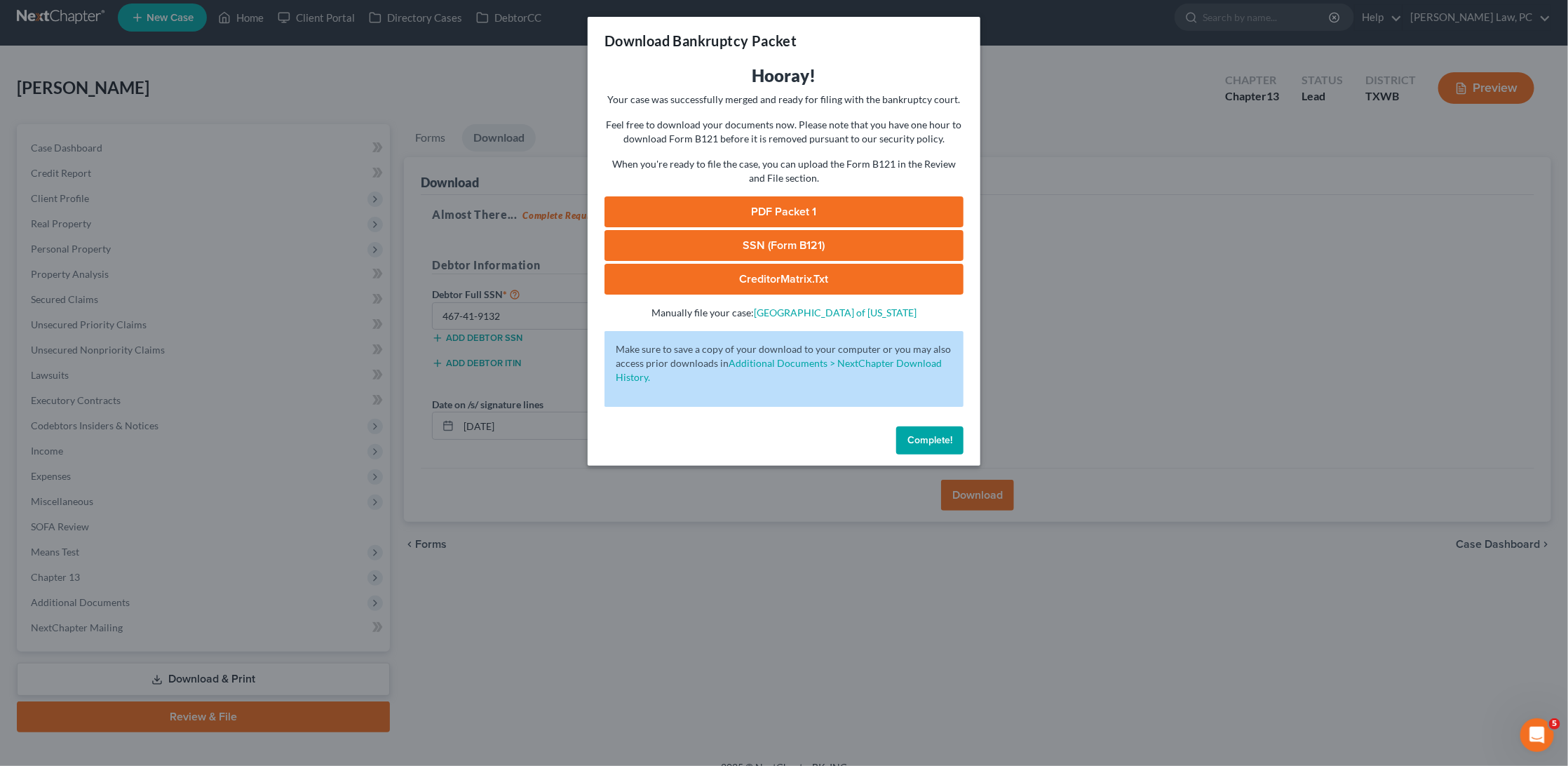
click at [800, 204] on link "PDF Packet 1" at bounding box center [784, 211] width 359 height 31
click at [787, 234] on link "SSN (Form B121)" at bounding box center [784, 245] width 359 height 31
click at [933, 435] on span "Complete!" at bounding box center [930, 440] width 45 height 12
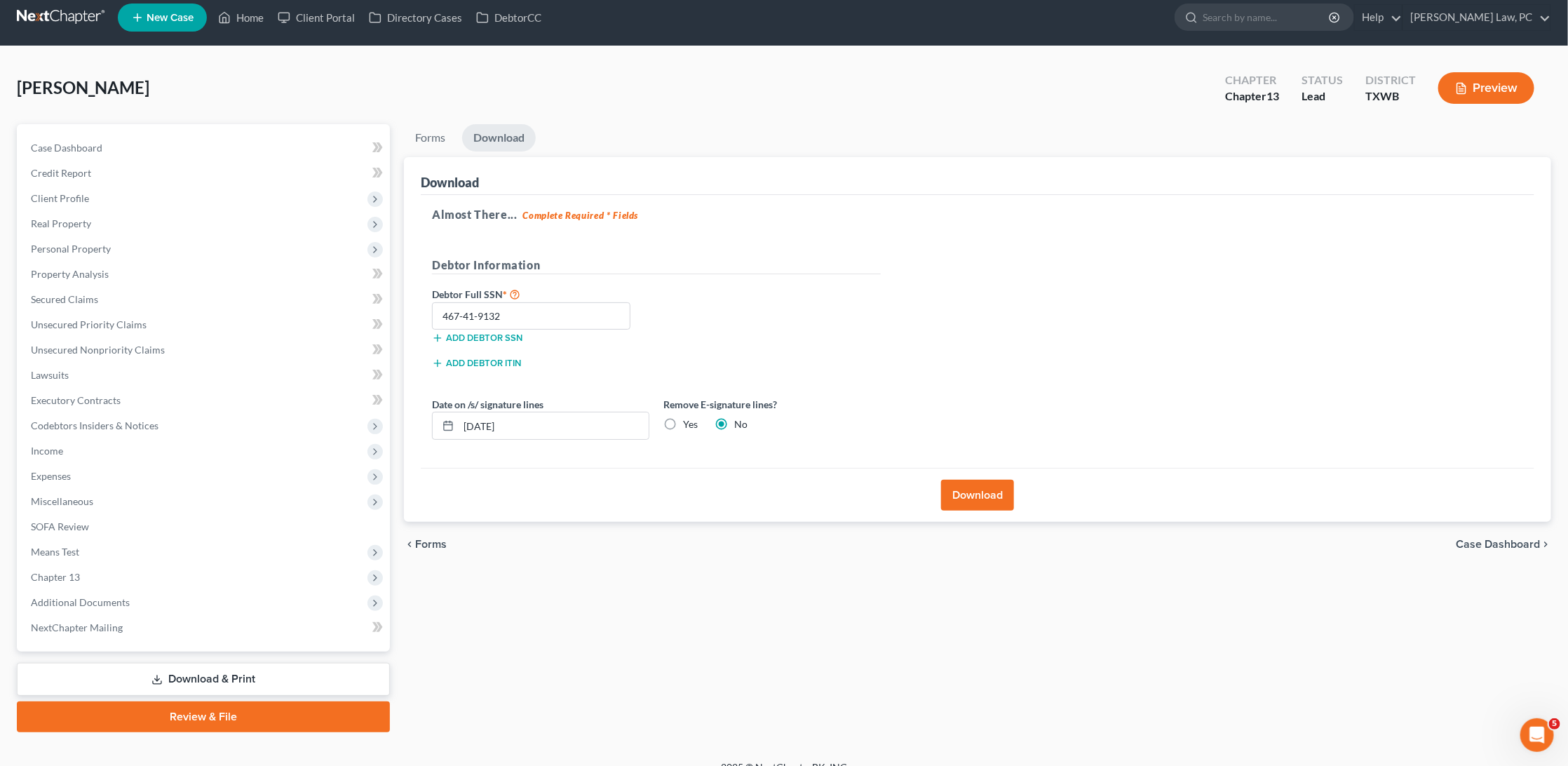
click at [64, 22] on link at bounding box center [62, 18] width 90 height 25
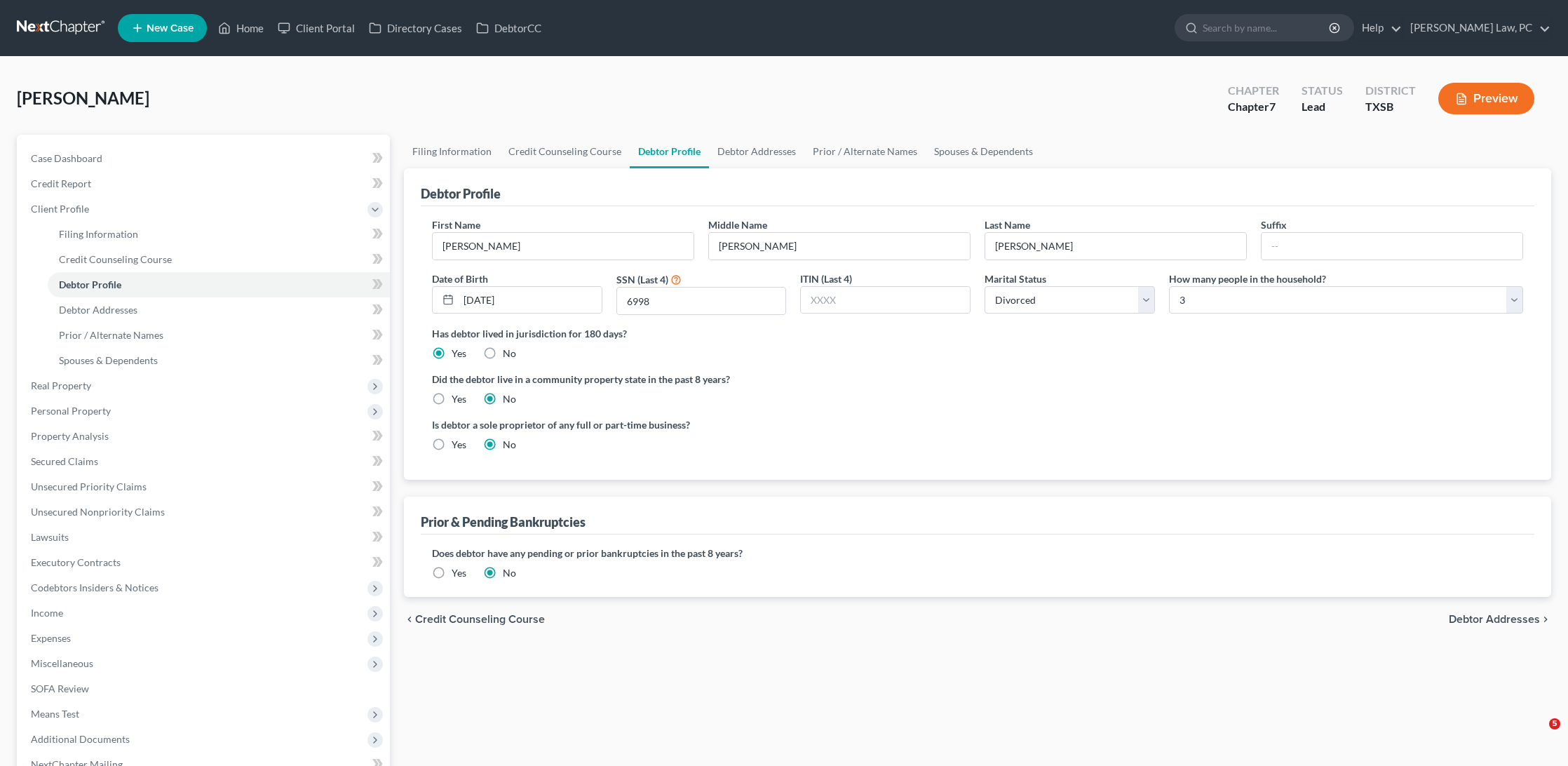
select select "3"
select select "2"
click at [969, 1] on nav "Home New Case Client Portal Directory Cases DebtorCC Hooman Khoshnood Law, PC g…" at bounding box center [784, 28] width 1568 height 56
